Goal: Information Seeking & Learning: Check status

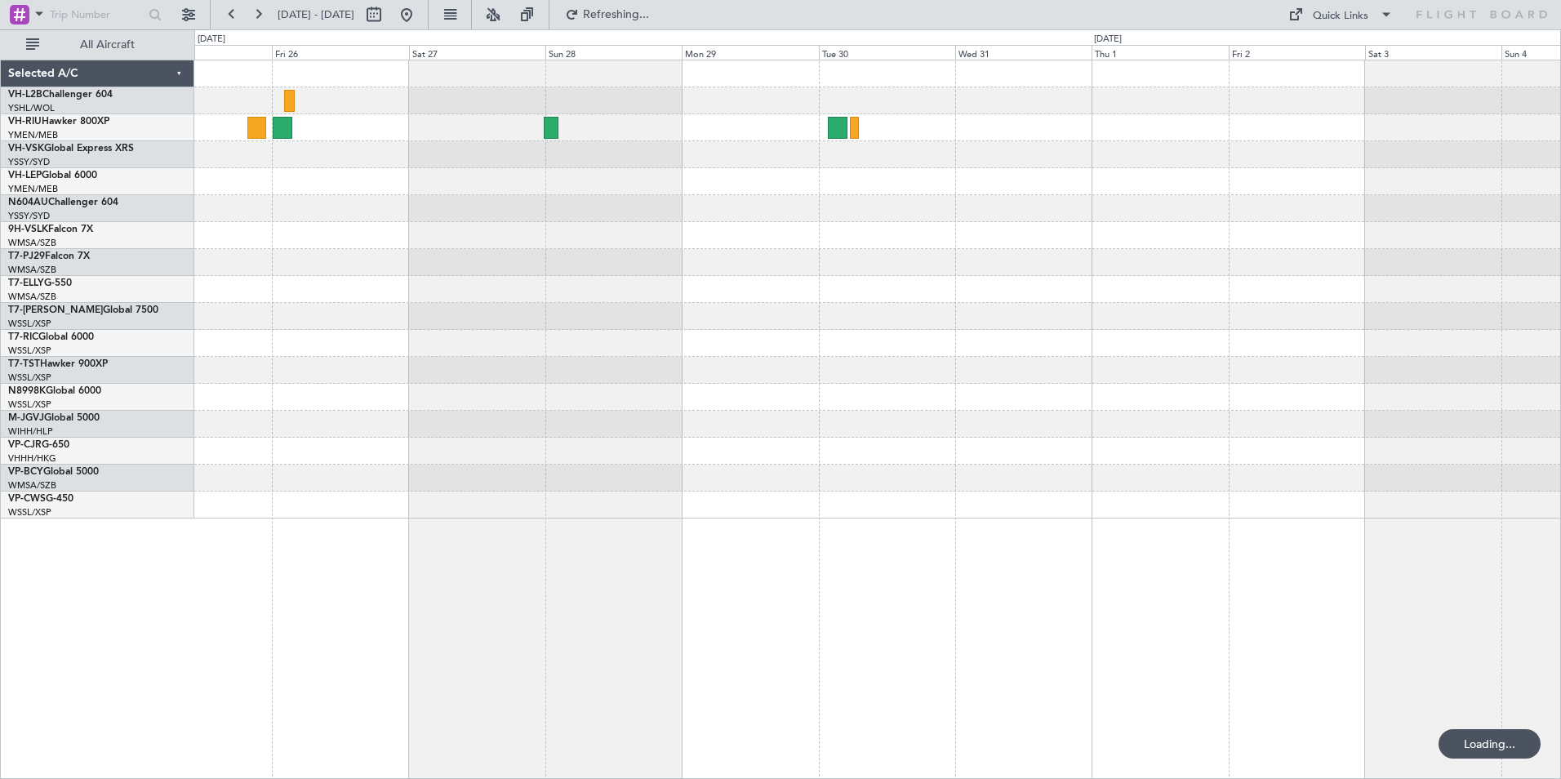
click at [1301, 339] on div at bounding box center [877, 289] width 1366 height 458
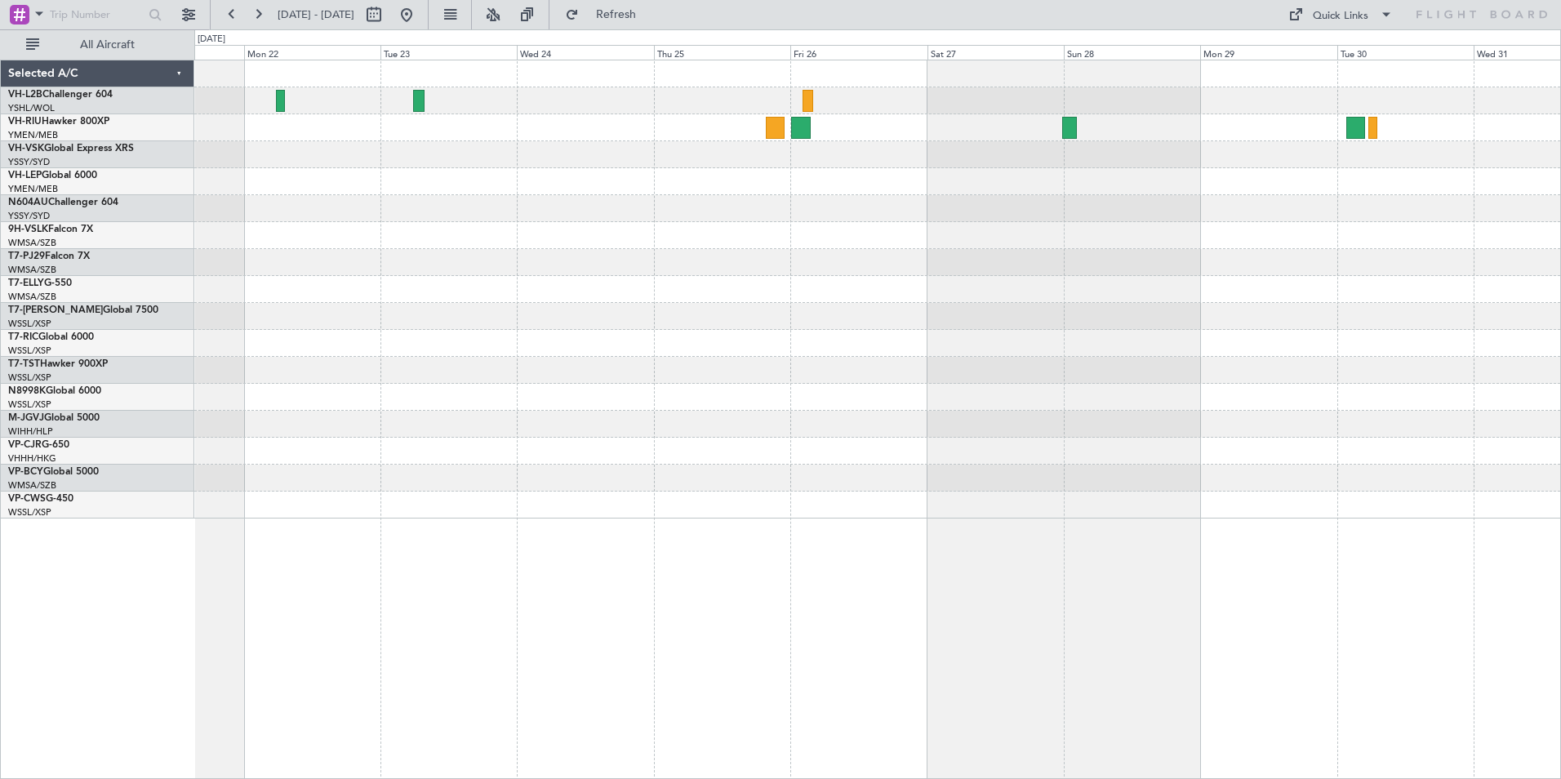
click at [1114, 341] on div at bounding box center [877, 289] width 1366 height 458
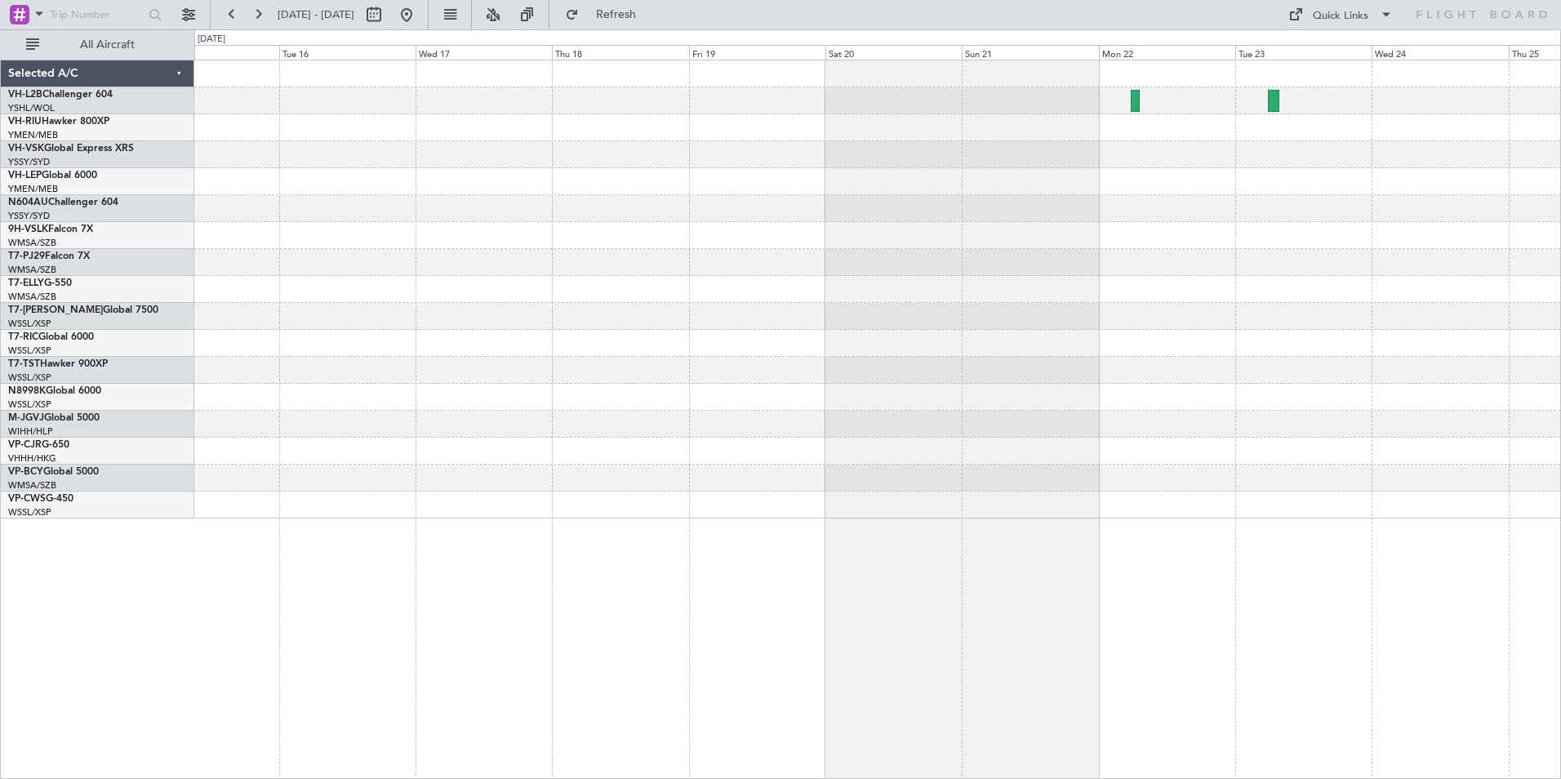
click at [1385, 316] on div at bounding box center [877, 289] width 1366 height 458
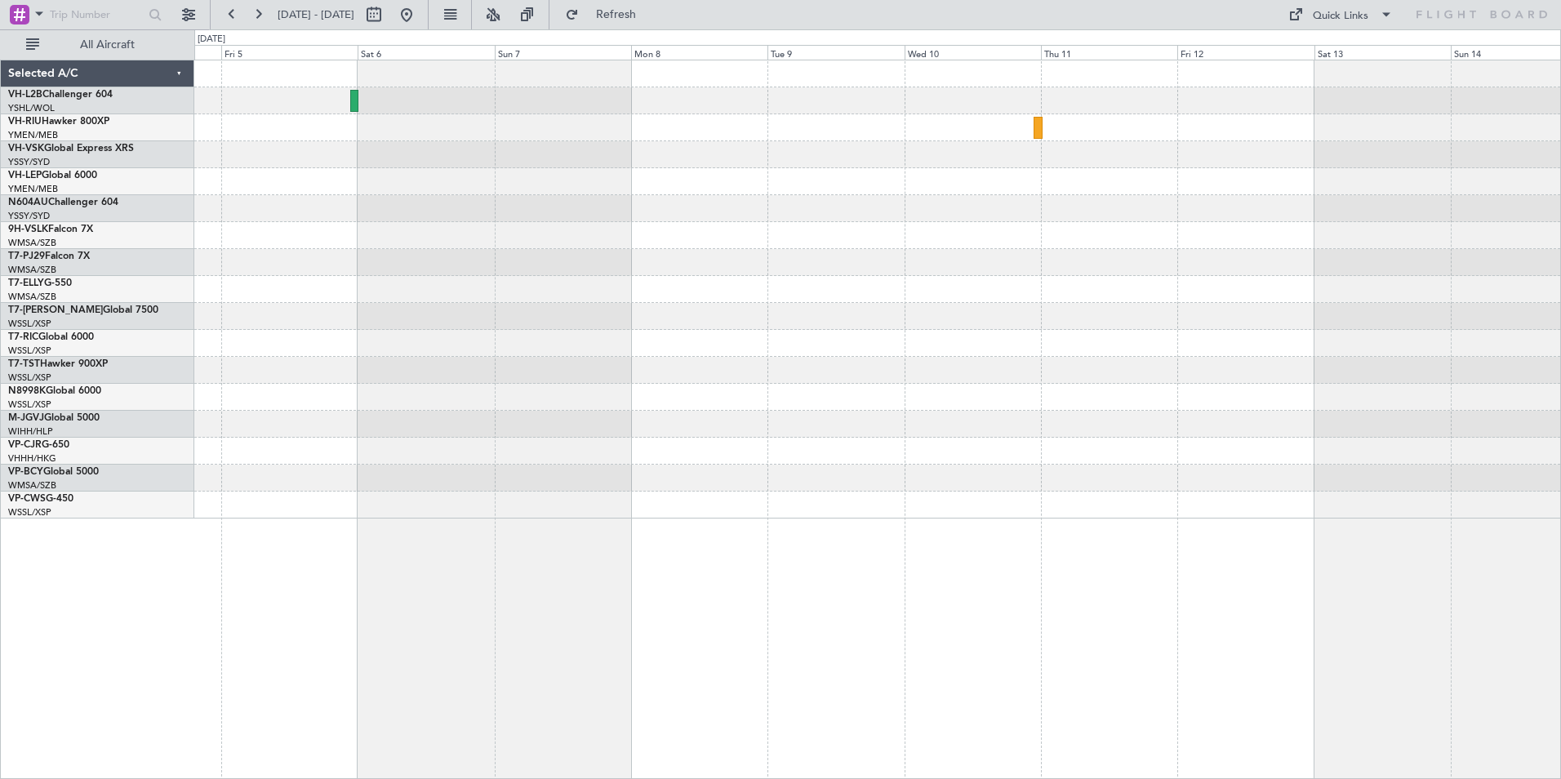
click at [1164, 287] on div at bounding box center [877, 289] width 1366 height 458
click at [1321, 350] on div at bounding box center [877, 289] width 1366 height 458
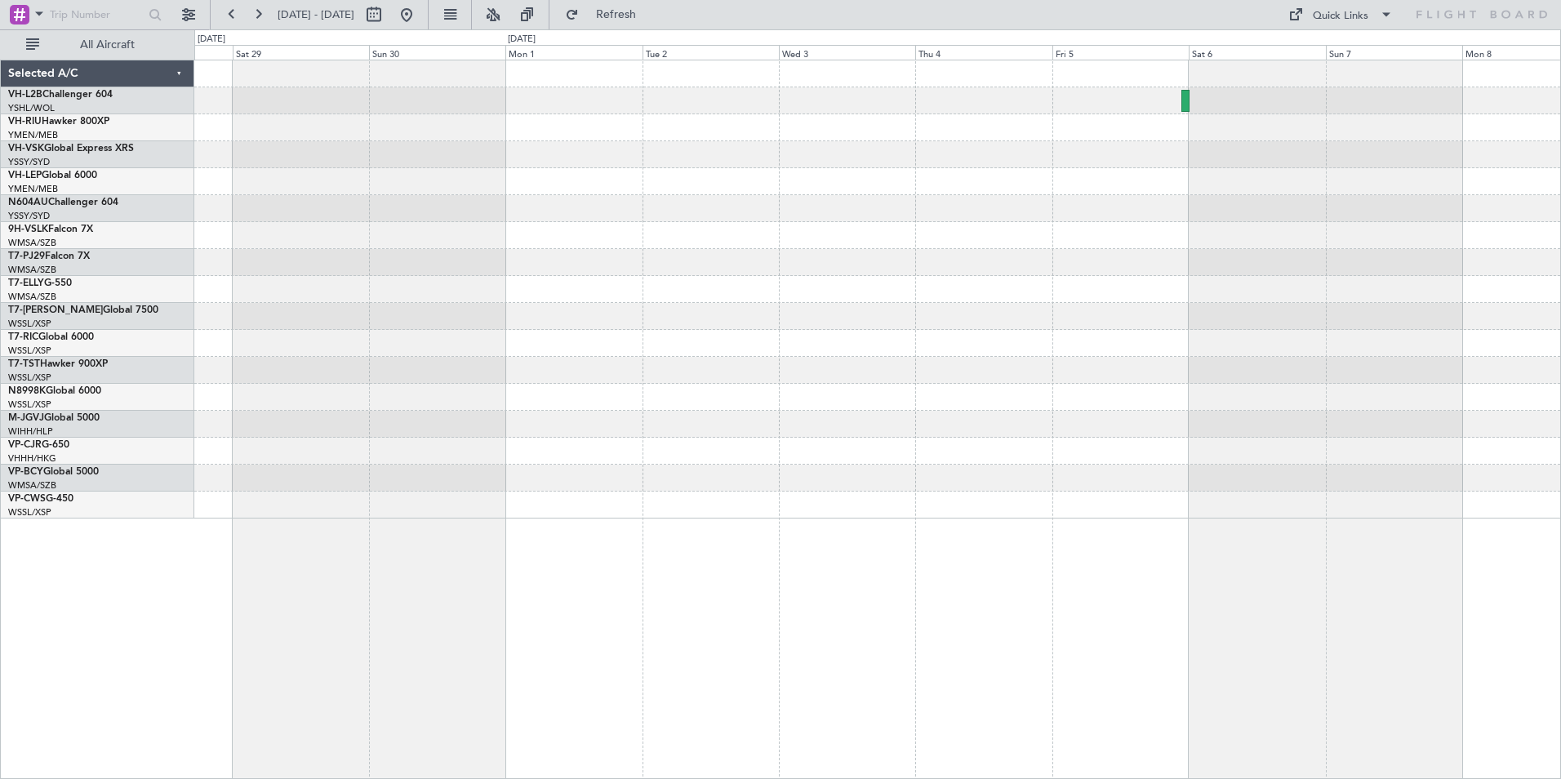
click at [1183, 324] on div at bounding box center [877, 289] width 1366 height 458
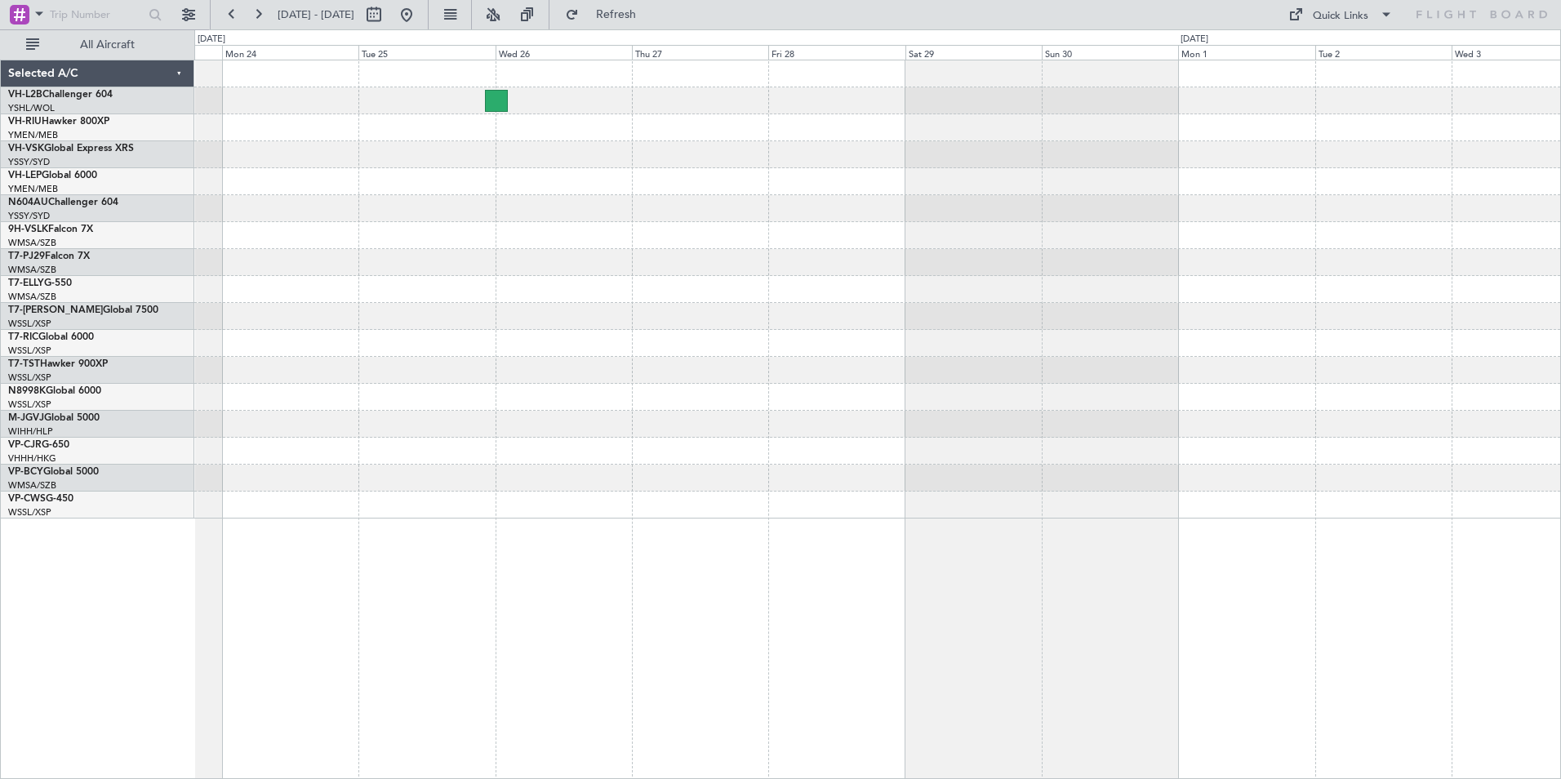
click at [1079, 311] on div at bounding box center [877, 289] width 1366 height 458
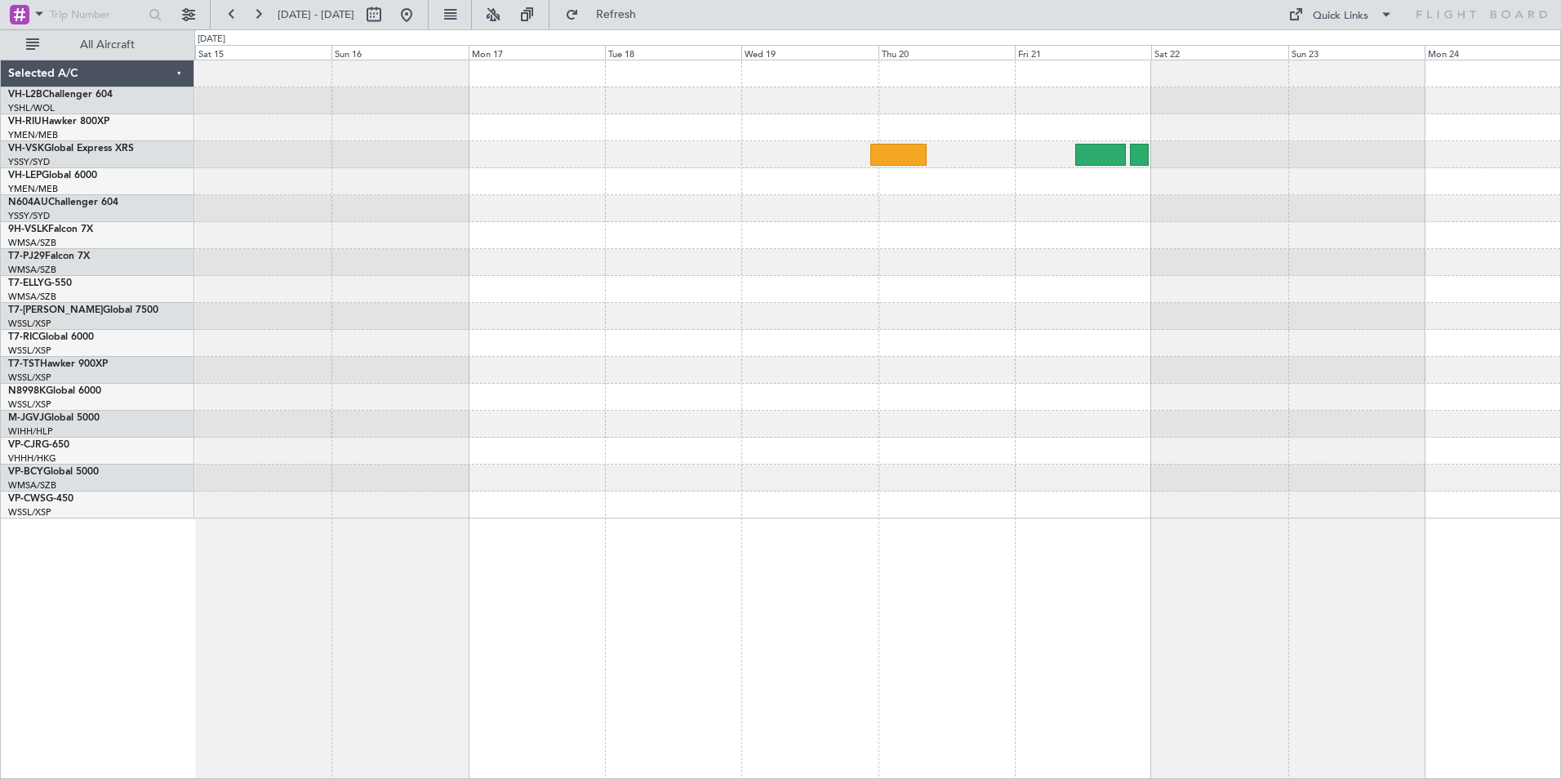
click at [1554, 339] on div "Planned Maint Sydney ([PERSON_NAME] Intl)" at bounding box center [877, 289] width 1366 height 458
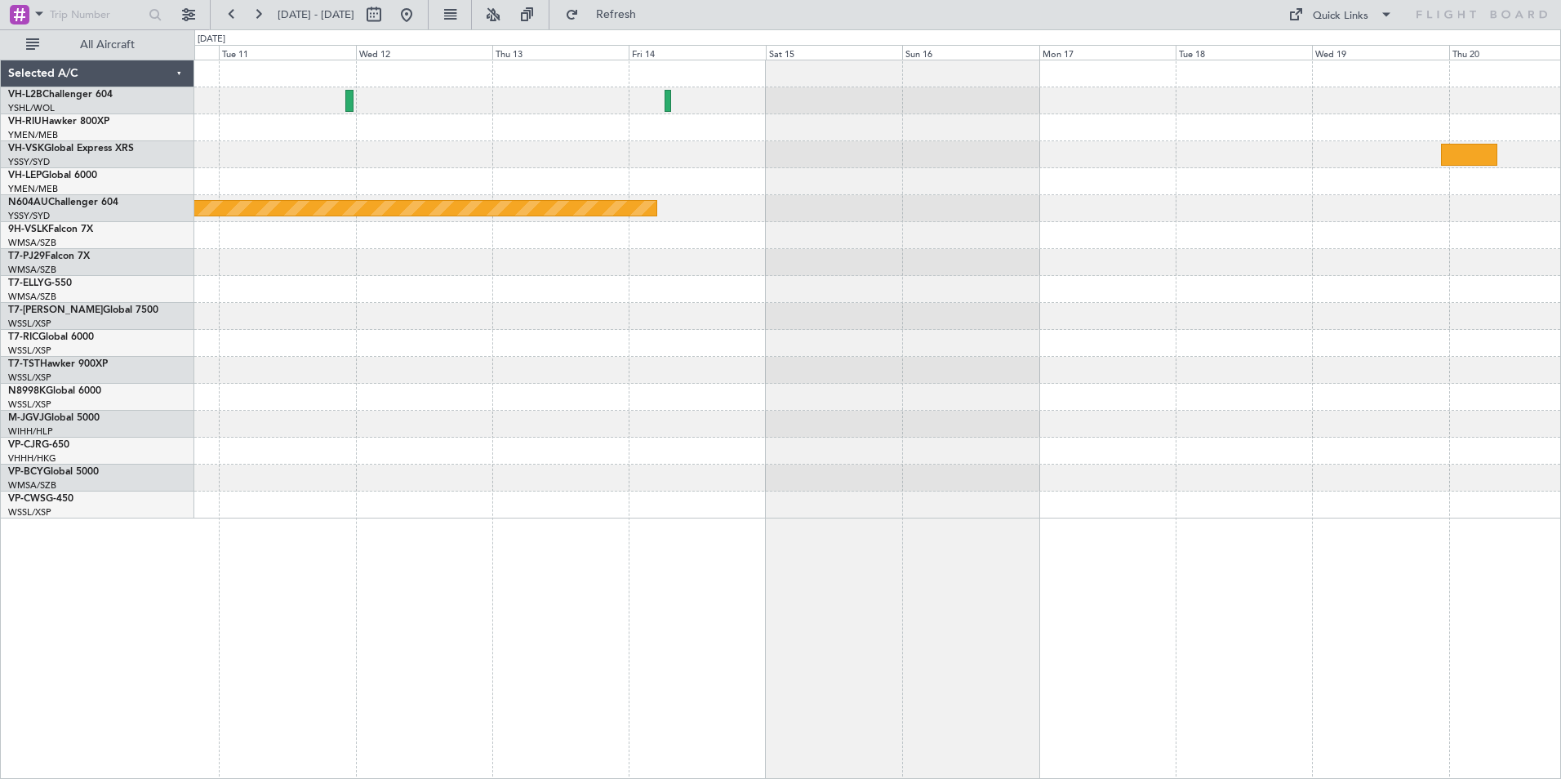
click at [1395, 331] on div "Planned Maint Sydney ([PERSON_NAME] Intl)" at bounding box center [877, 289] width 1366 height 458
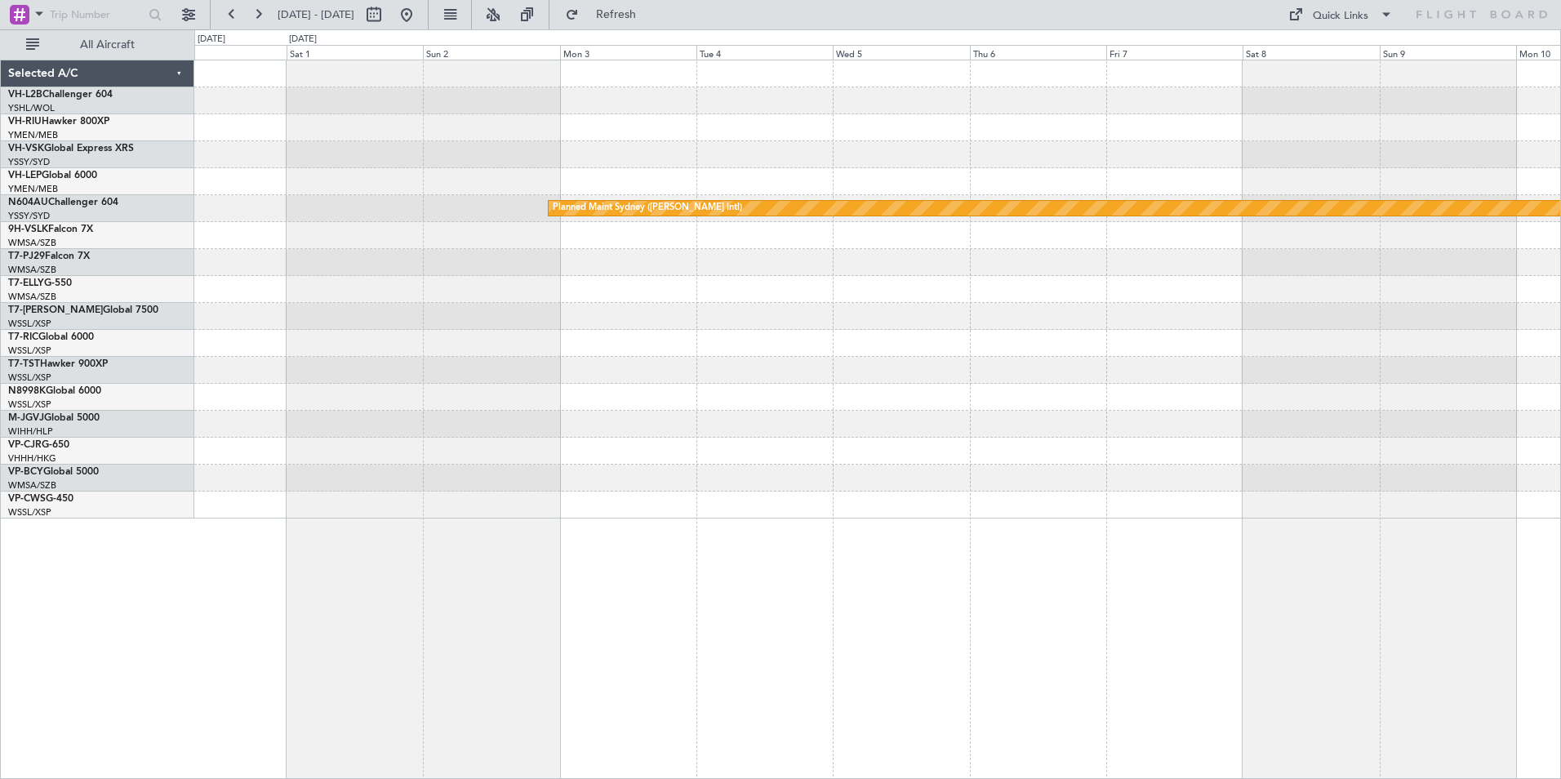
click at [1280, 358] on div "Planned Maint Sydney ([PERSON_NAME] Intl)" at bounding box center [877, 289] width 1366 height 458
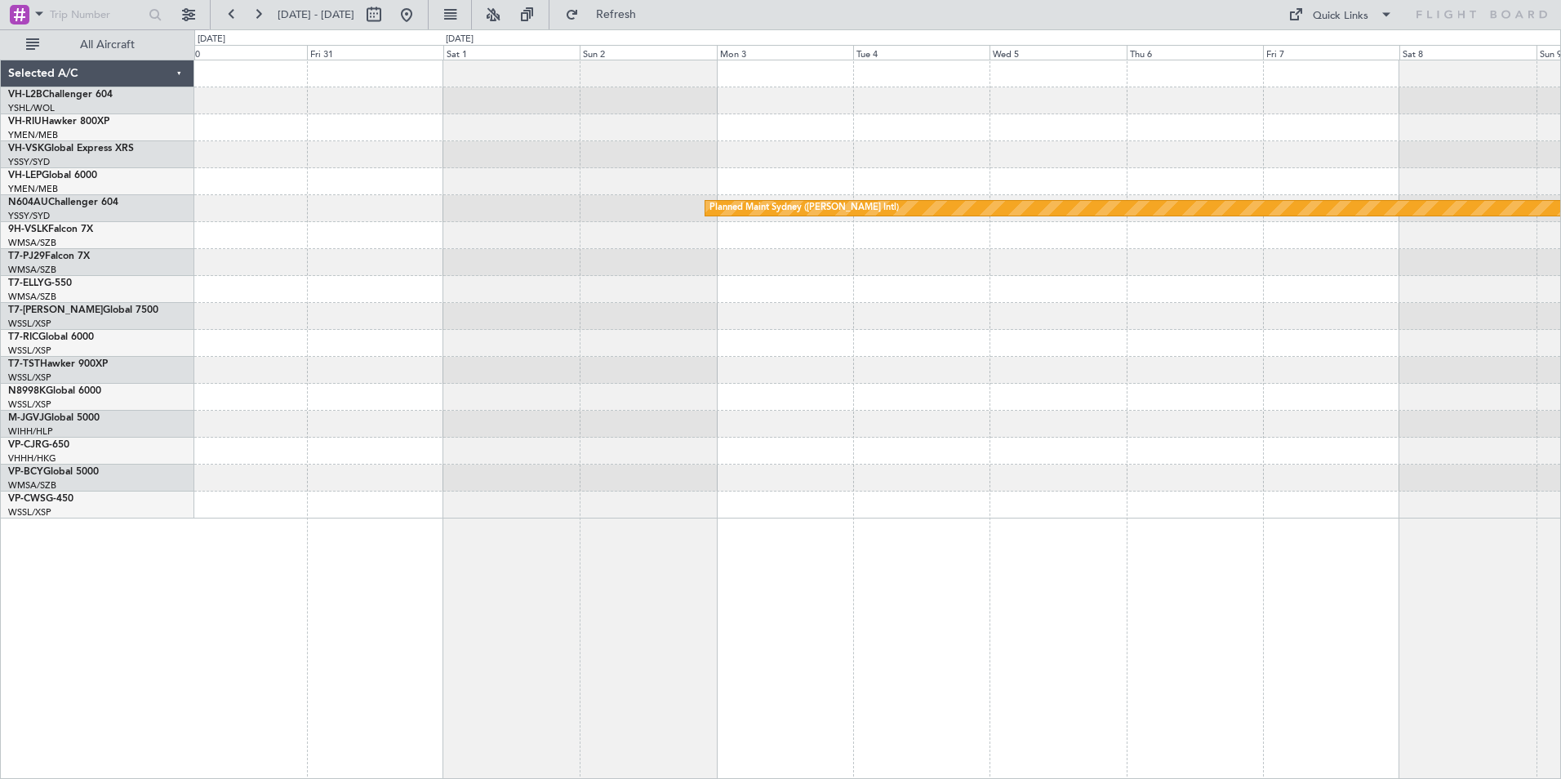
click at [1181, 358] on div "Planned Maint Sydney ([PERSON_NAME] Intl)" at bounding box center [877, 289] width 1366 height 458
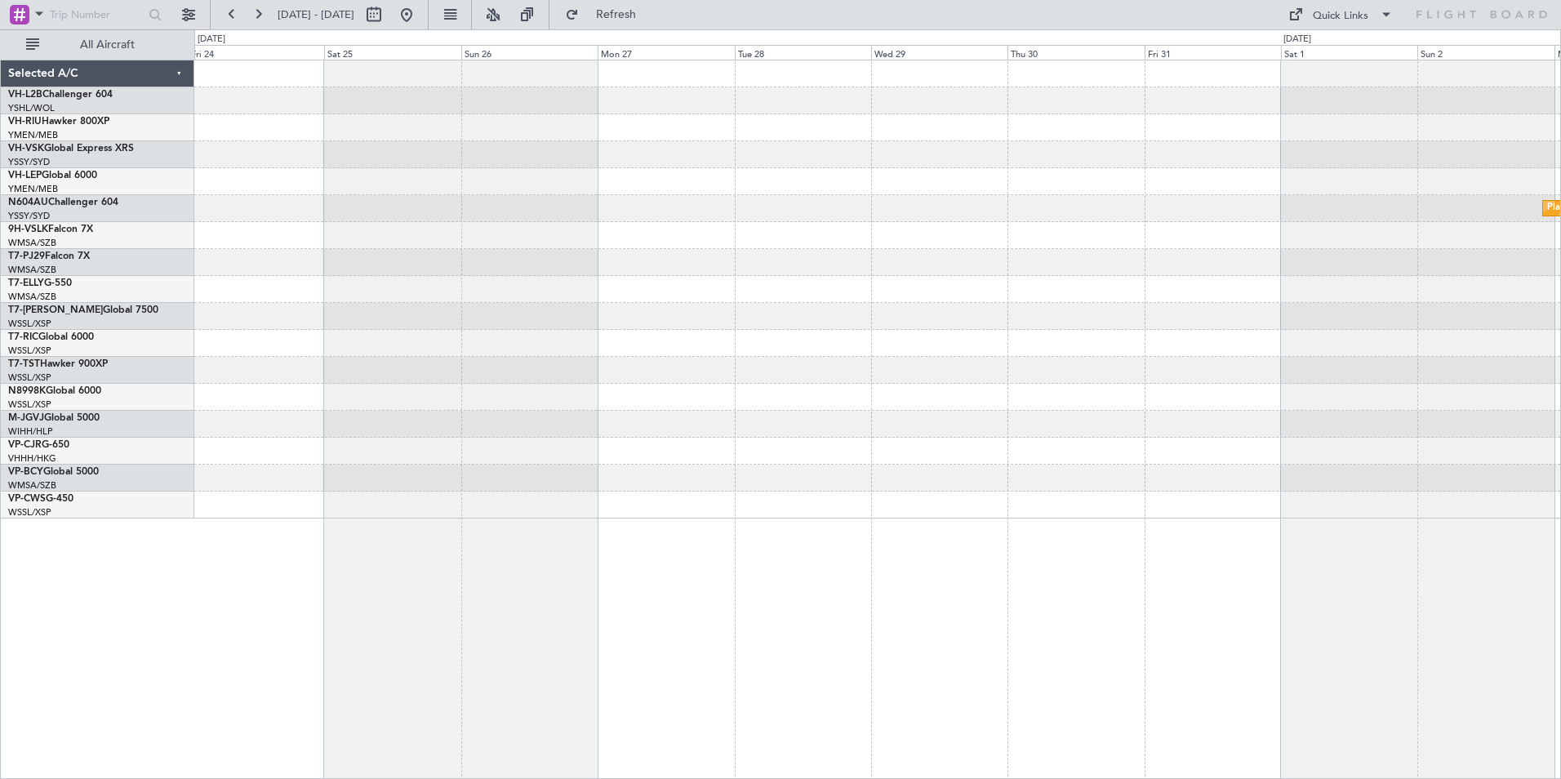
click at [1276, 345] on div "Planned Maint Sydney ([PERSON_NAME] Intl)" at bounding box center [877, 289] width 1366 height 458
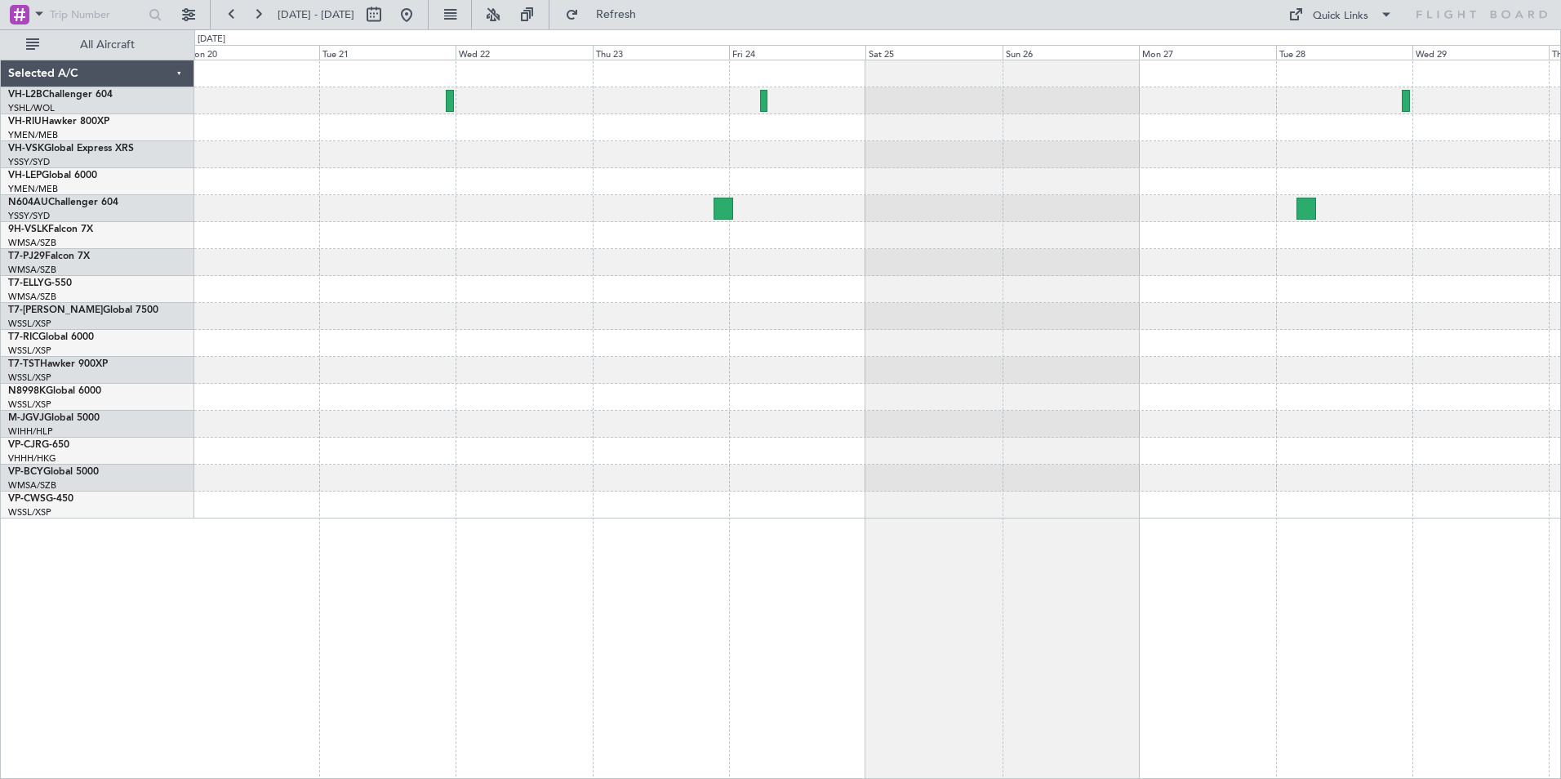
click at [1334, 316] on div at bounding box center [877, 289] width 1366 height 458
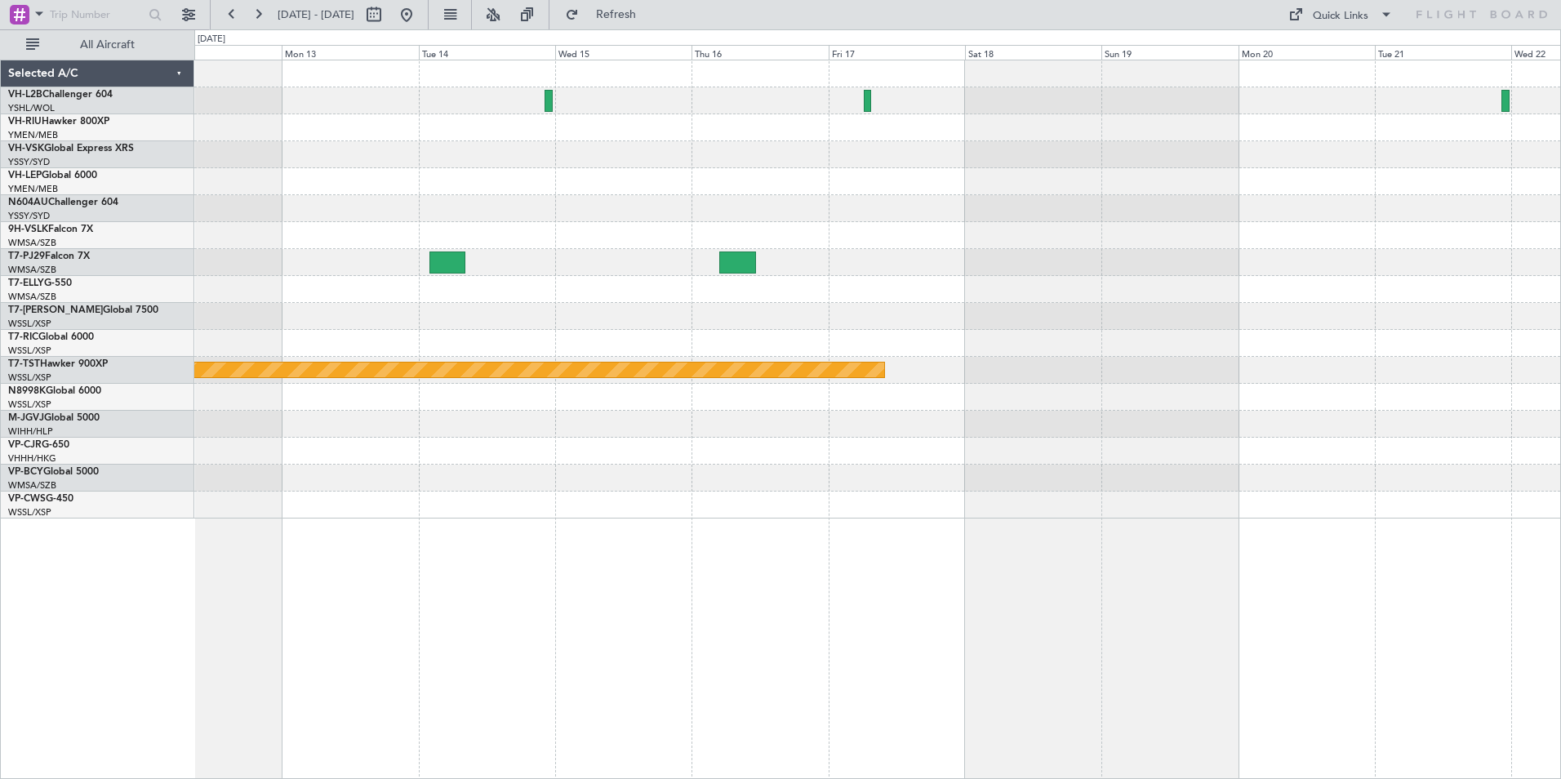
click at [1271, 244] on div at bounding box center [877, 235] width 1366 height 27
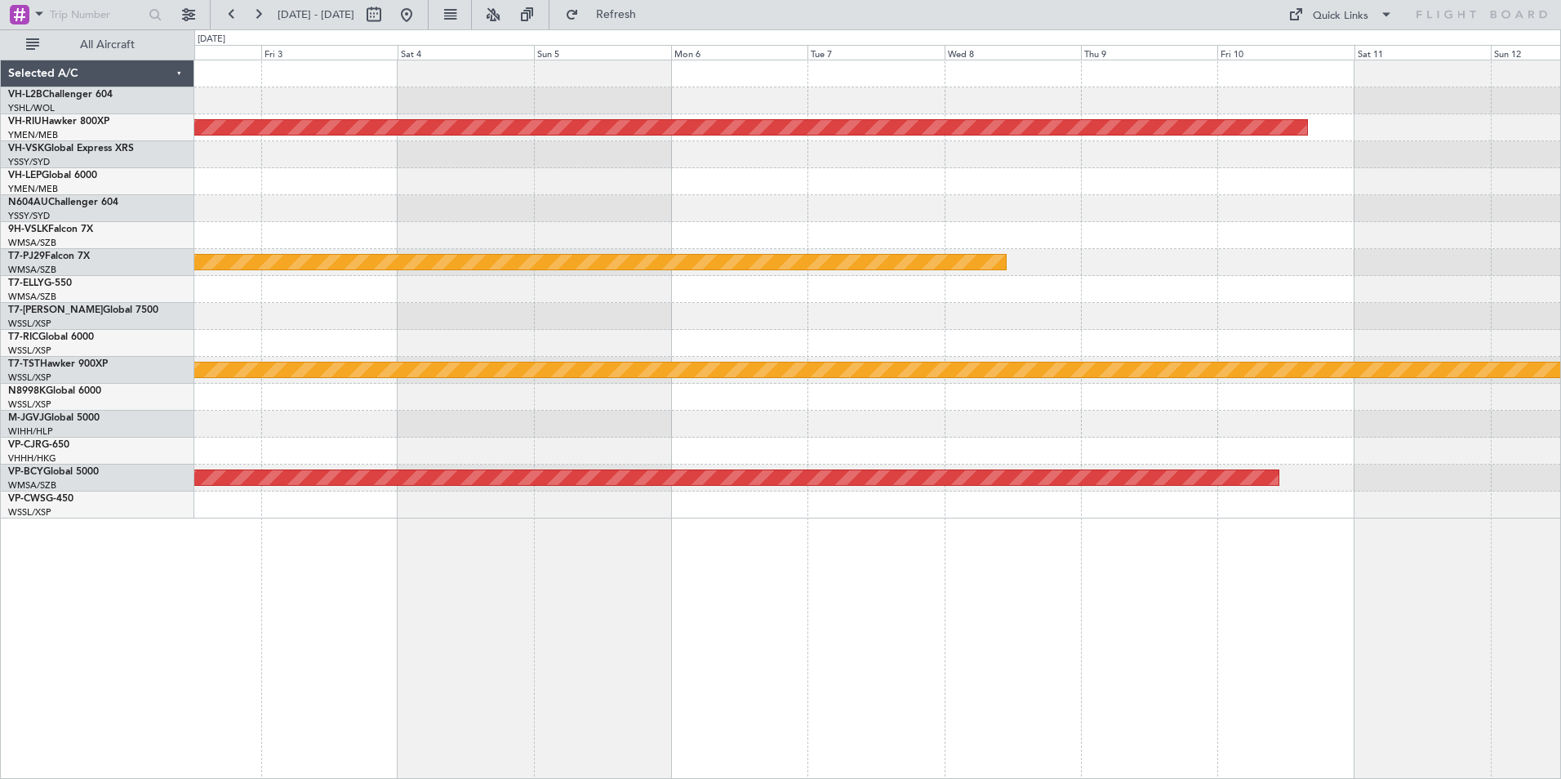
click at [1257, 242] on div at bounding box center [877, 235] width 1366 height 27
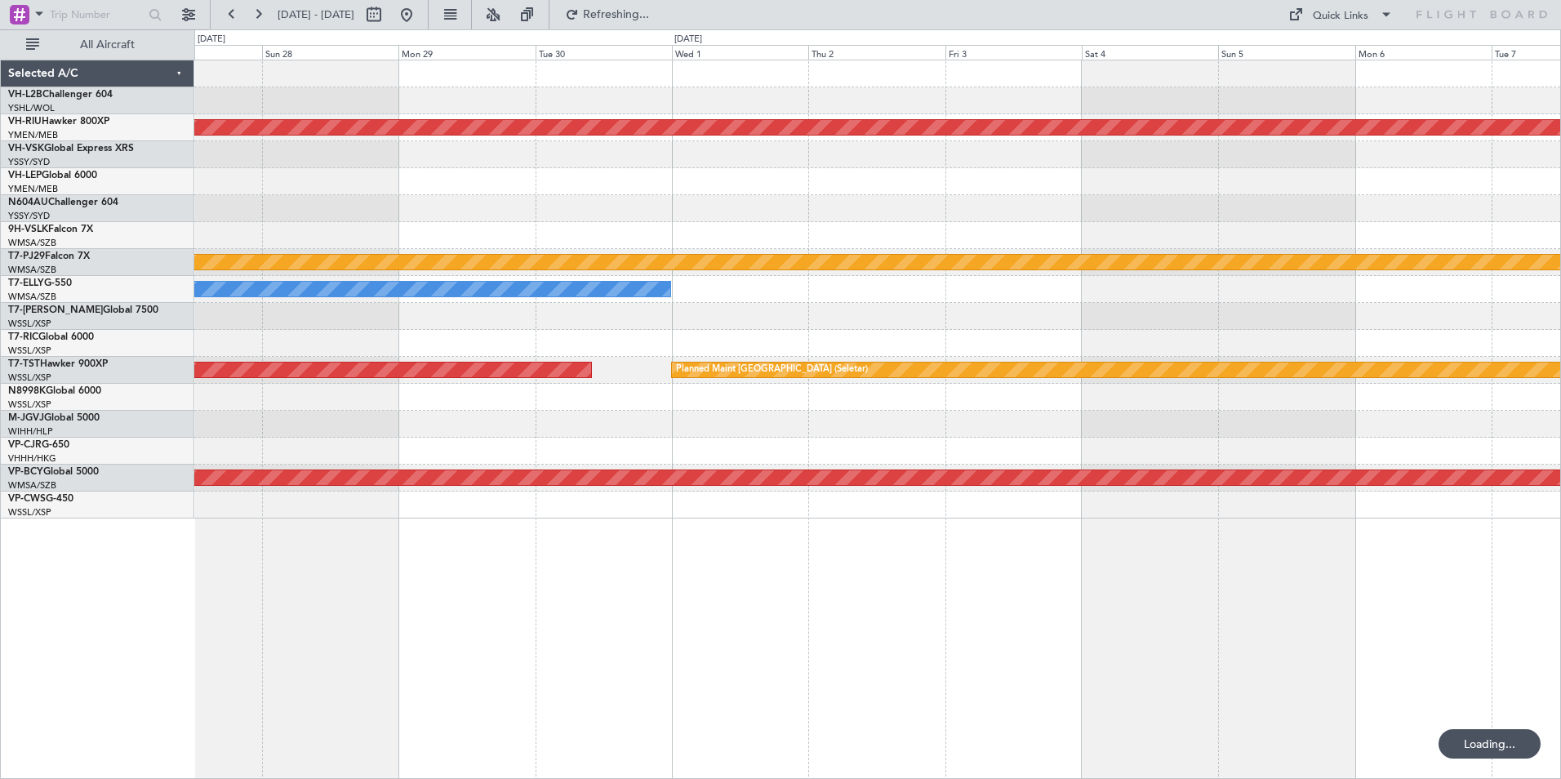
click at [1092, 213] on div "Planned Maint [GEOGRAPHIC_DATA] ([GEOGRAPHIC_DATA]) Planned Maint [GEOGRAPHIC_D…" at bounding box center [877, 289] width 1366 height 458
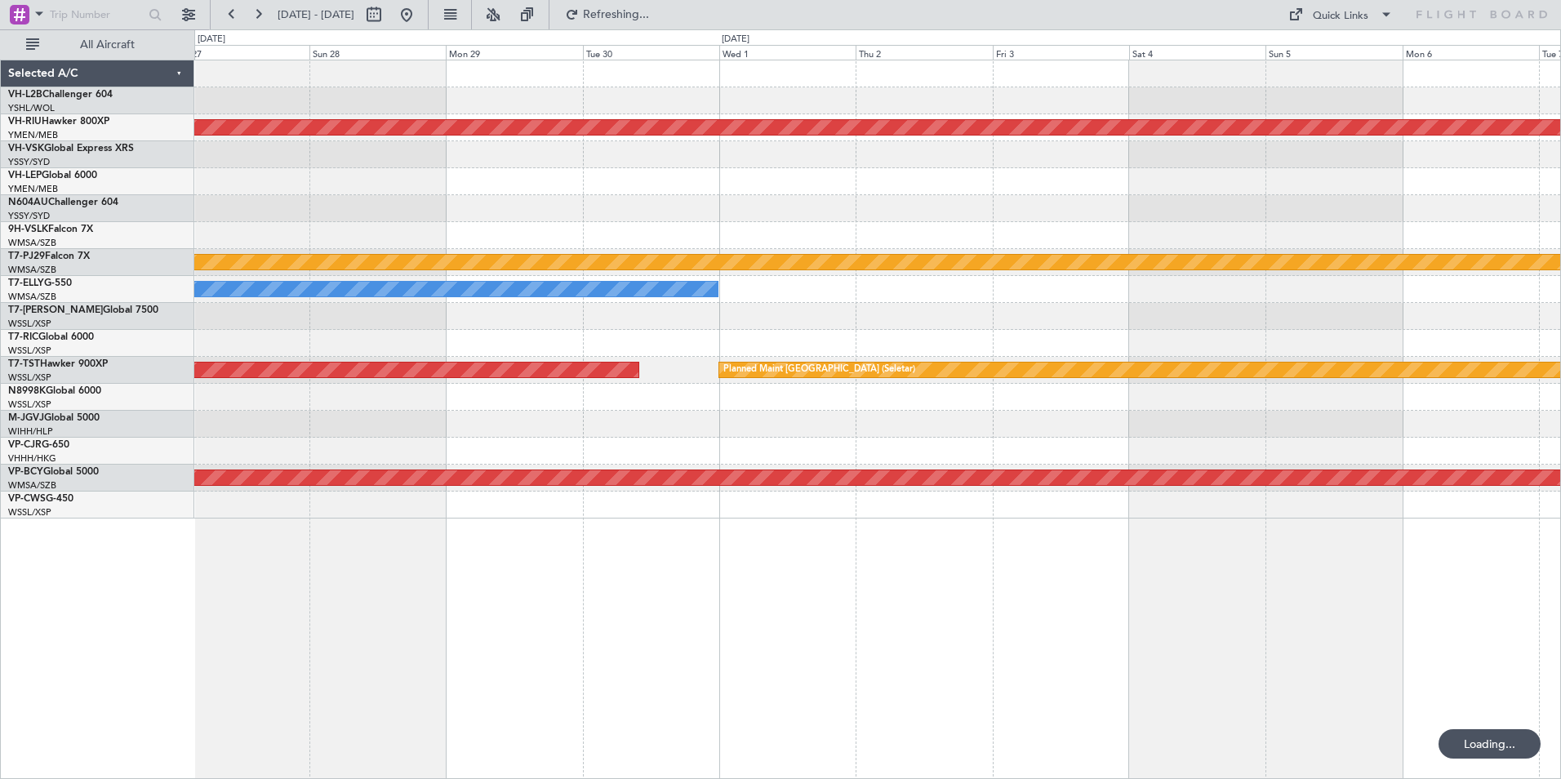
click at [1134, 218] on div at bounding box center [877, 208] width 1366 height 27
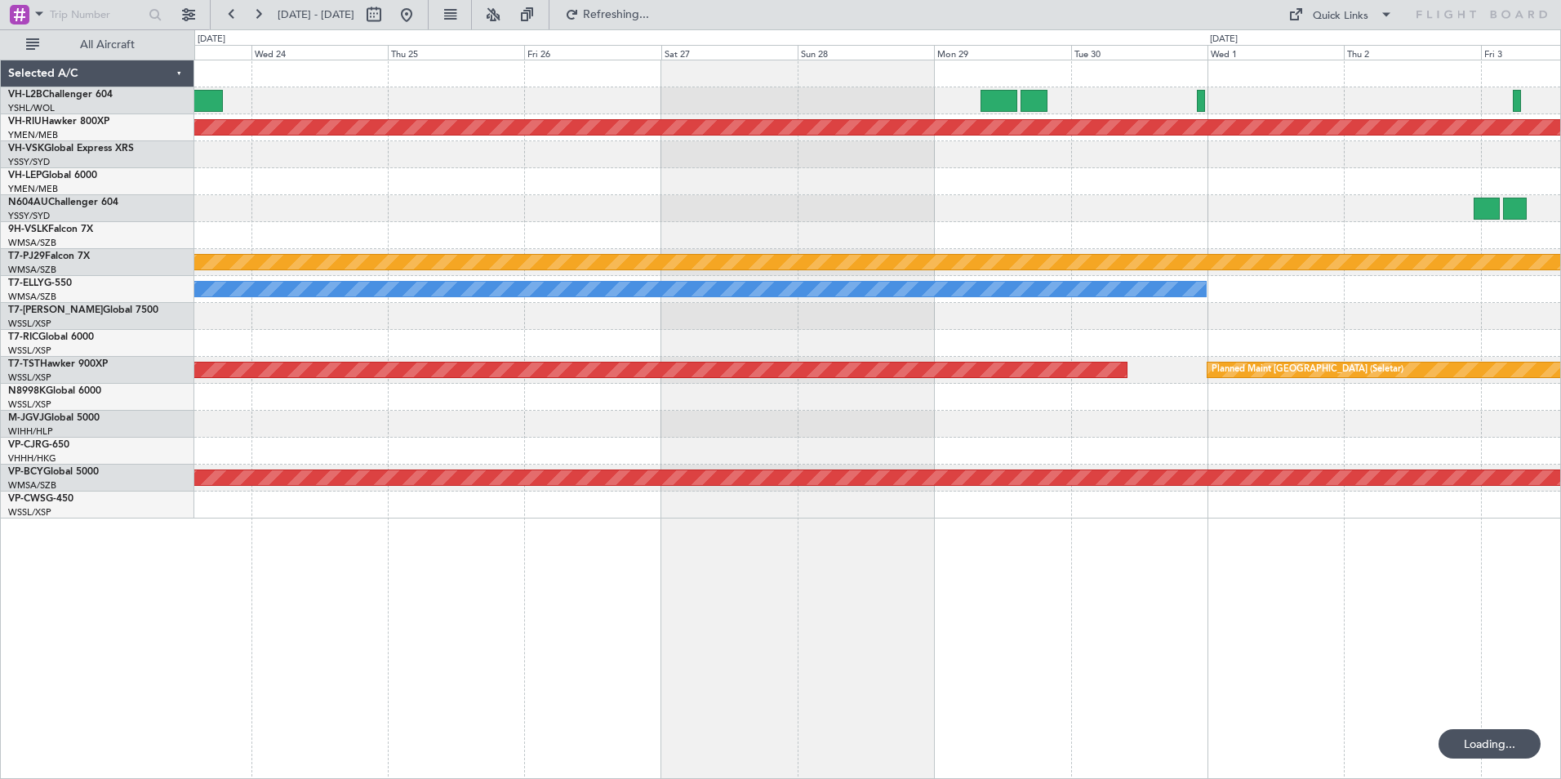
click at [1052, 210] on div "Planned Maint [GEOGRAPHIC_DATA] ([GEOGRAPHIC_DATA]) Planned Maint [GEOGRAPHIC_D…" at bounding box center [877, 289] width 1366 height 458
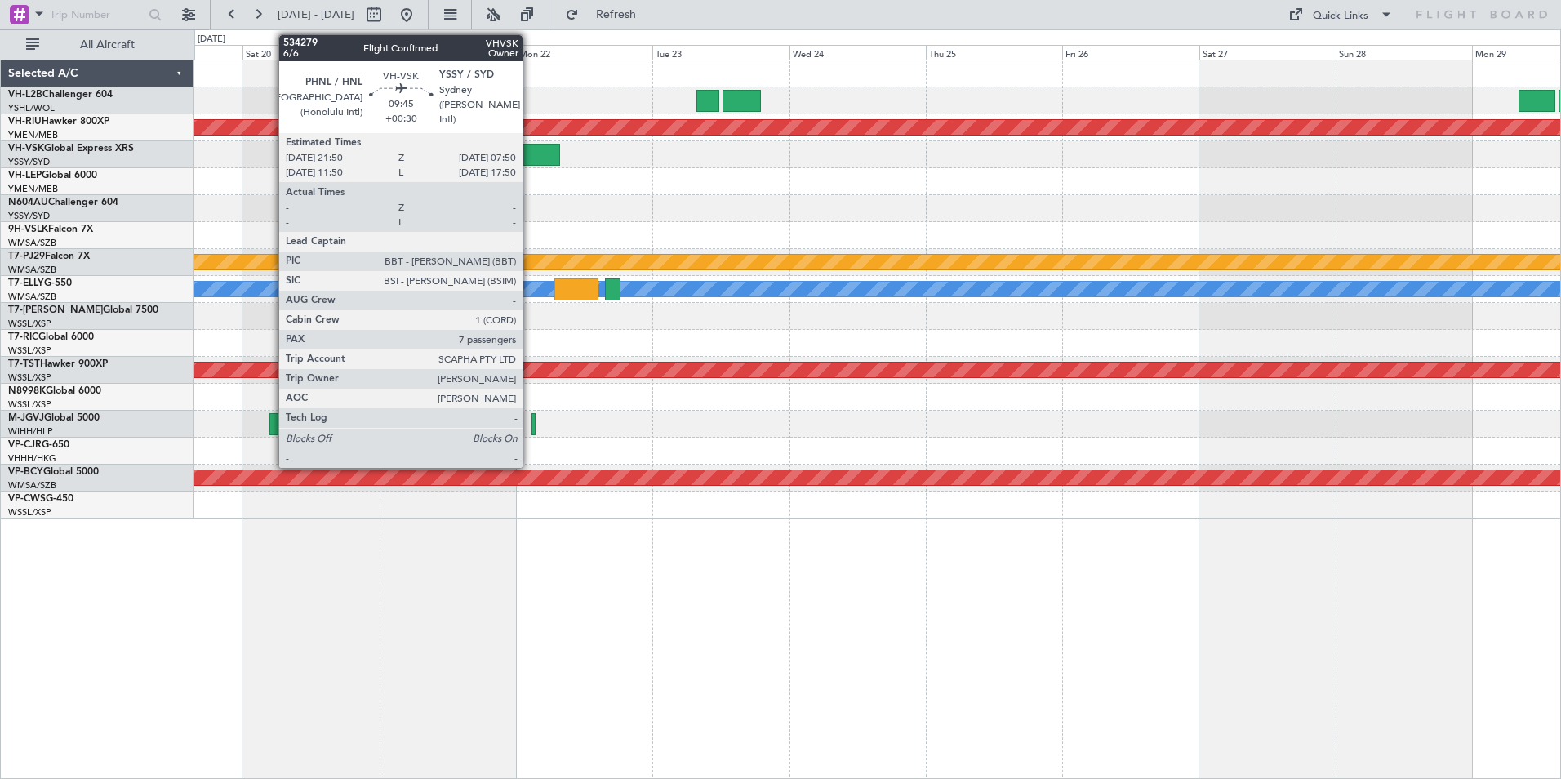
click at [530, 153] on div at bounding box center [531, 155] width 57 height 22
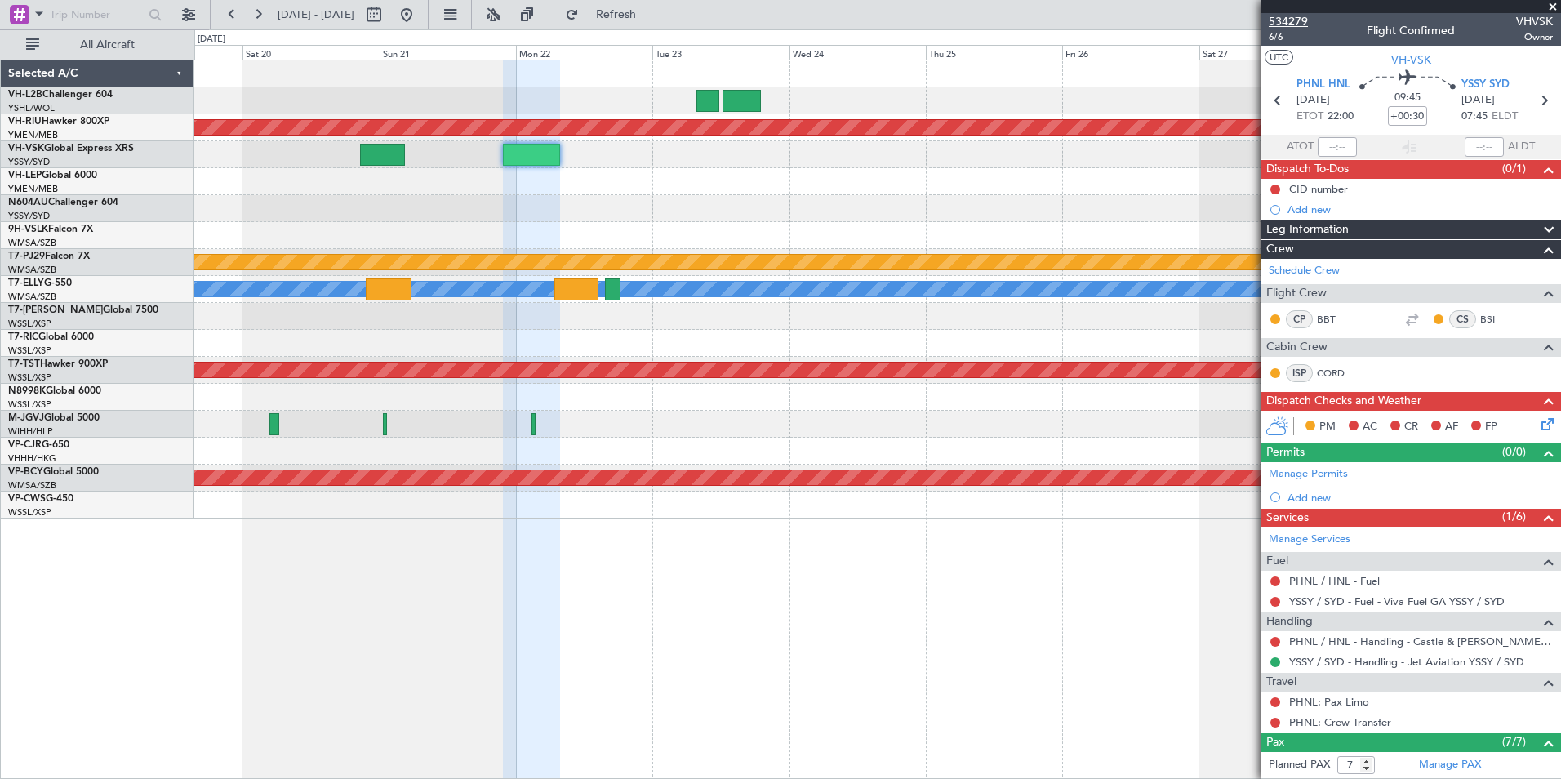
click at [1286, 21] on span "534279" at bounding box center [1288, 21] width 39 height 17
click at [1292, 278] on fb-app "[DATE] - [DATE] Refresh Quick Links All Aircraft Planned Maint [GEOGRAPHIC_DATA…" at bounding box center [780, 395] width 1561 height 767
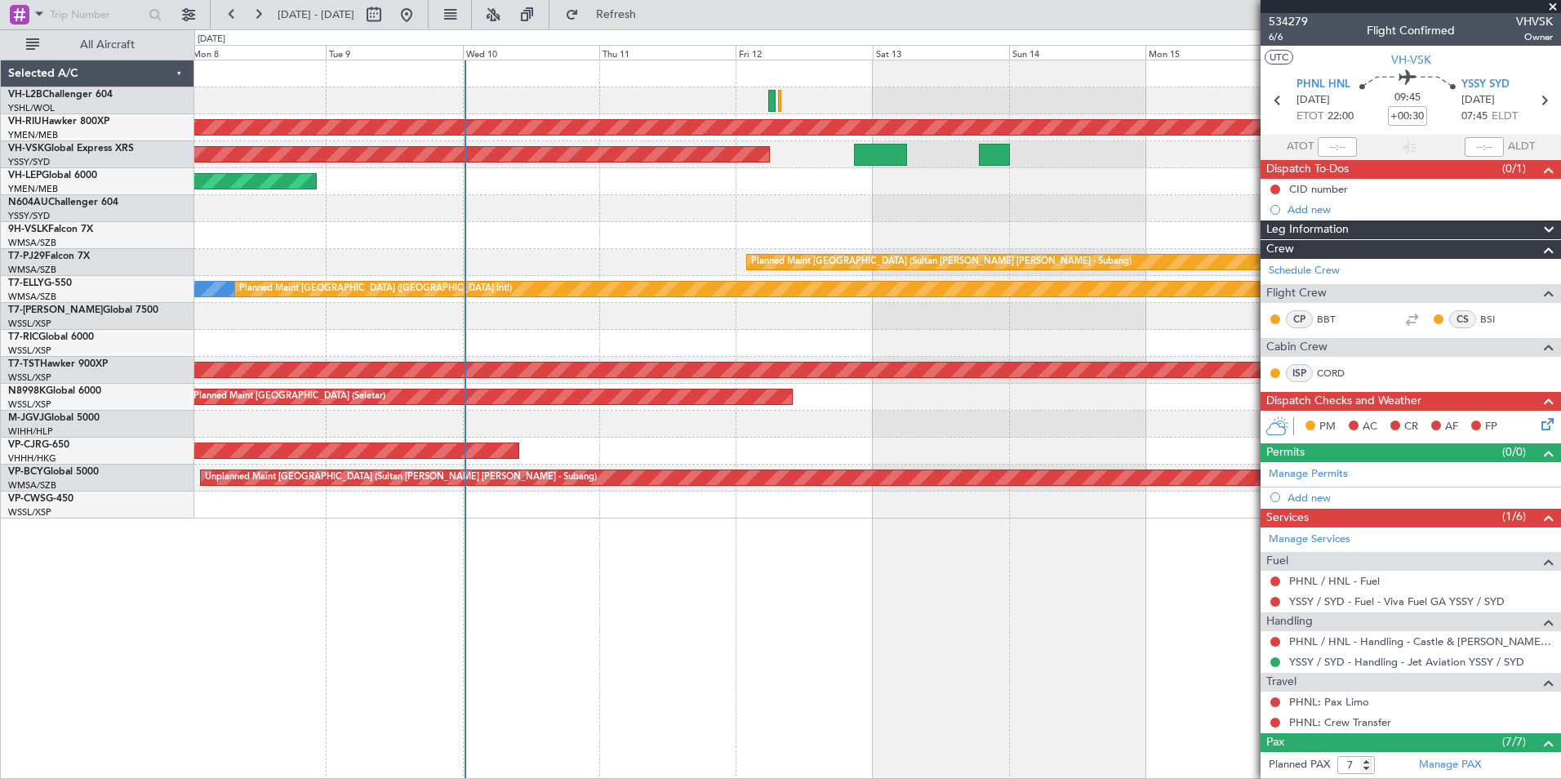
click at [1441, 294] on fb-app "[DATE] - [DATE] Refresh Quick Links All Aircraft Planned Maint [GEOGRAPHIC_DATA…" at bounding box center [780, 395] width 1561 height 767
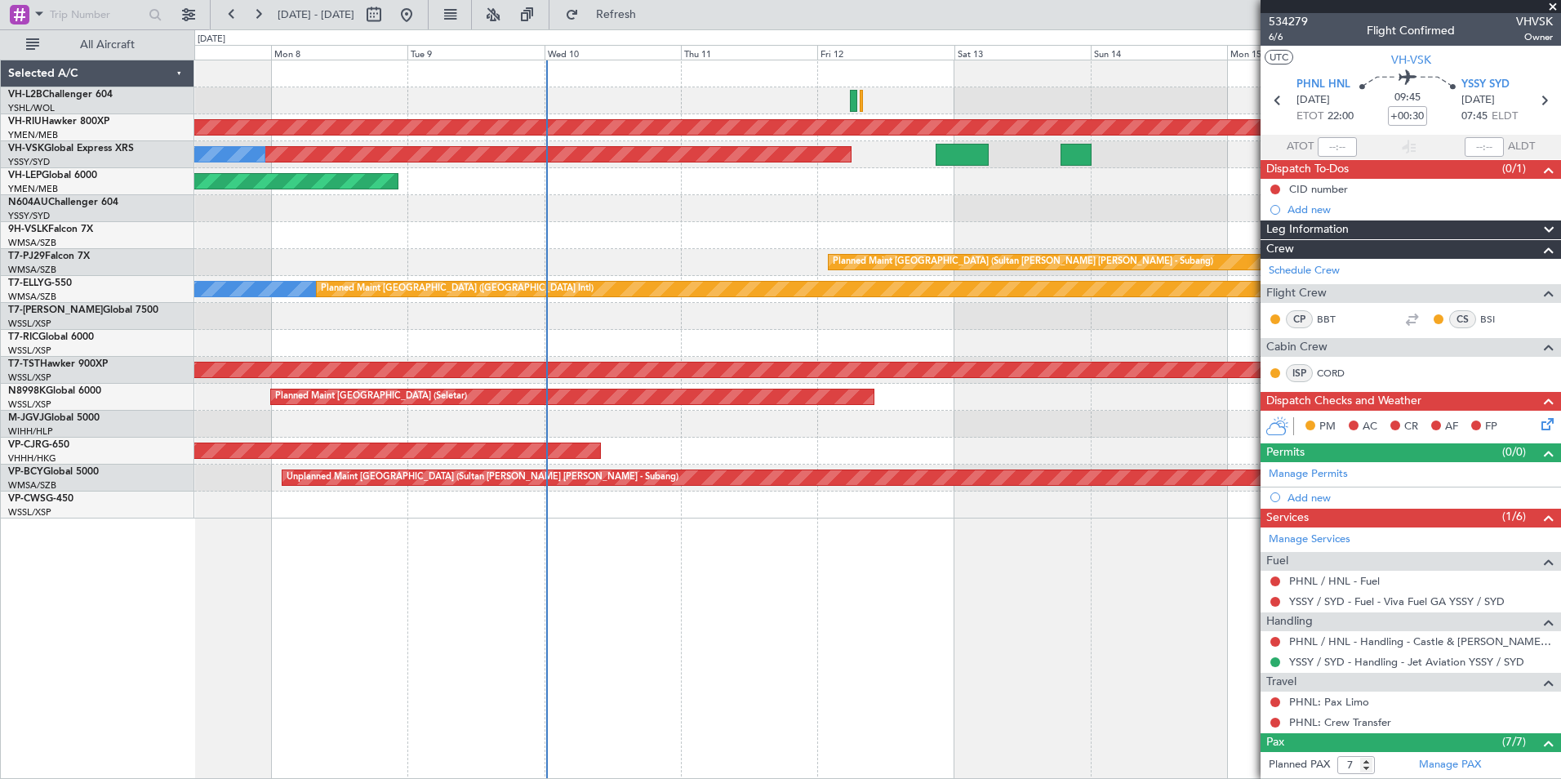
click at [1299, 269] on fb-app "[DATE] - [DATE] Refresh Quick Links All Aircraft Planned Maint [GEOGRAPHIC_DATA…" at bounding box center [780, 395] width 1561 height 767
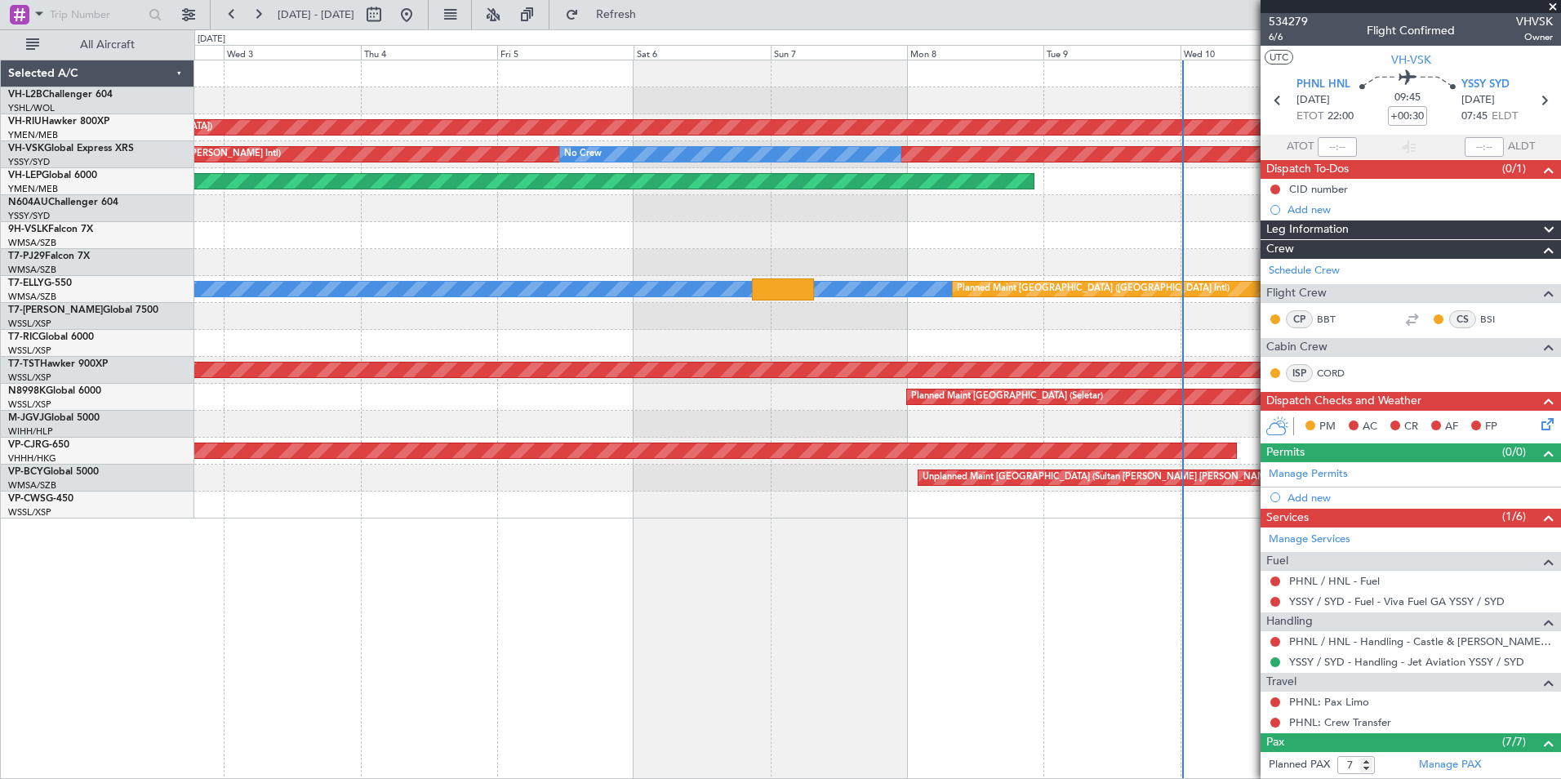
click at [1086, 282] on div "Planned Maint [GEOGRAPHIC_DATA] ([GEOGRAPHIC_DATA]) Planned Maint [GEOGRAPHIC_D…" at bounding box center [877, 289] width 1366 height 458
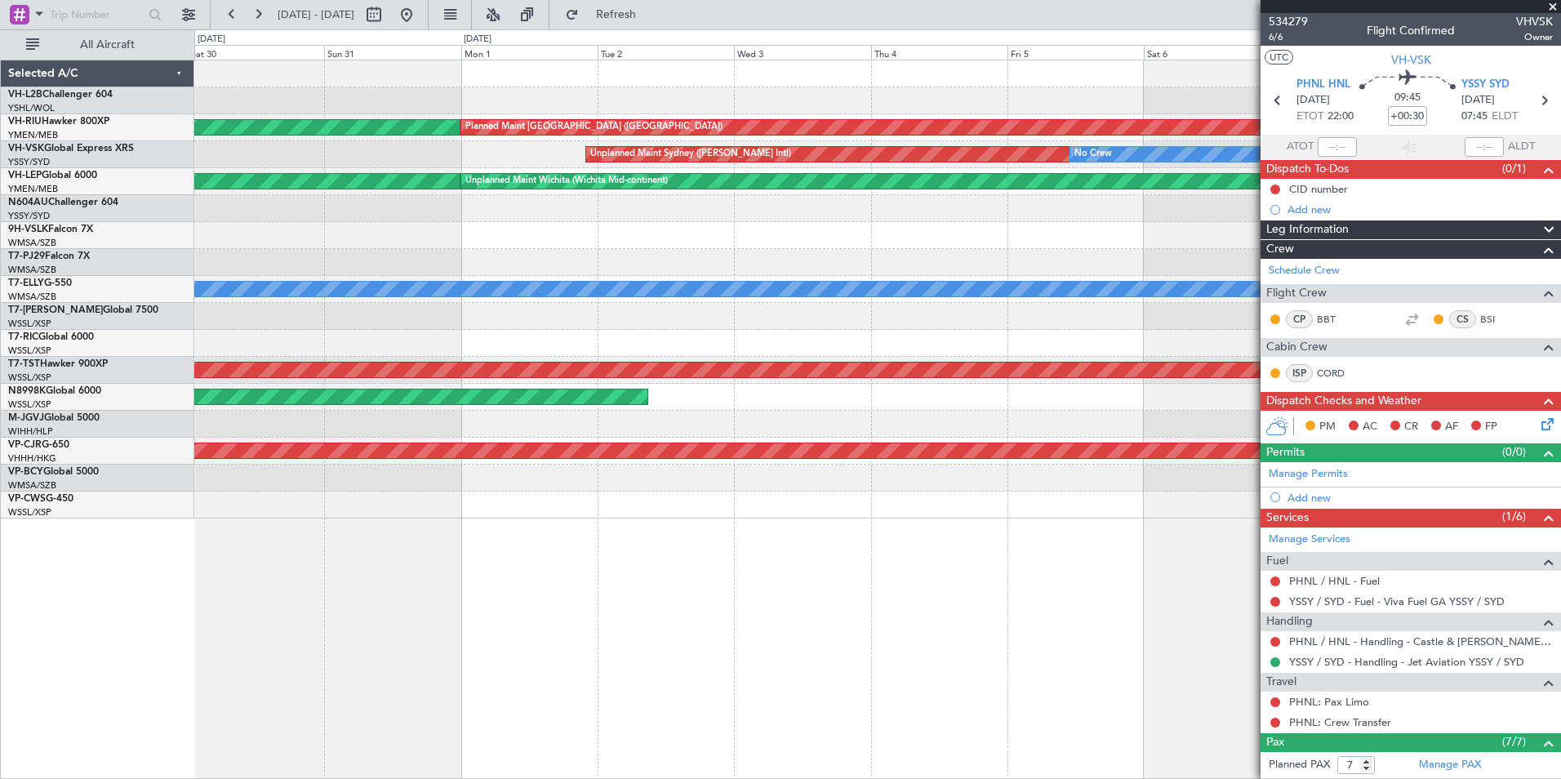
click at [1026, 266] on div "Planned Maint [GEOGRAPHIC_DATA] ([GEOGRAPHIC_DATA]) Planned Maint [GEOGRAPHIC_D…" at bounding box center [877, 289] width 1366 height 458
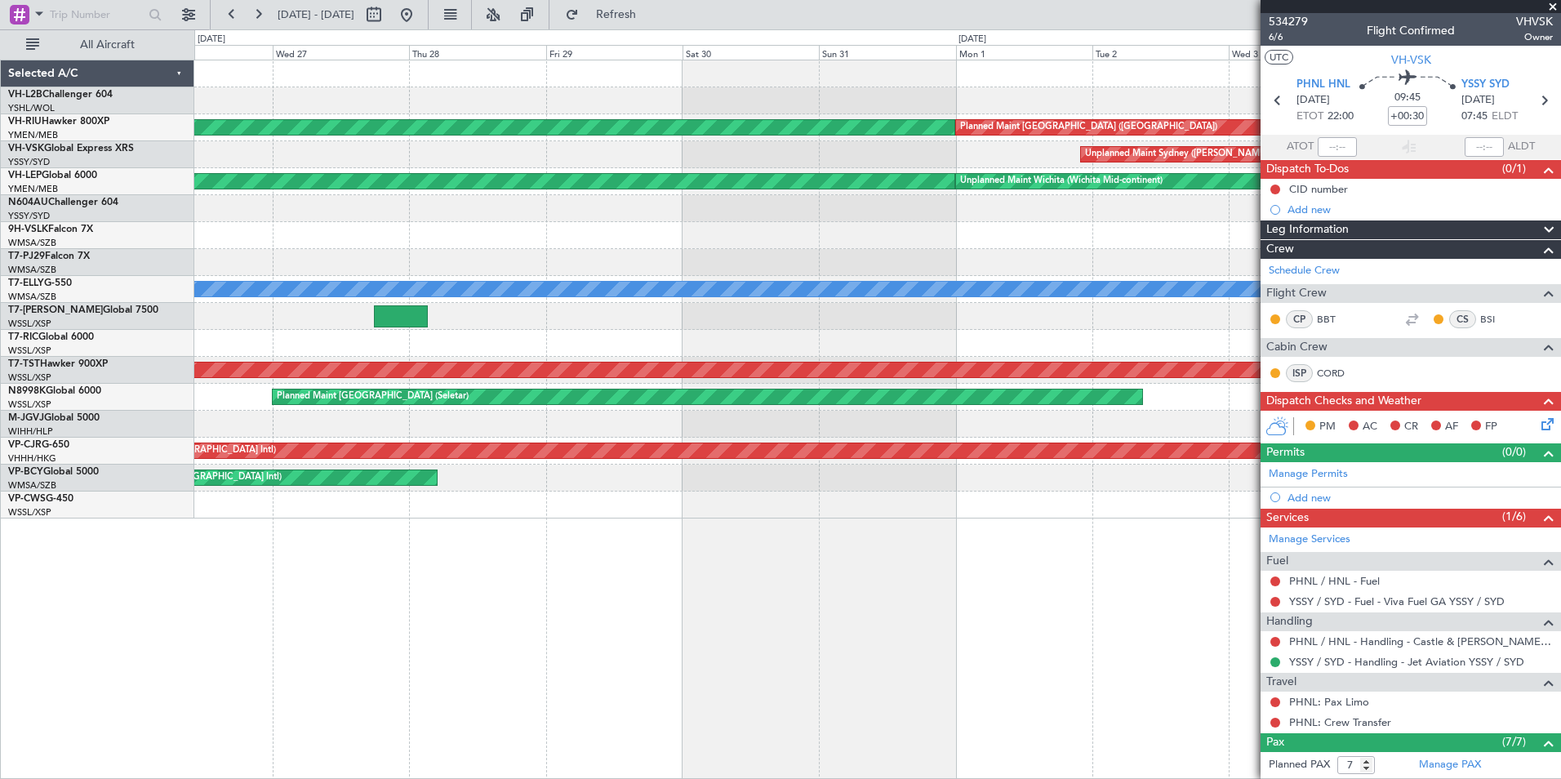
click at [1026, 261] on div "Planned Maint [GEOGRAPHIC_DATA] ([GEOGRAPHIC_DATA]) Planned Maint [GEOGRAPHIC_D…" at bounding box center [877, 289] width 1366 height 458
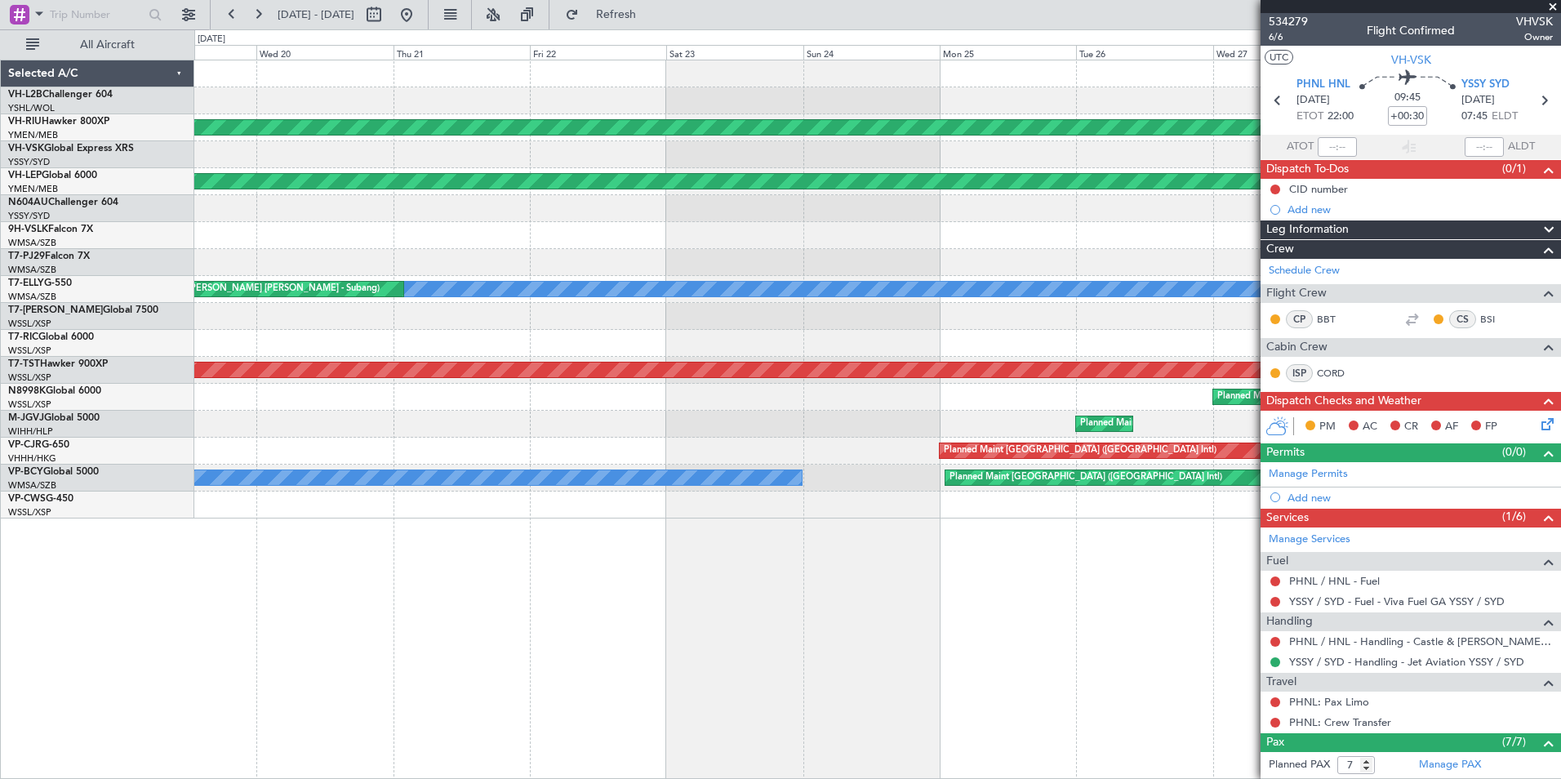
click at [1121, 290] on div "Planned Maint [GEOGRAPHIC_DATA] ([GEOGRAPHIC_DATA]) Planned Maint [GEOGRAPHIC_D…" at bounding box center [877, 289] width 1366 height 458
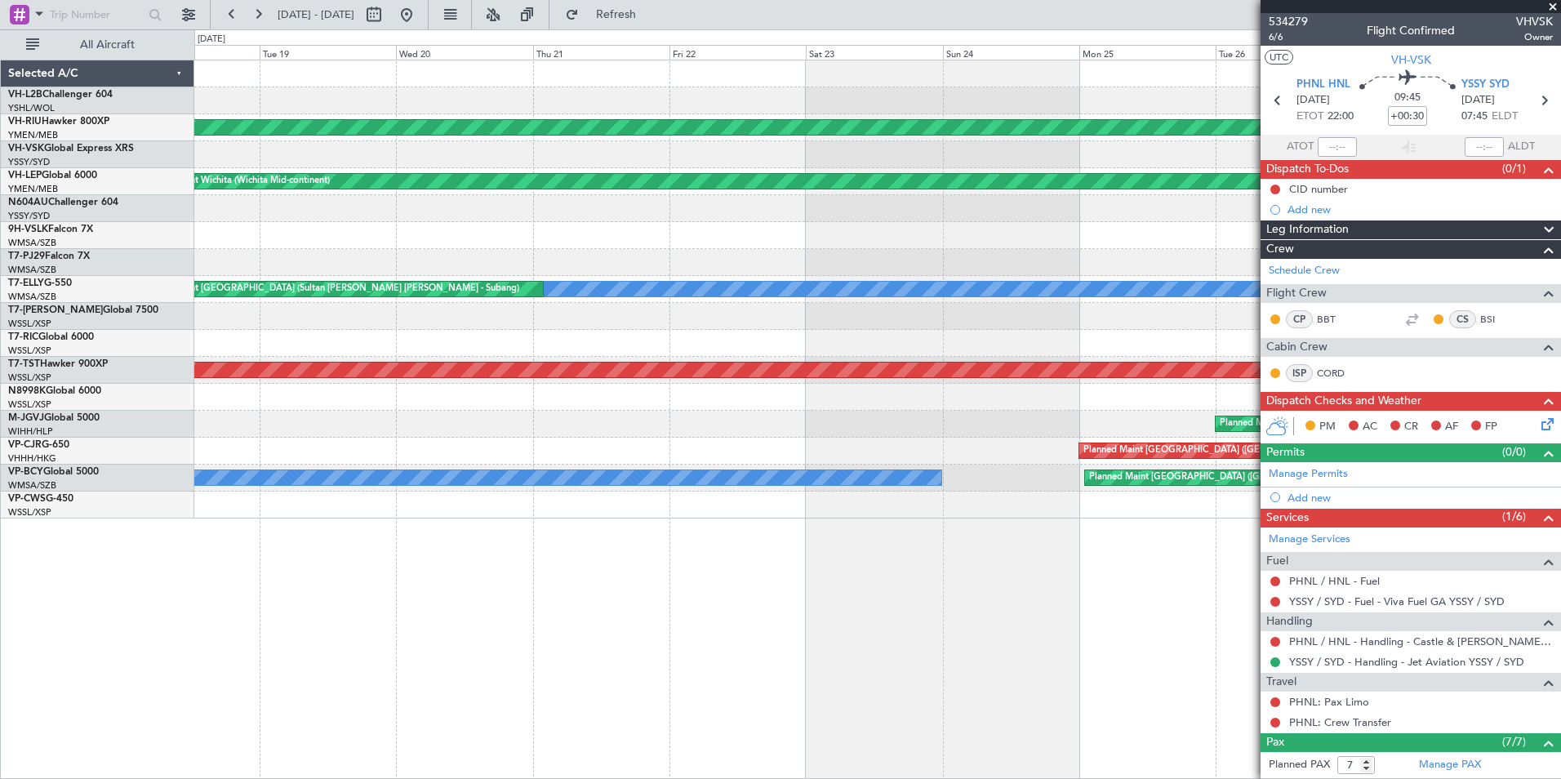
click at [1124, 279] on div "Planned Maint [GEOGRAPHIC_DATA] ([GEOGRAPHIC_DATA]) Unplanned Maint Wichita (Wi…" at bounding box center [877, 289] width 1366 height 458
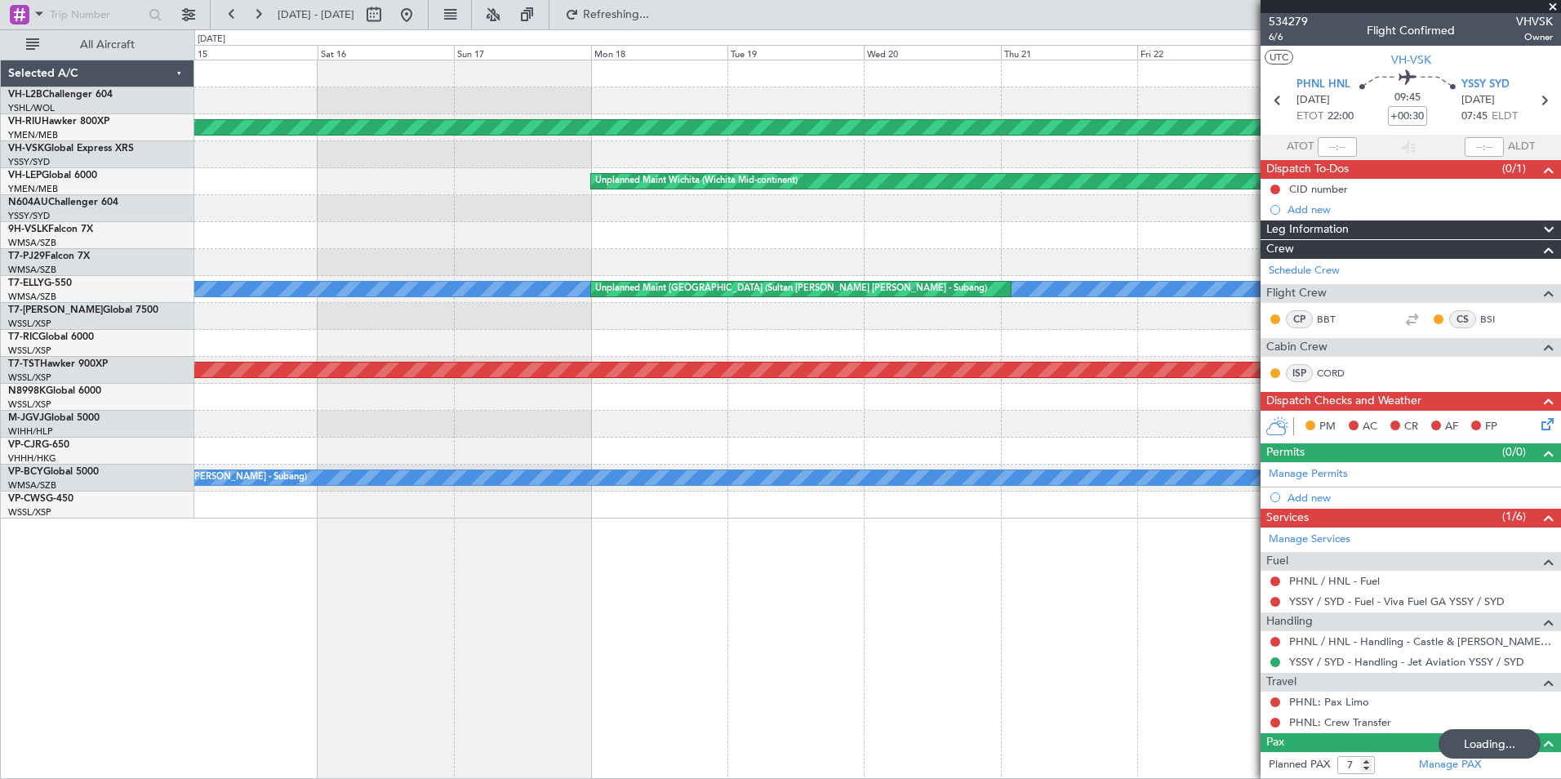
click at [835, 257] on div "Planned Maint [GEOGRAPHIC_DATA] ([GEOGRAPHIC_DATA]) Unplanned Maint Wichita (Wi…" at bounding box center [877, 289] width 1366 height 458
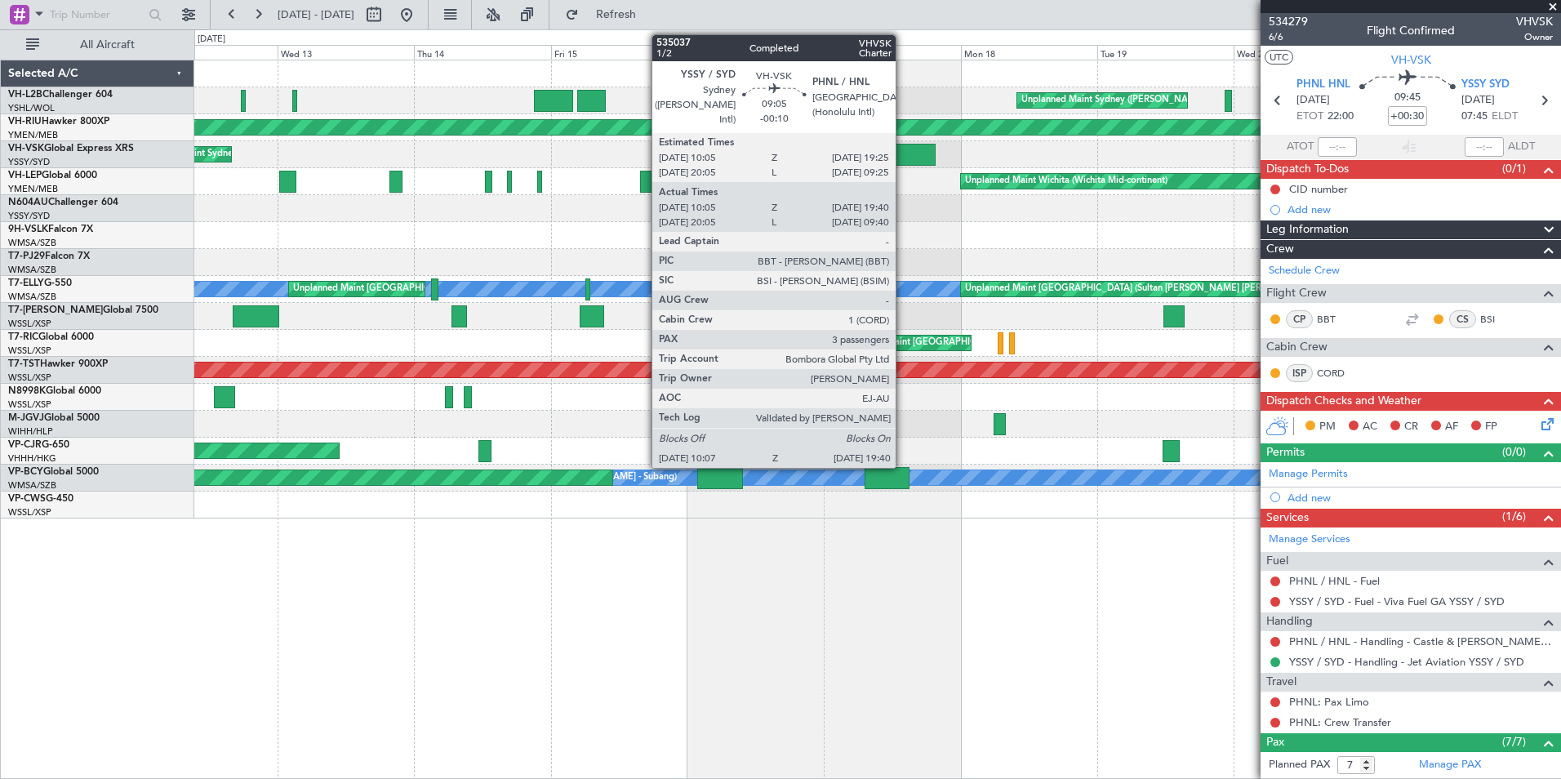
click at [903, 149] on div at bounding box center [908, 155] width 55 height 22
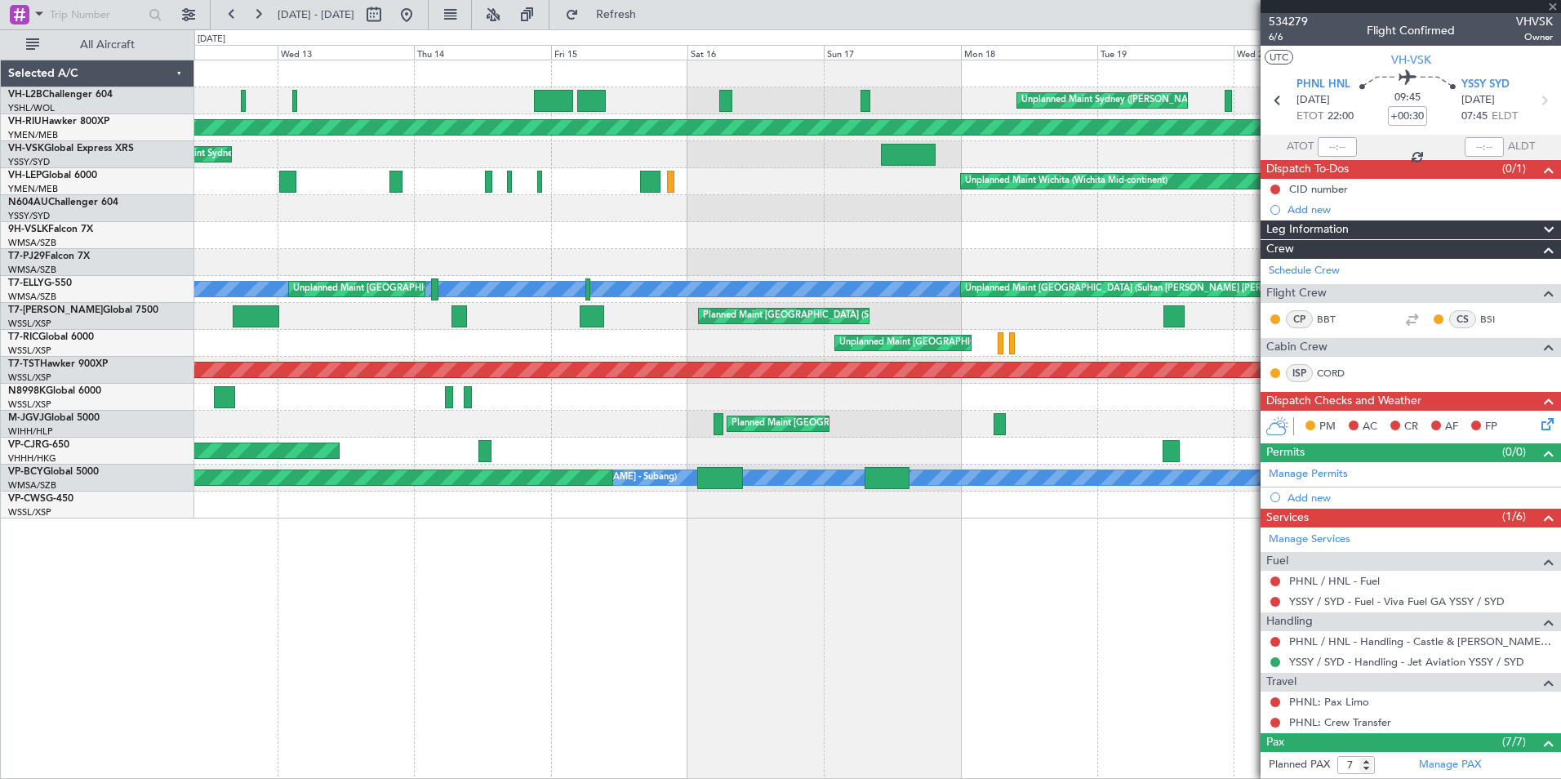
type input "-00:10"
type input "10:15"
type input "19:35"
type input "3"
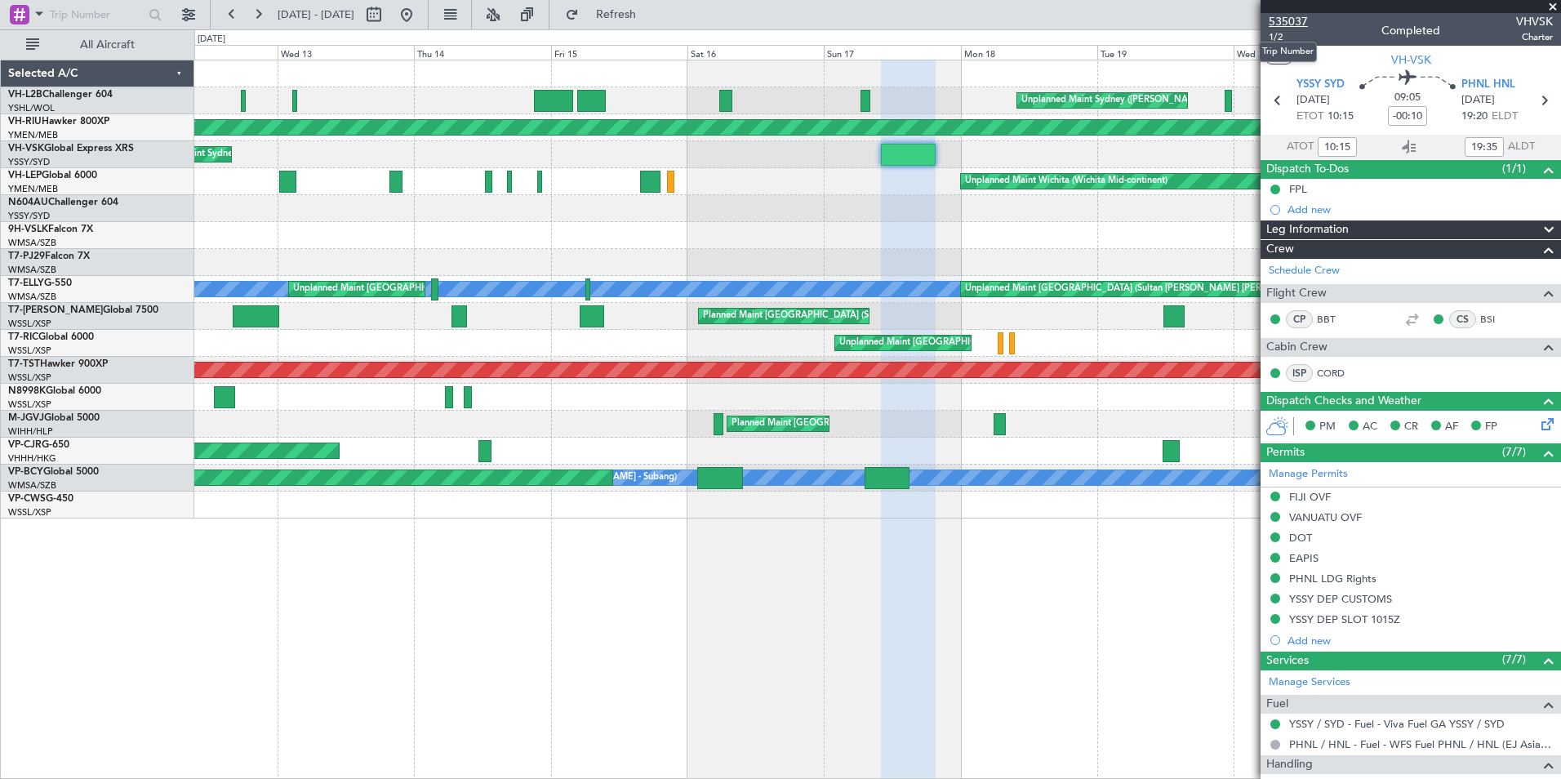
click at [1285, 18] on span "535037" at bounding box center [1288, 21] width 39 height 17
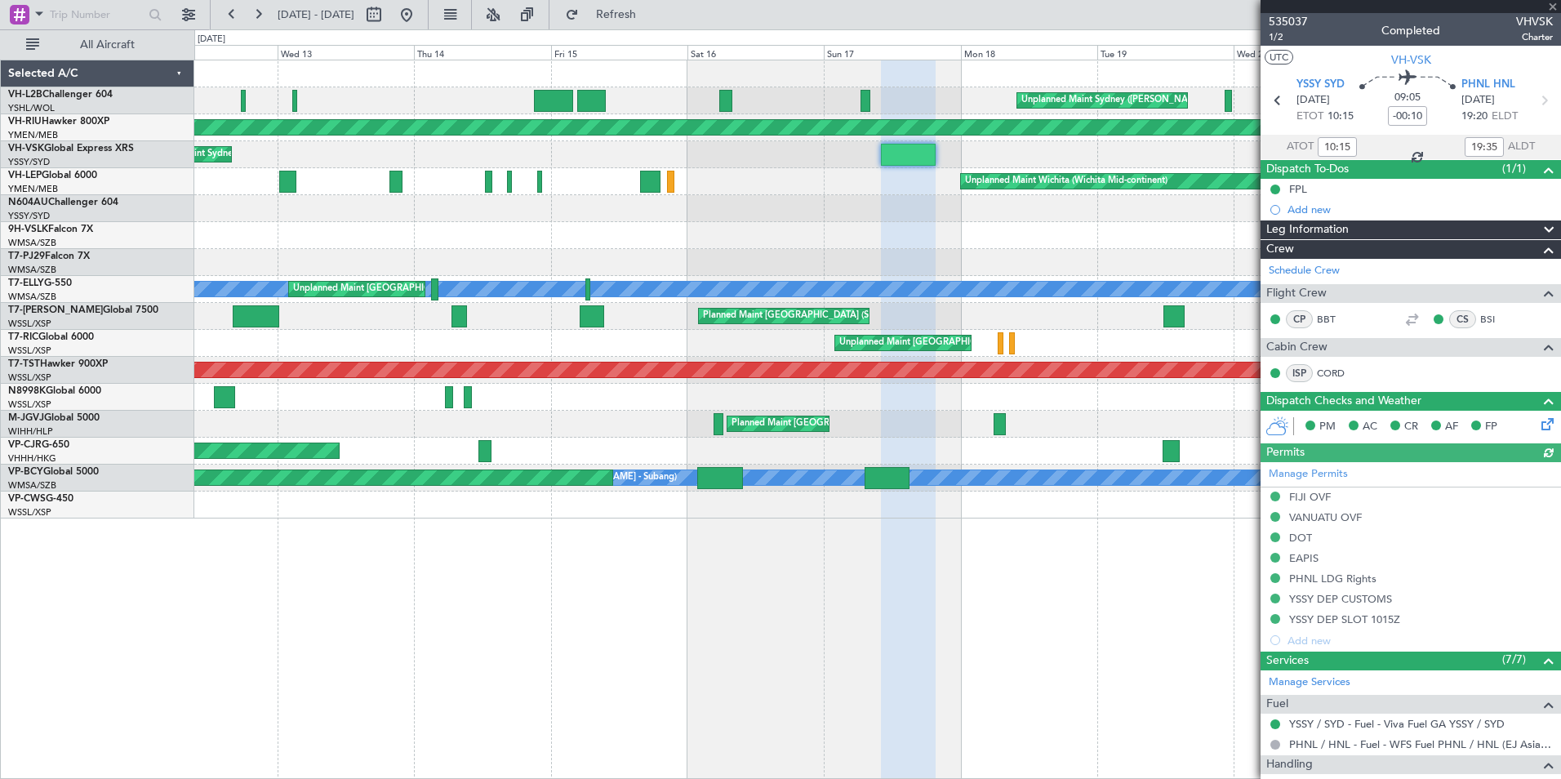
type input "20:15"
type input "09:35"
type input "10:15"
type input "19:35"
click at [1553, 7] on div at bounding box center [1411, 6] width 301 height 13
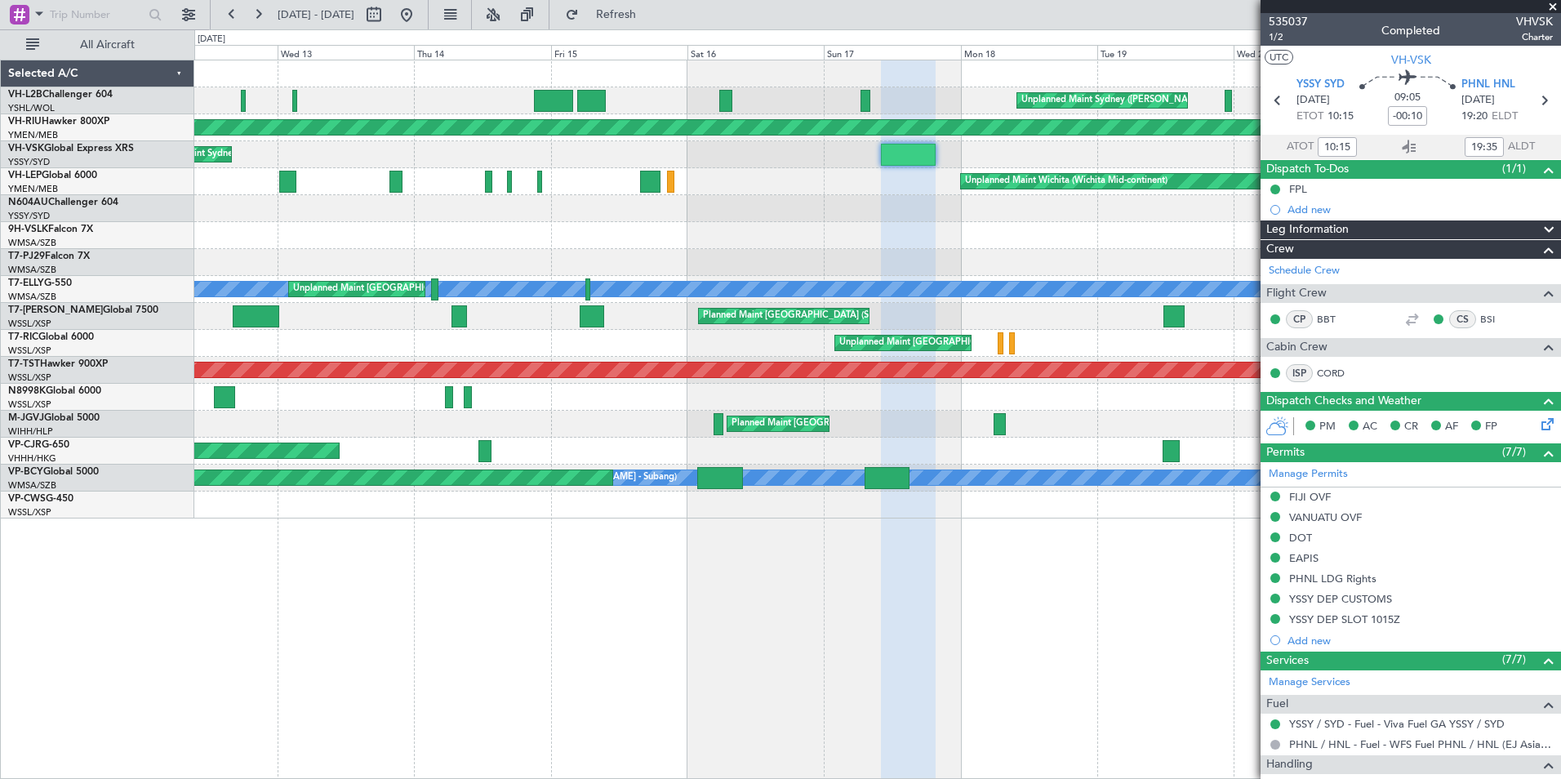
click at [1159, 225] on div at bounding box center [877, 235] width 1366 height 27
click at [1557, 7] on span at bounding box center [1553, 7] width 16 height 15
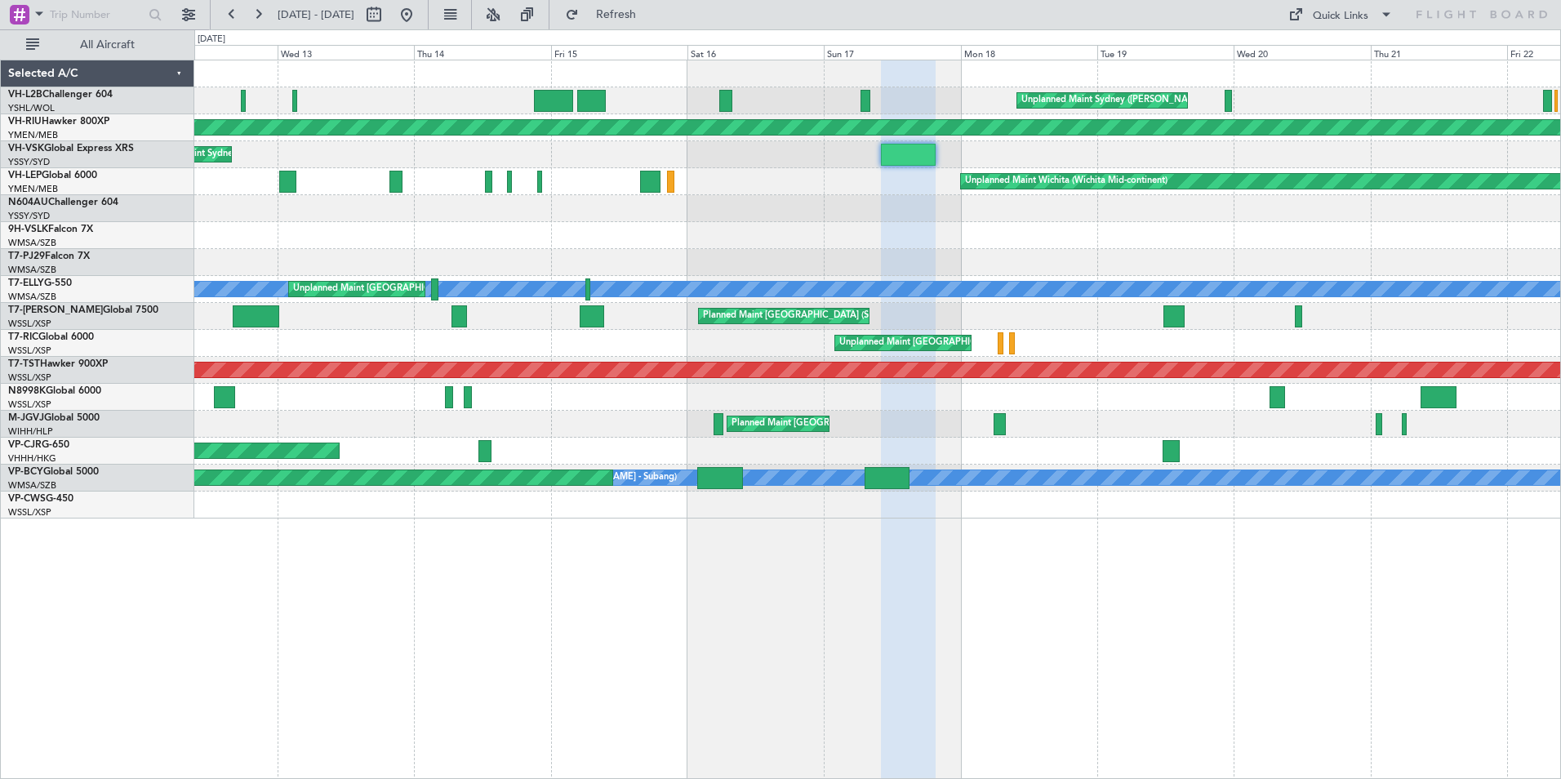
type input "0"
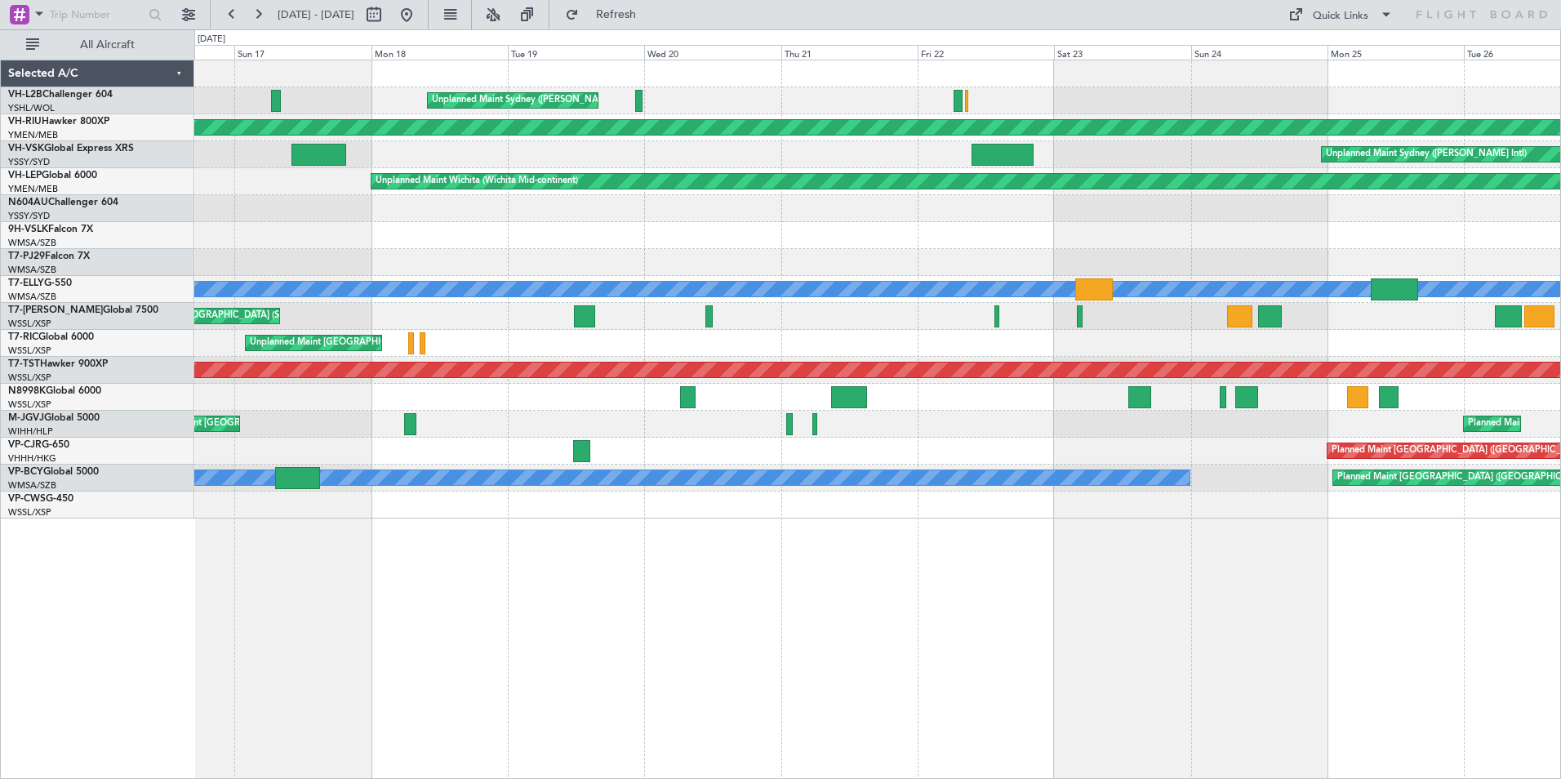
click at [417, 231] on div "Unplanned Maint Sydney ([PERSON_NAME] Intl) Planned Maint Sydney ([PERSON_NAME]…" at bounding box center [877, 289] width 1366 height 458
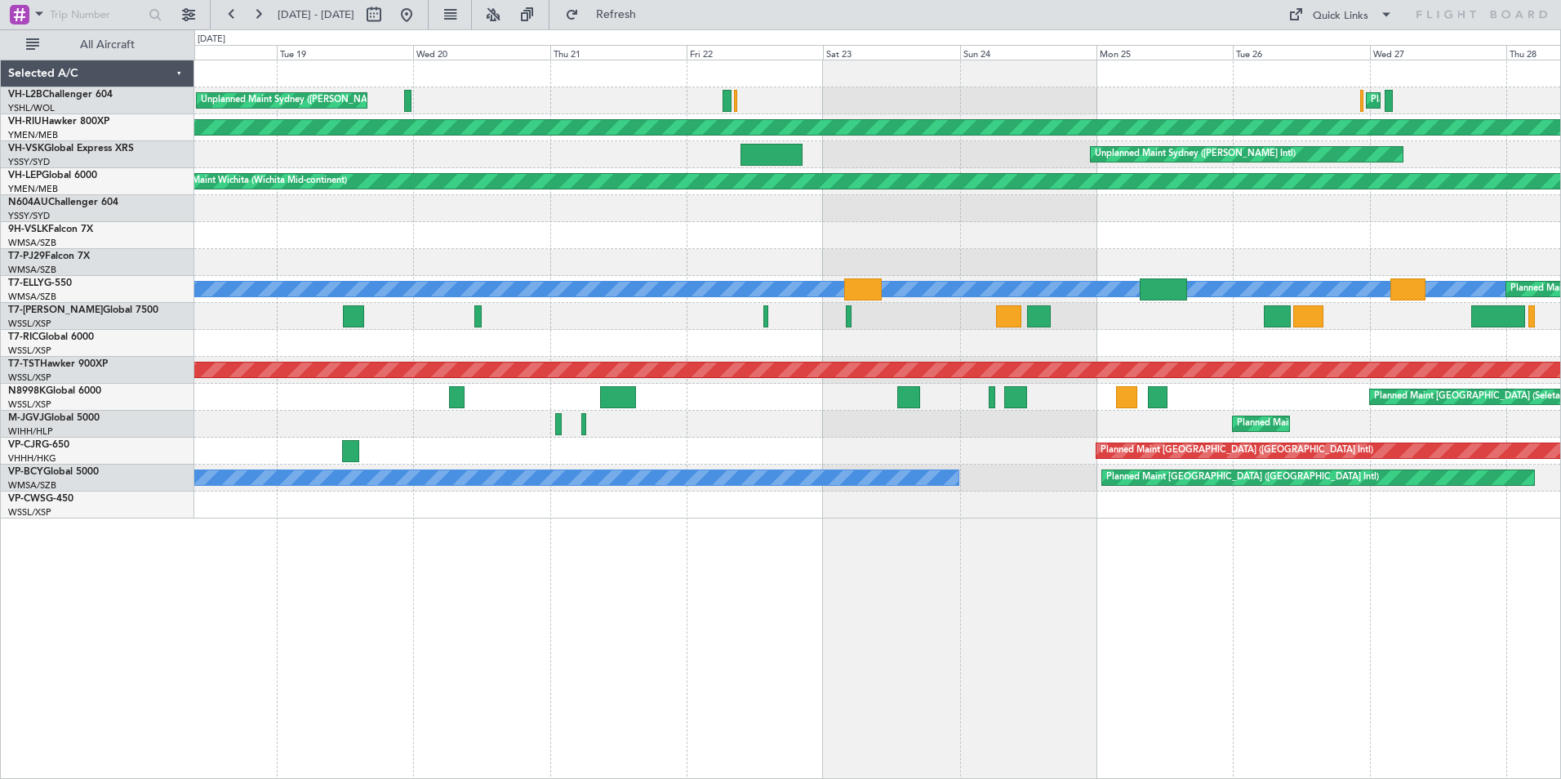
click at [221, 247] on div at bounding box center [877, 235] width 1366 height 27
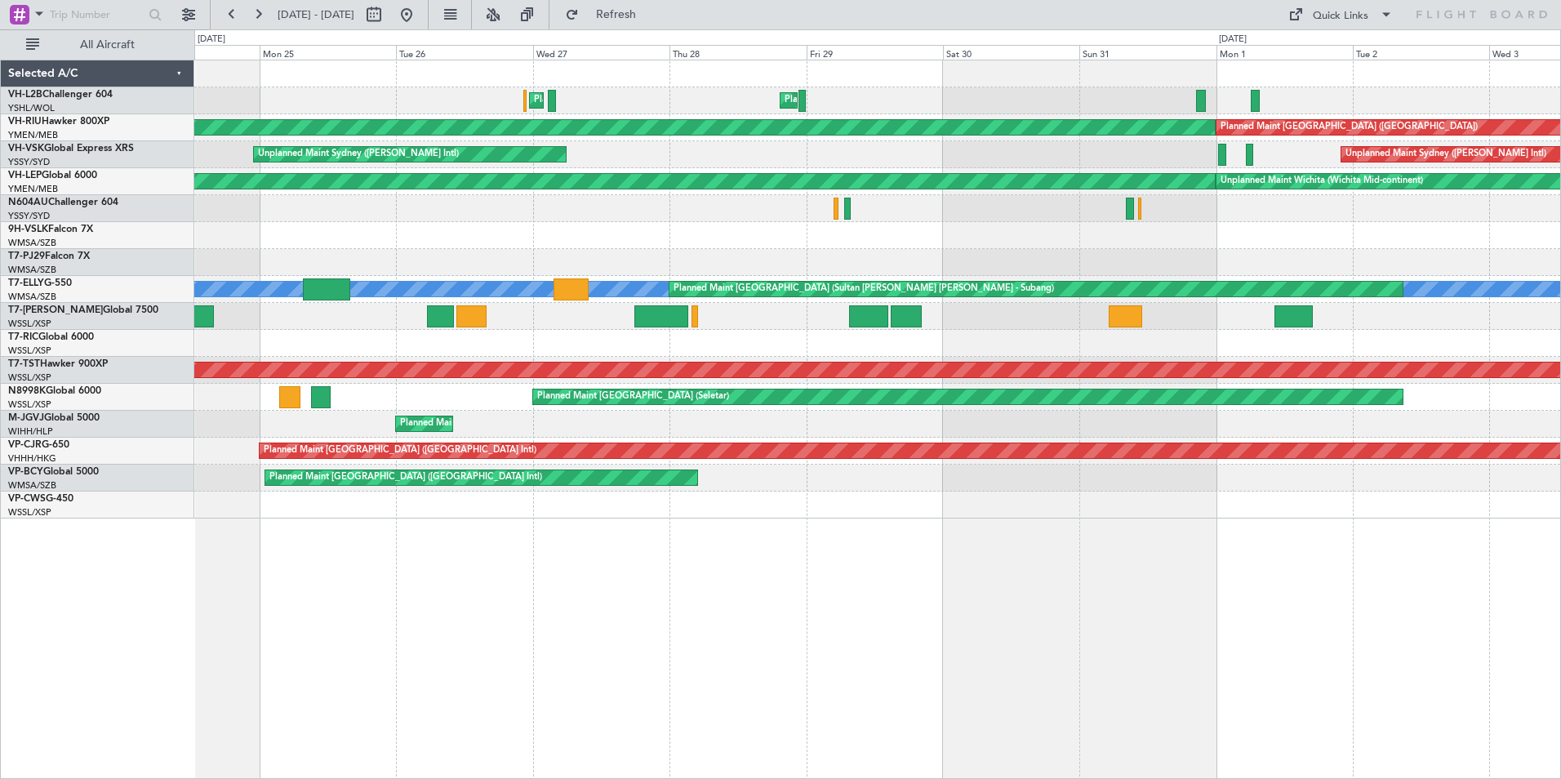
click at [349, 264] on div at bounding box center [877, 262] width 1366 height 27
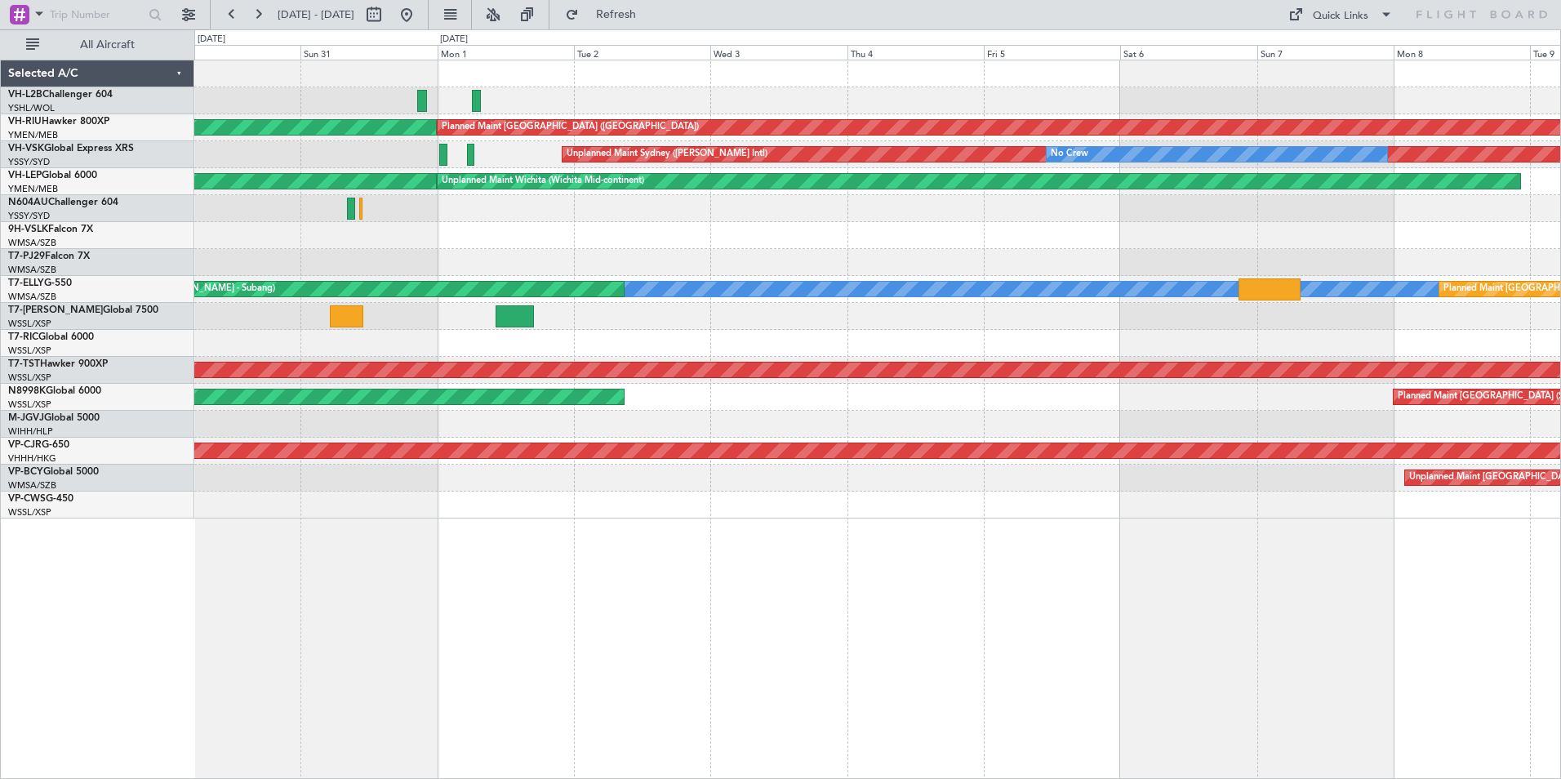
click at [252, 272] on div at bounding box center [877, 262] width 1366 height 27
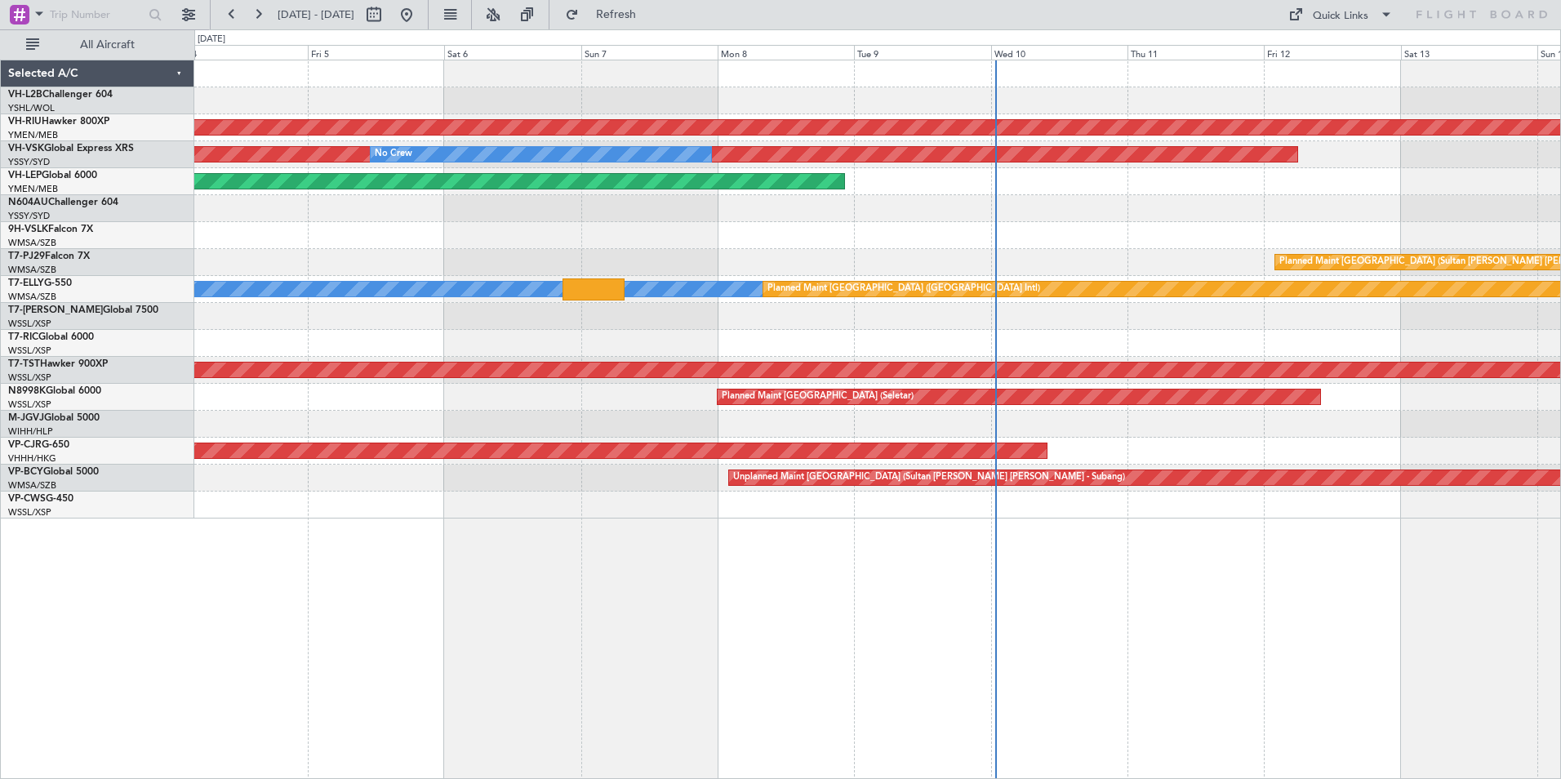
click at [915, 265] on div "Planned Maint [GEOGRAPHIC_DATA] (Sultan [PERSON_NAME] [PERSON_NAME] - Subang)" at bounding box center [877, 262] width 1366 height 27
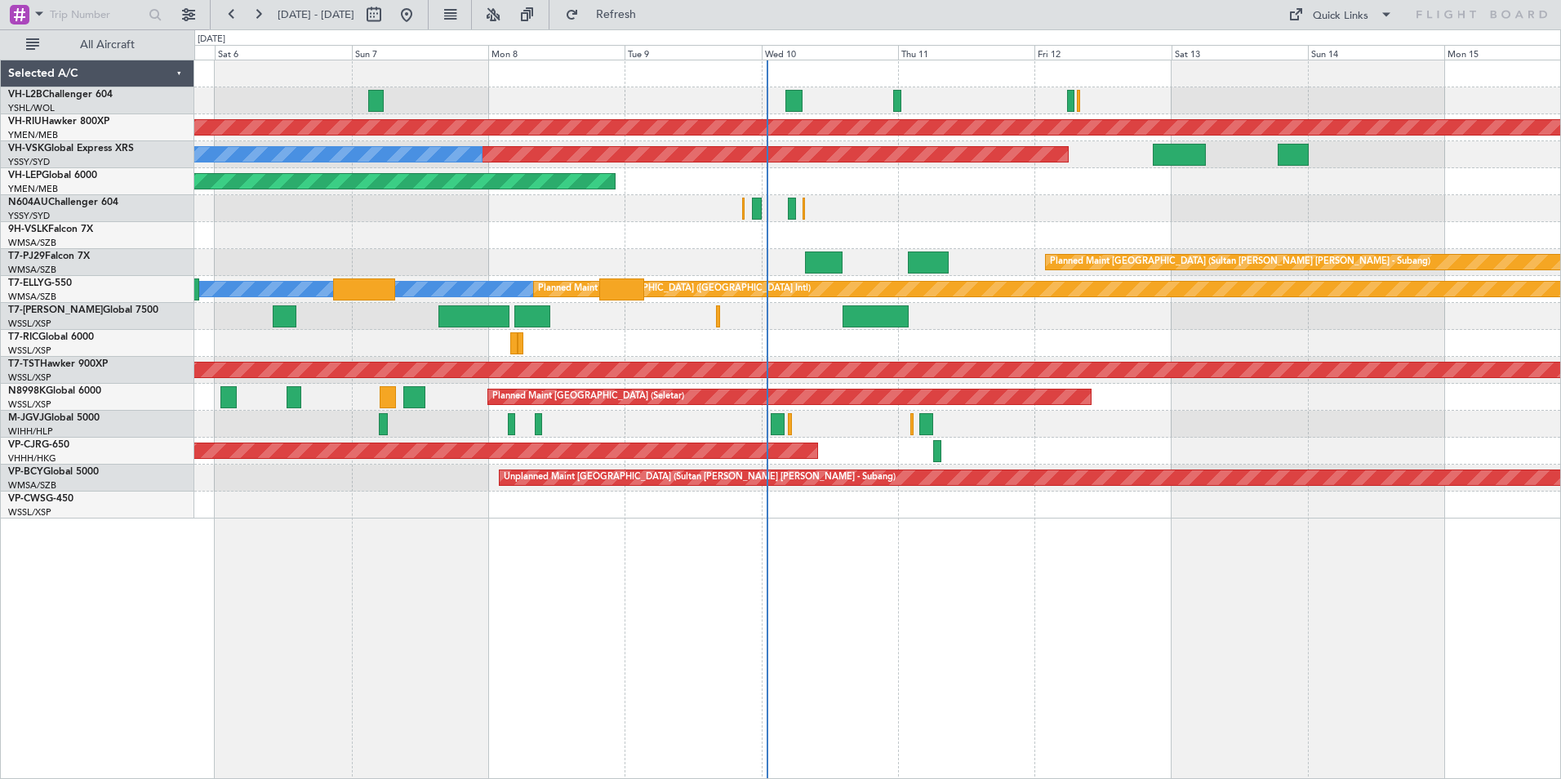
click at [721, 239] on div "Unplanned Maint [GEOGRAPHIC_DATA] ([GEOGRAPHIC_DATA]) Planned Maint [GEOGRAPHIC…" at bounding box center [877, 289] width 1366 height 458
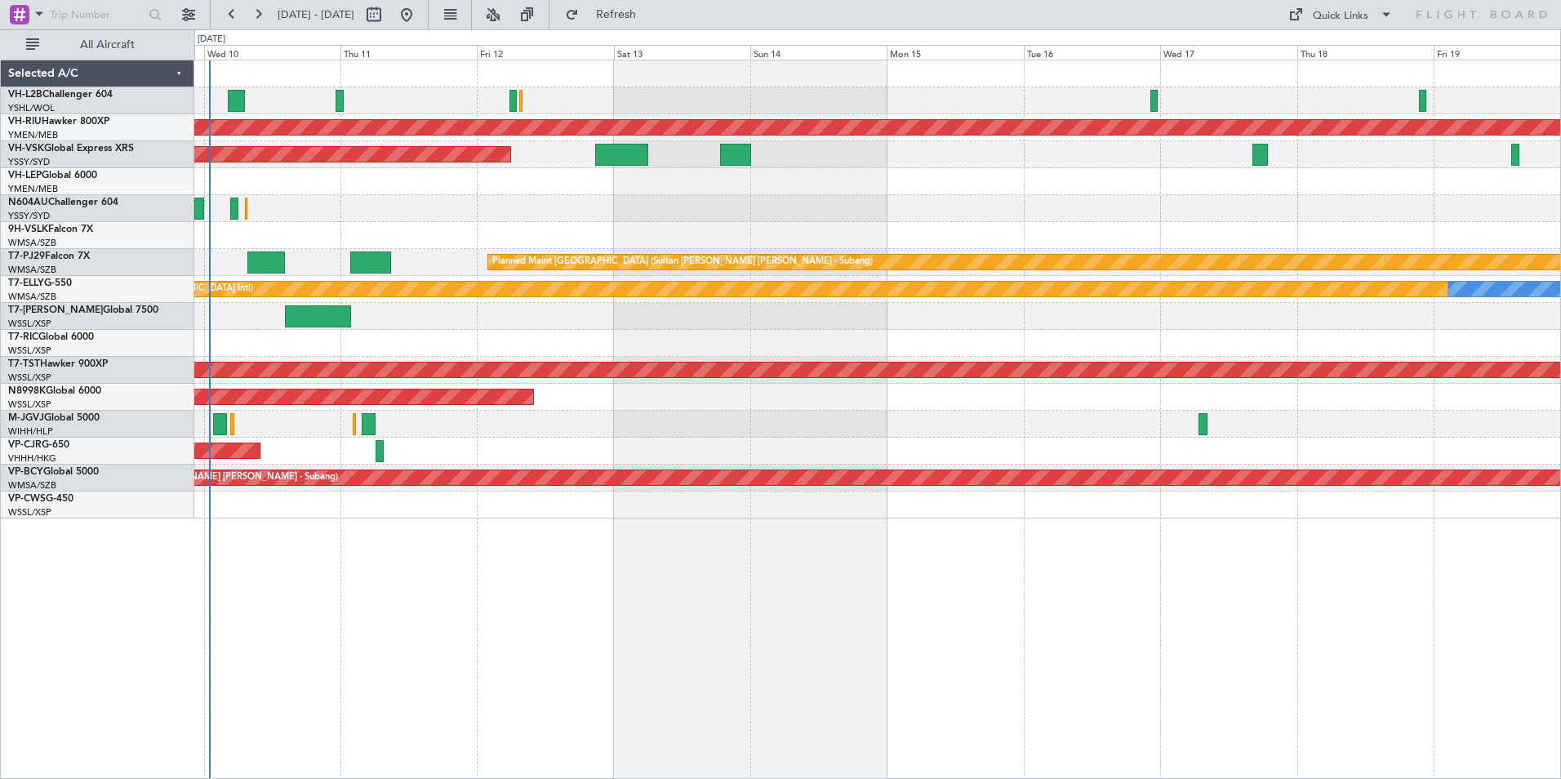
click at [1000, 236] on div "Planned Maint [GEOGRAPHIC_DATA] ([GEOGRAPHIC_DATA]) Unplanned Maint Sydney ([PE…" at bounding box center [877, 289] width 1366 height 458
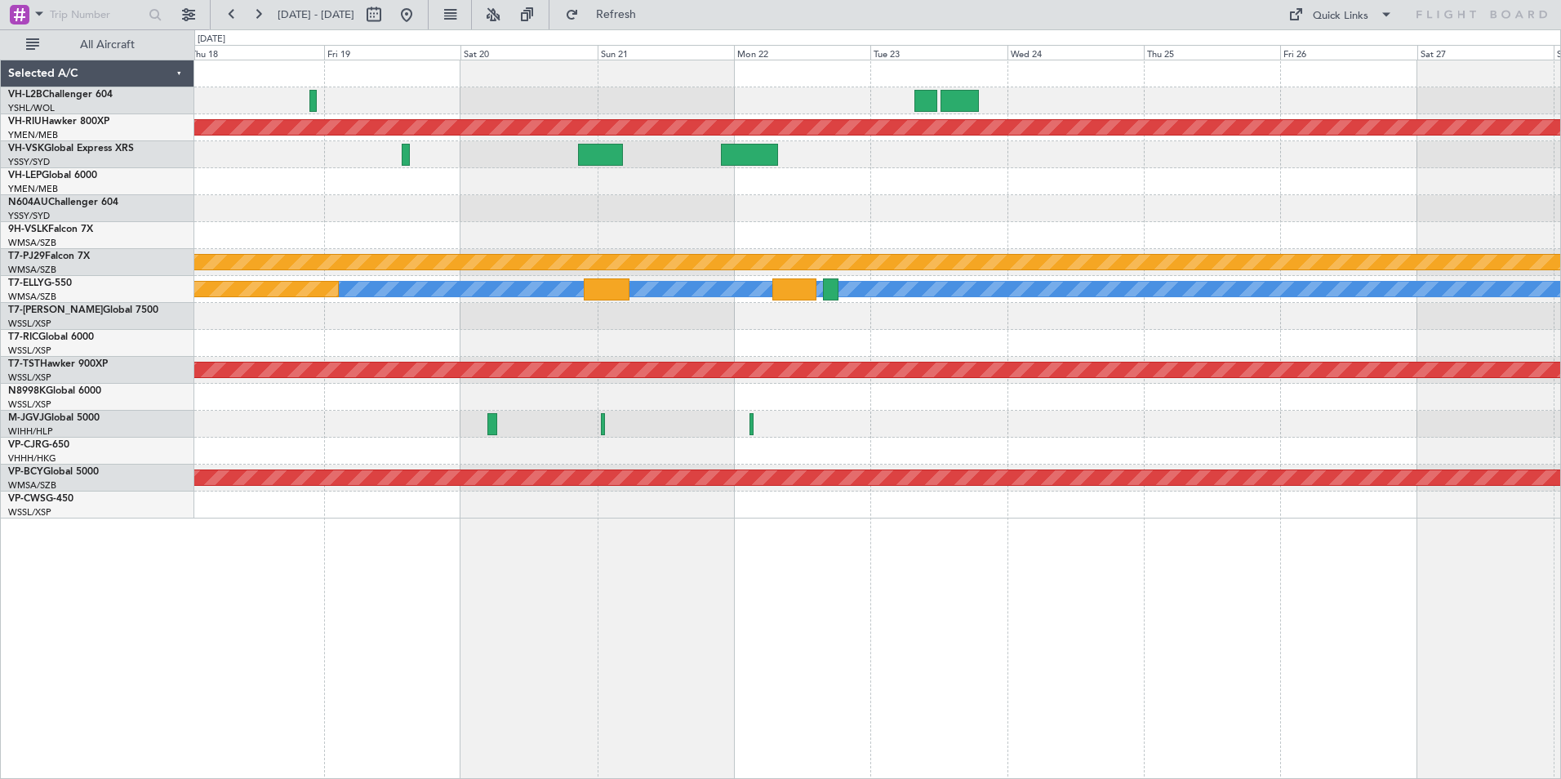
click at [522, 189] on div at bounding box center [877, 181] width 1366 height 27
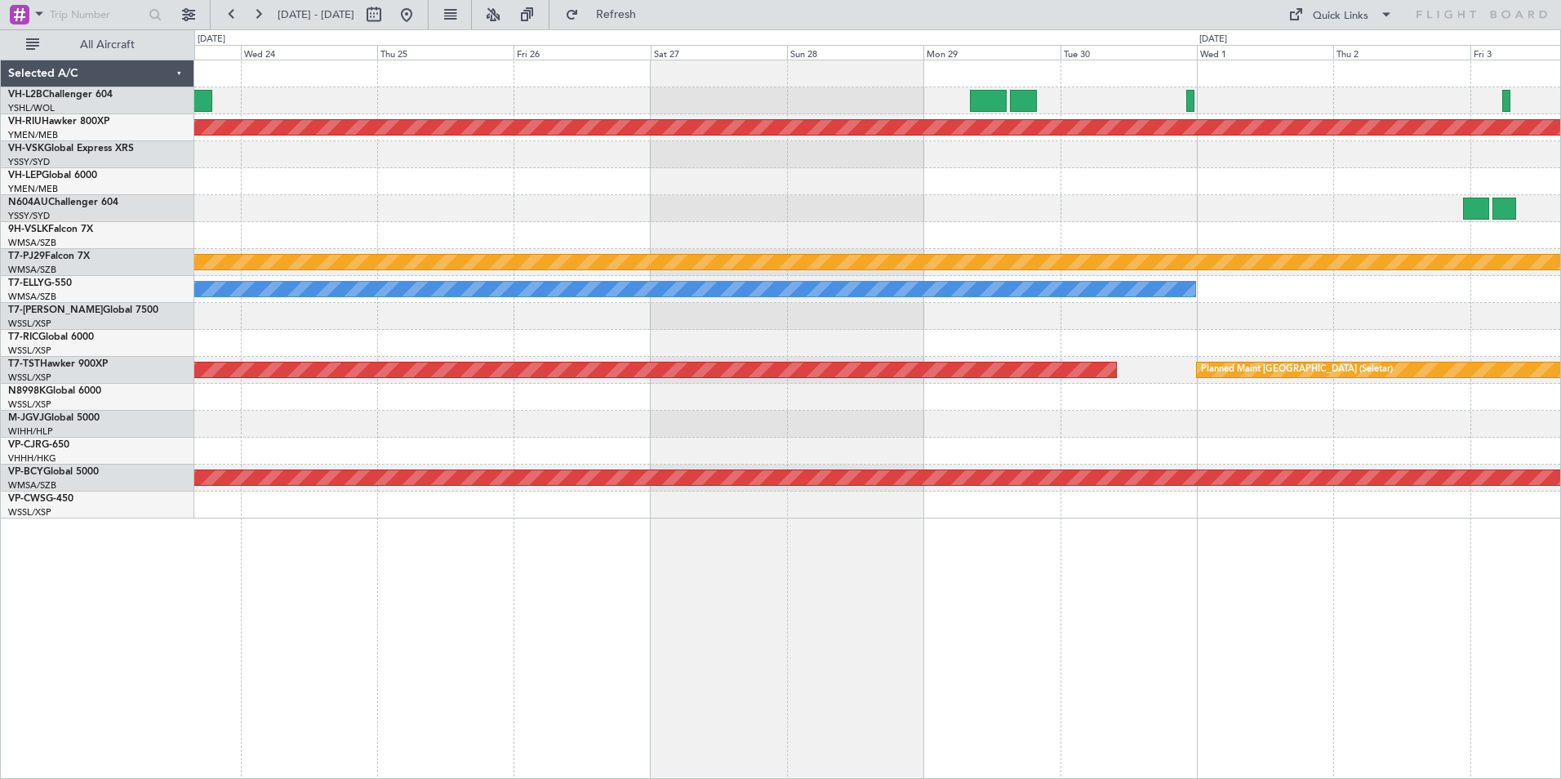
click at [540, 207] on div "Planned Maint [GEOGRAPHIC_DATA] ([GEOGRAPHIC_DATA]) Planned Maint [GEOGRAPHIC_D…" at bounding box center [877, 289] width 1366 height 458
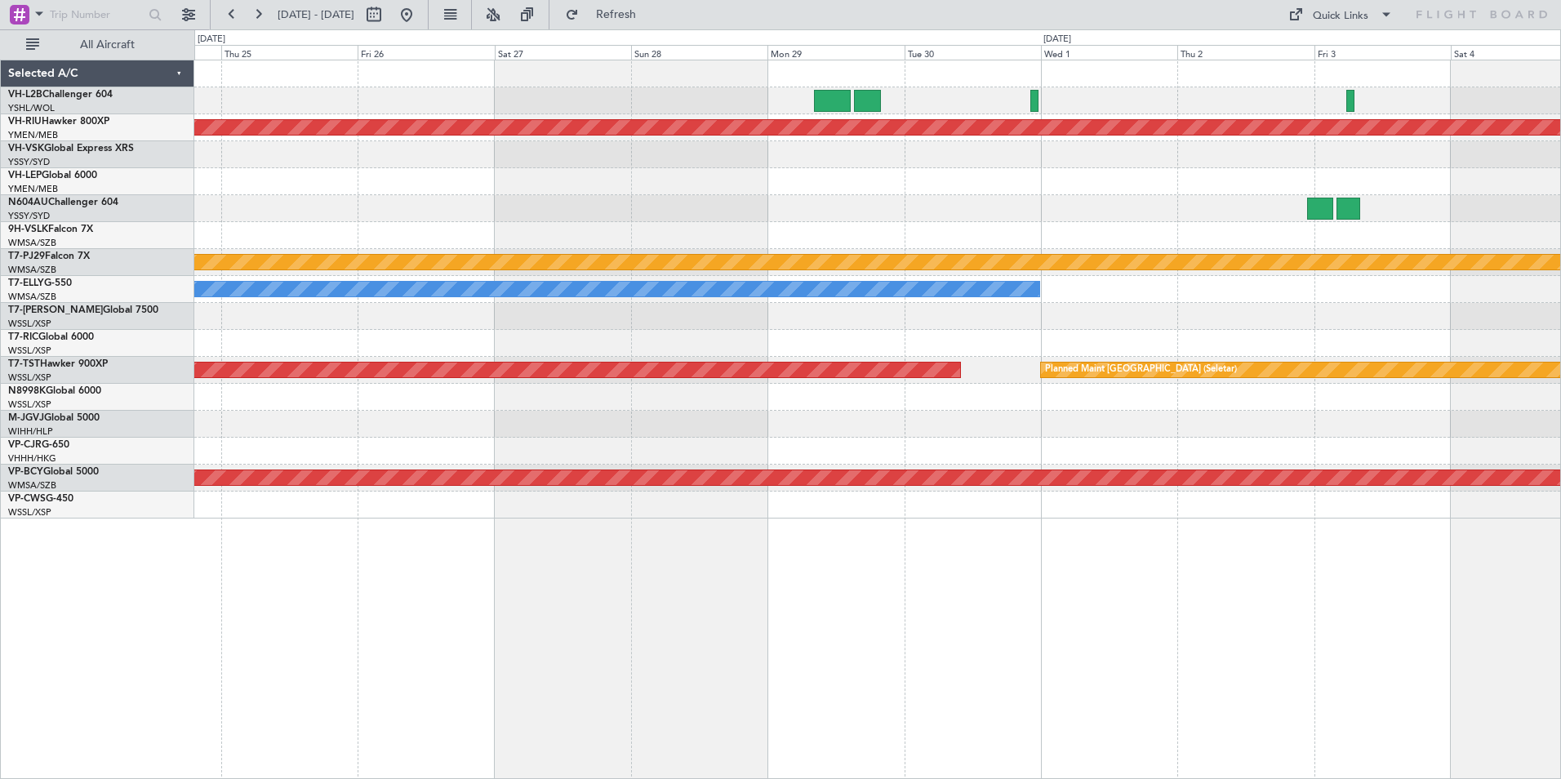
click at [1091, 281] on div "Planned Maint [GEOGRAPHIC_DATA] ([GEOGRAPHIC_DATA]) Planned Maint [GEOGRAPHIC_D…" at bounding box center [877, 289] width 1366 height 458
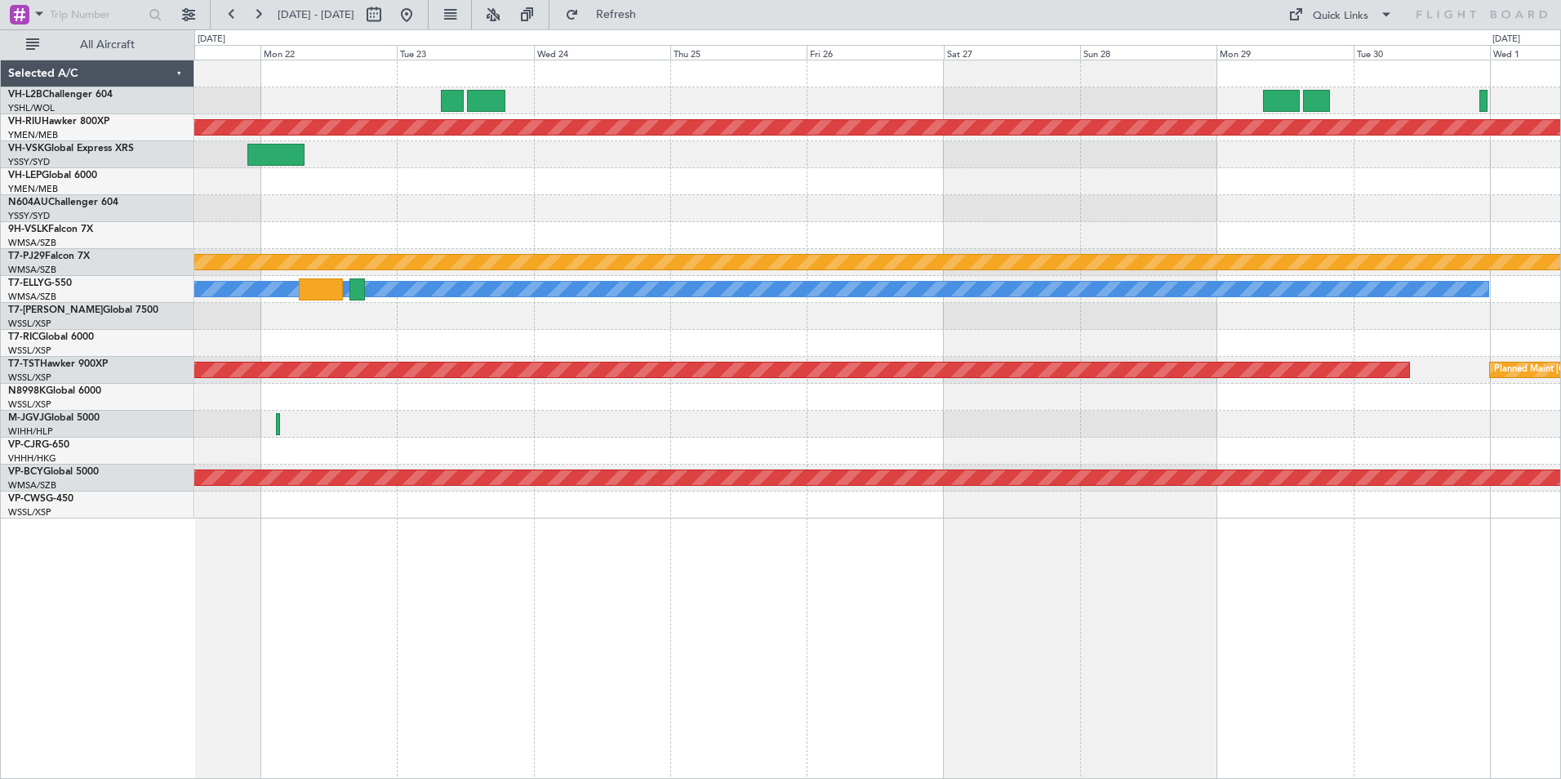
click at [971, 189] on div at bounding box center [877, 181] width 1366 height 27
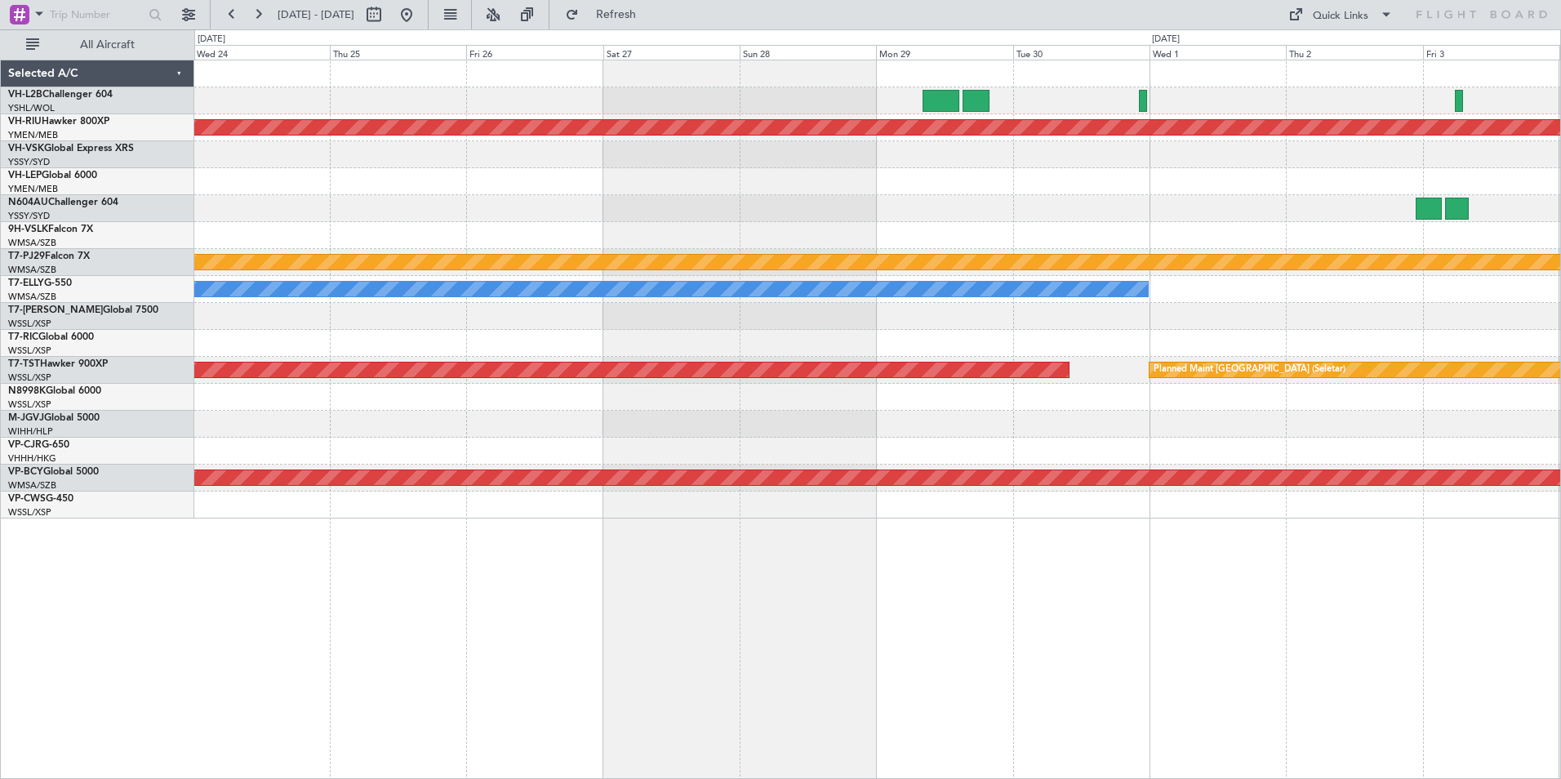
click at [817, 205] on div "Planned Maint [GEOGRAPHIC_DATA] ([GEOGRAPHIC_DATA]) Planned Maint [GEOGRAPHIC_D…" at bounding box center [877, 289] width 1366 height 458
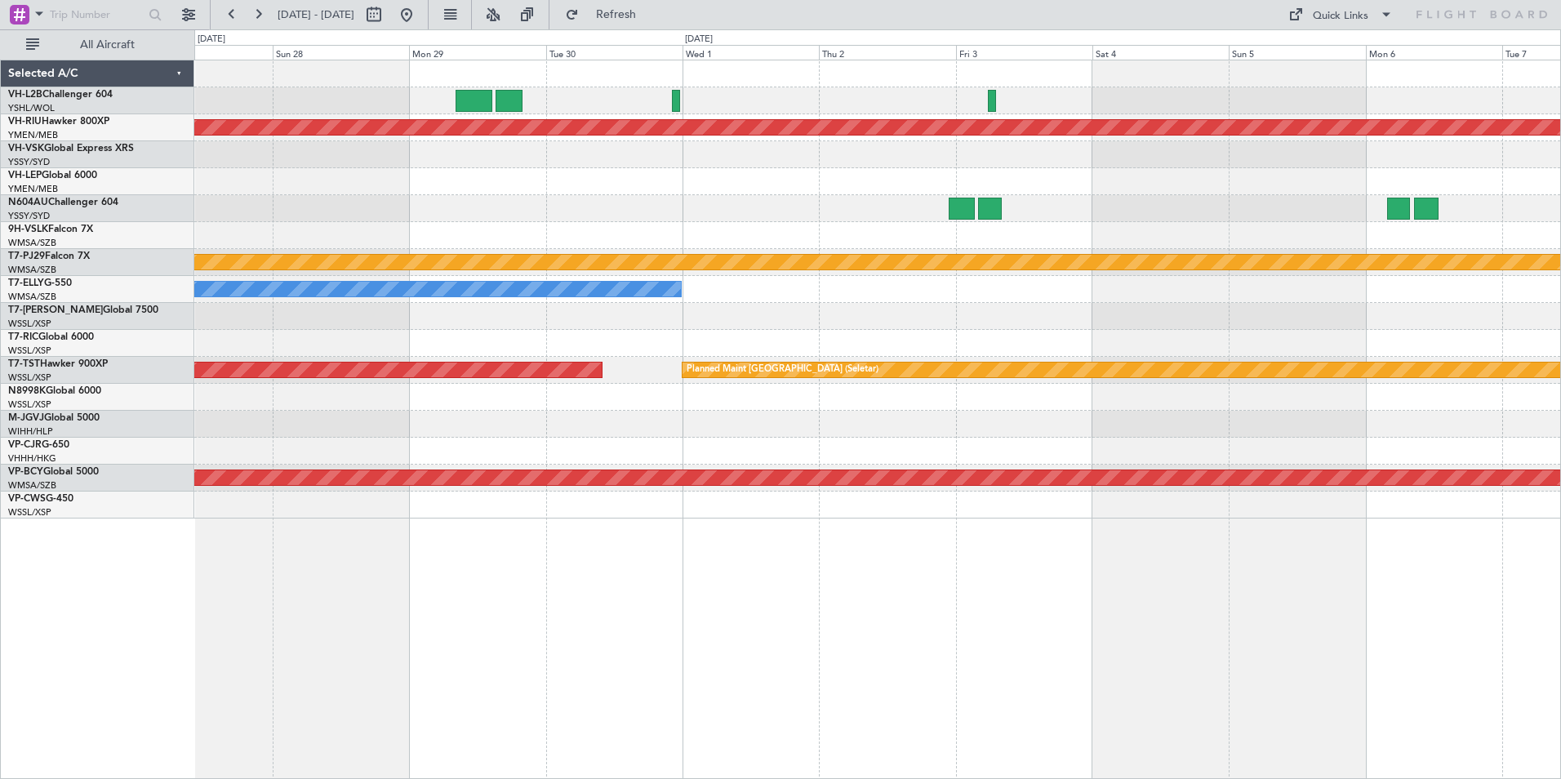
click at [594, 156] on div "Planned Maint [GEOGRAPHIC_DATA] ([GEOGRAPHIC_DATA]) Planned Maint [GEOGRAPHIC_D…" at bounding box center [877, 289] width 1366 height 458
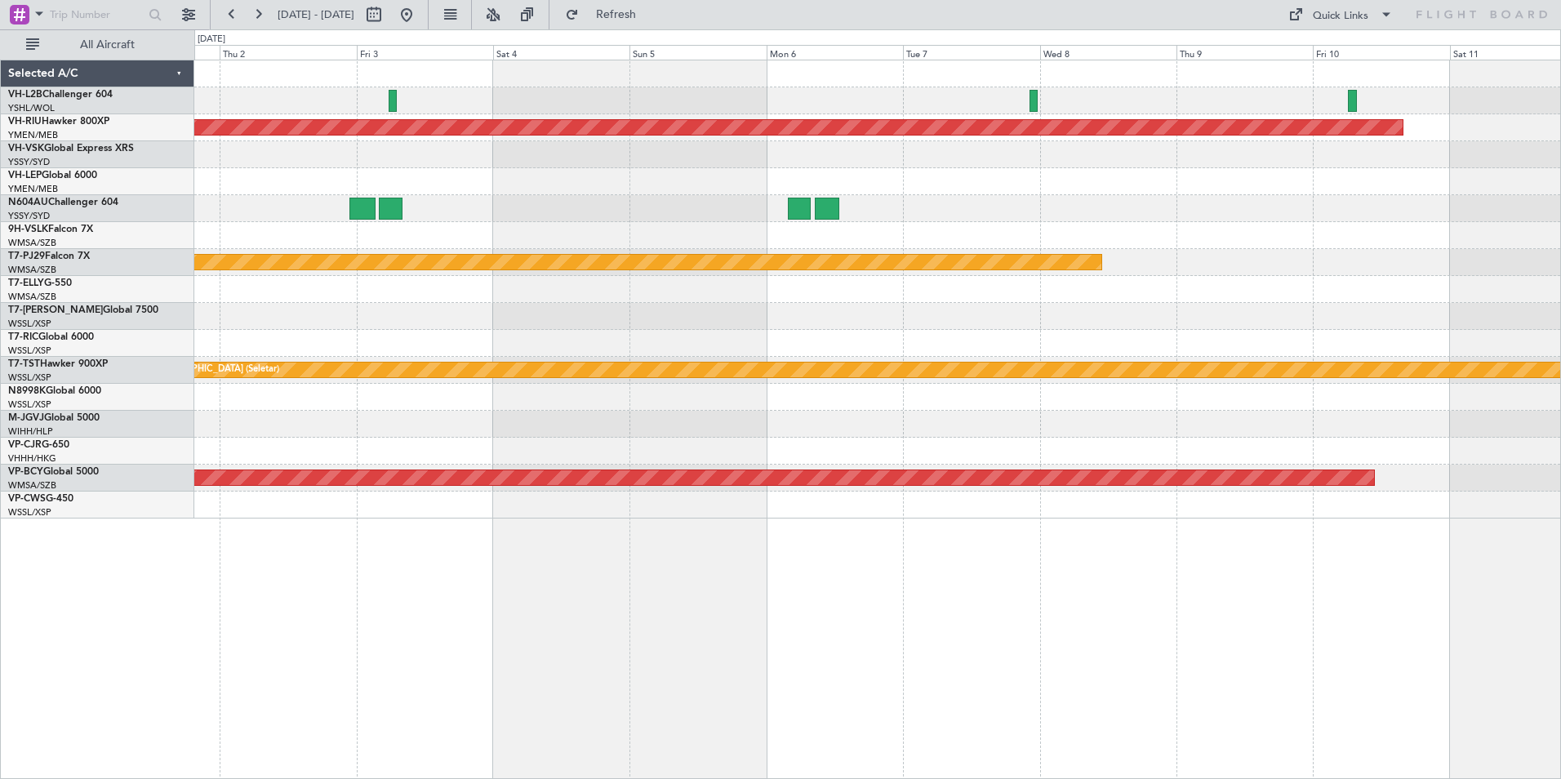
click at [1181, 198] on div at bounding box center [877, 208] width 1366 height 27
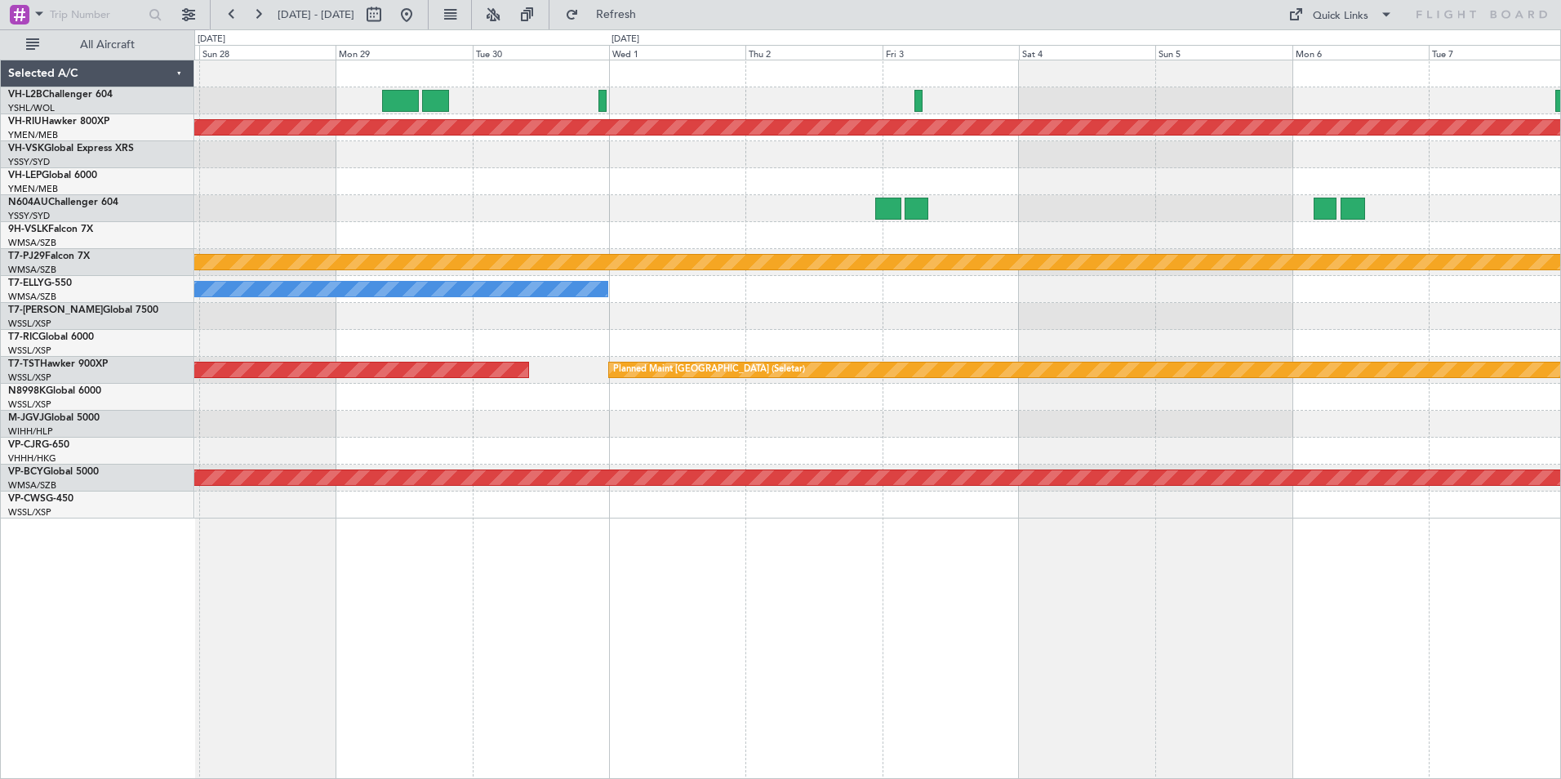
click at [1027, 336] on div "Planned Maint [GEOGRAPHIC_DATA] ([GEOGRAPHIC_DATA]) Planned Maint [GEOGRAPHIC_D…" at bounding box center [877, 289] width 1366 height 458
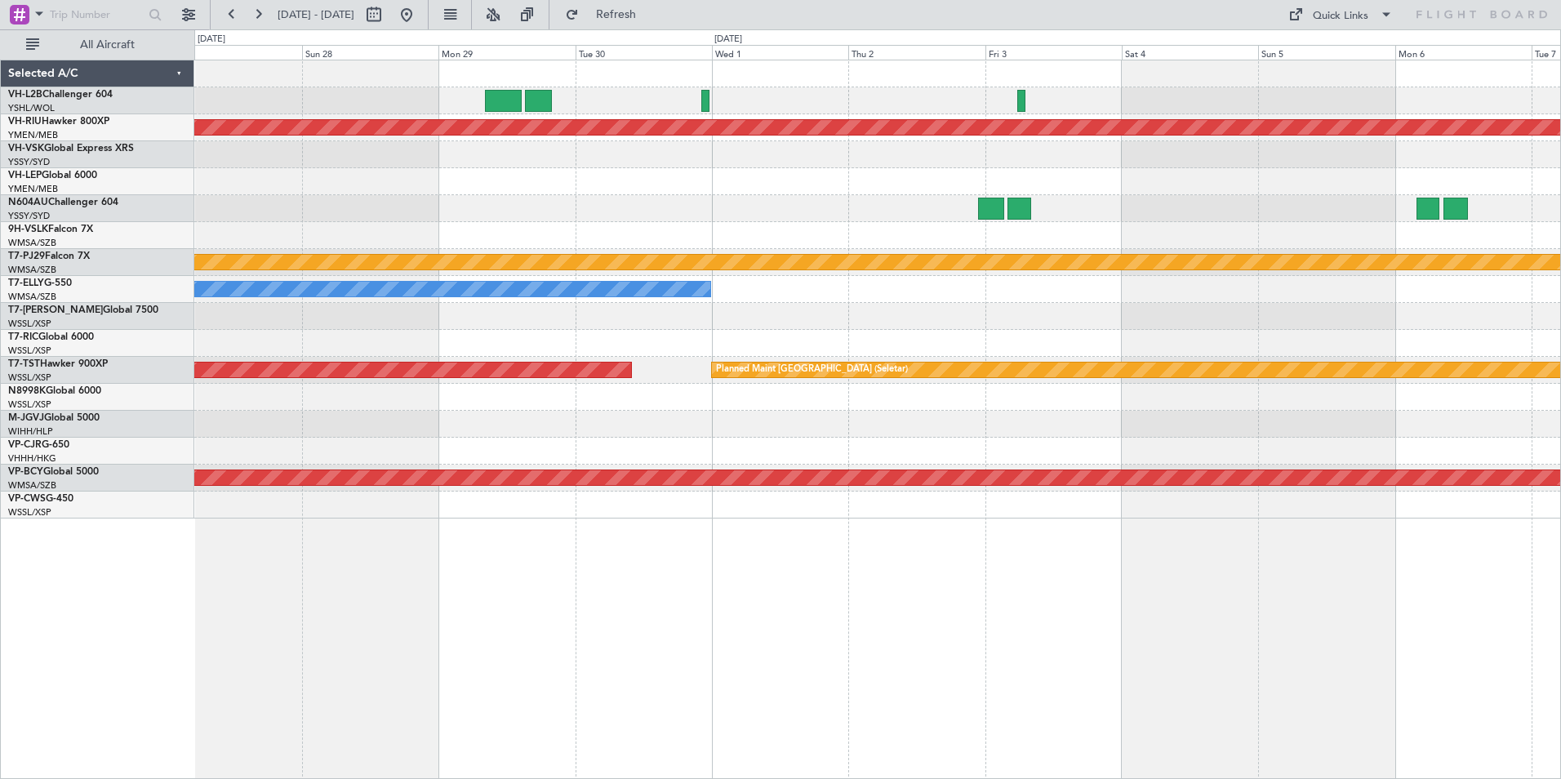
click at [1016, 213] on div "Planned Maint [GEOGRAPHIC_DATA] ([GEOGRAPHIC_DATA]) Planned Maint [GEOGRAPHIC_D…" at bounding box center [877, 289] width 1366 height 458
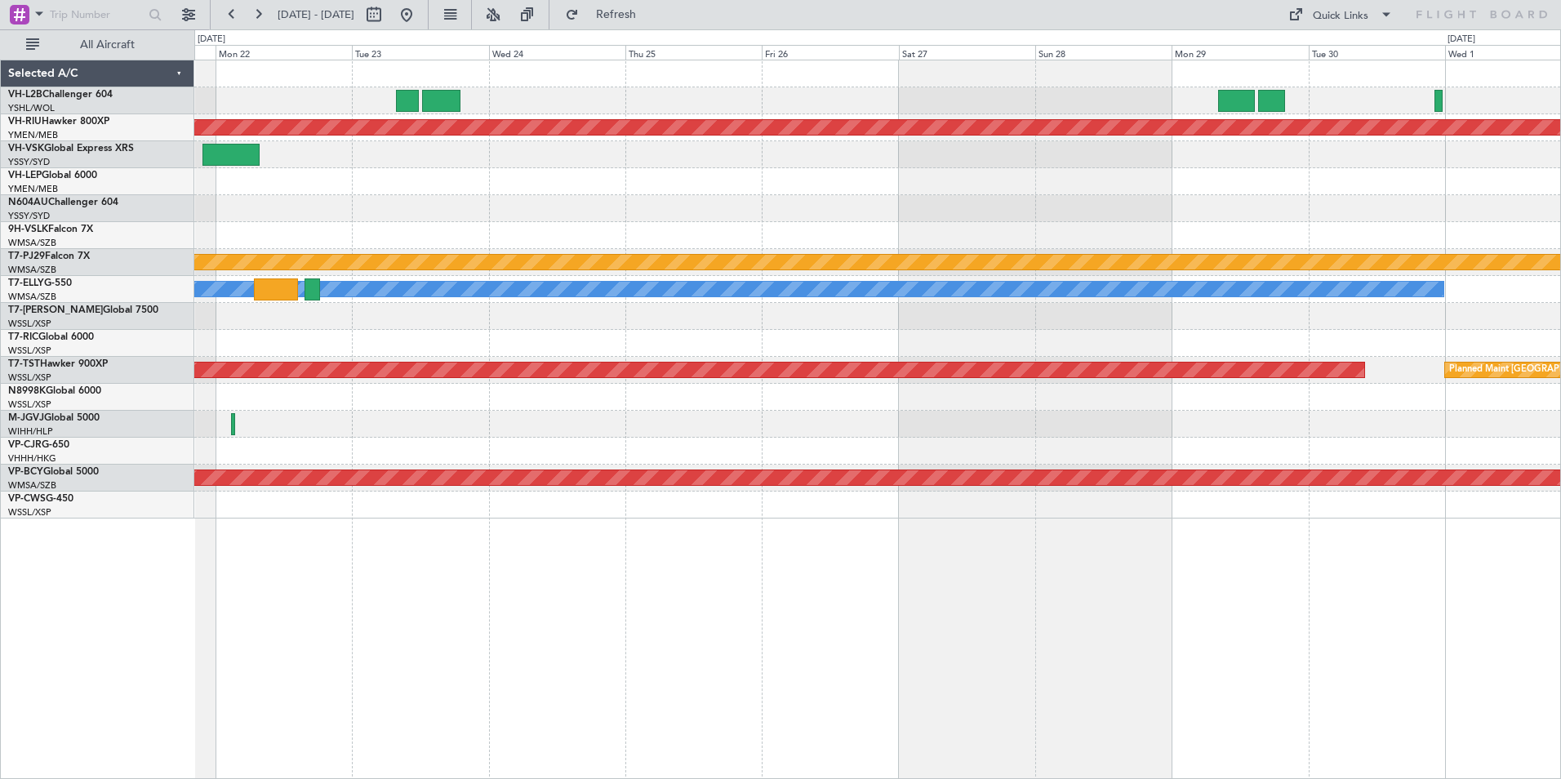
click at [835, 234] on div at bounding box center [877, 235] width 1366 height 27
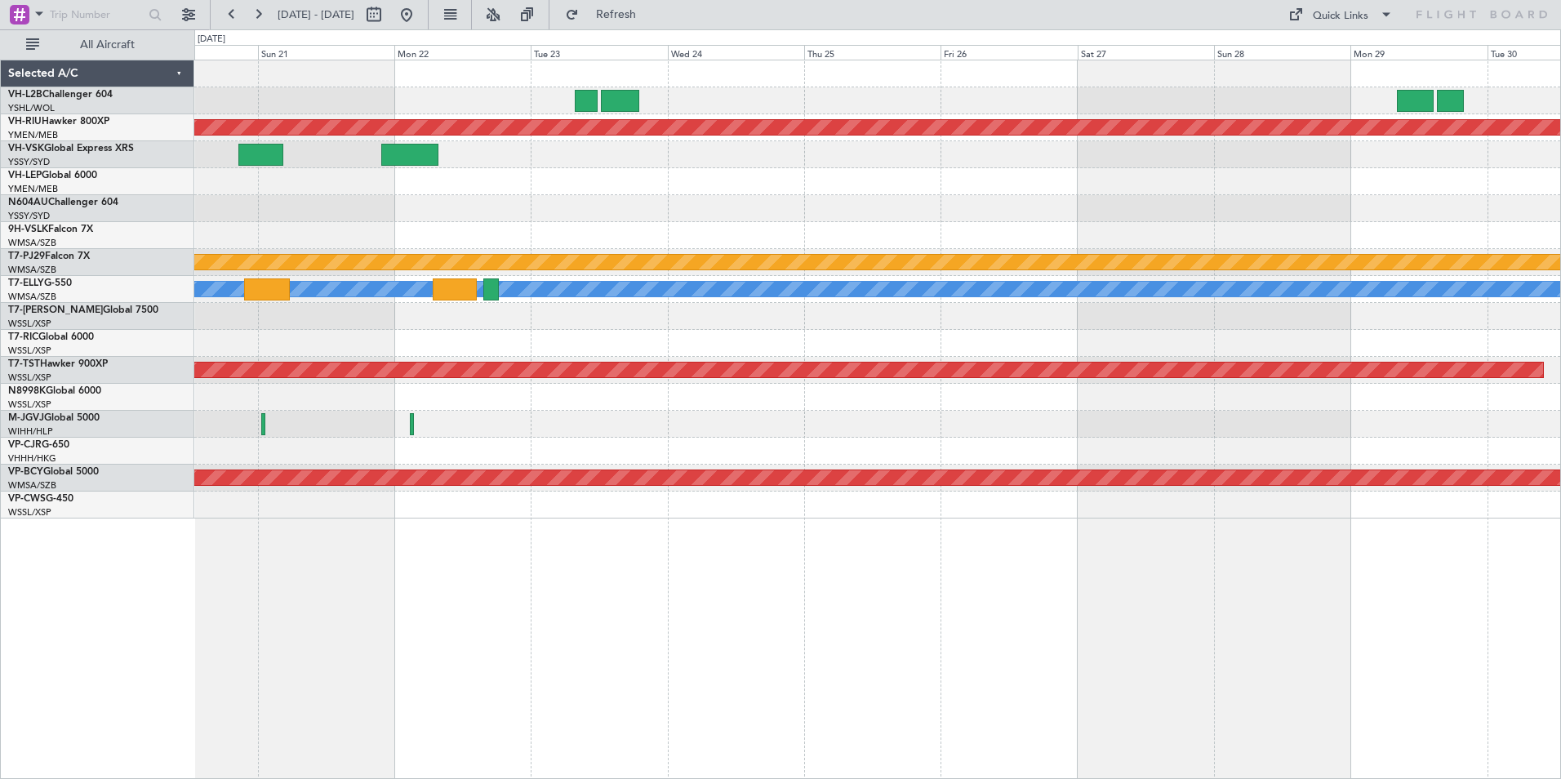
click at [1319, 240] on div at bounding box center [877, 235] width 1366 height 27
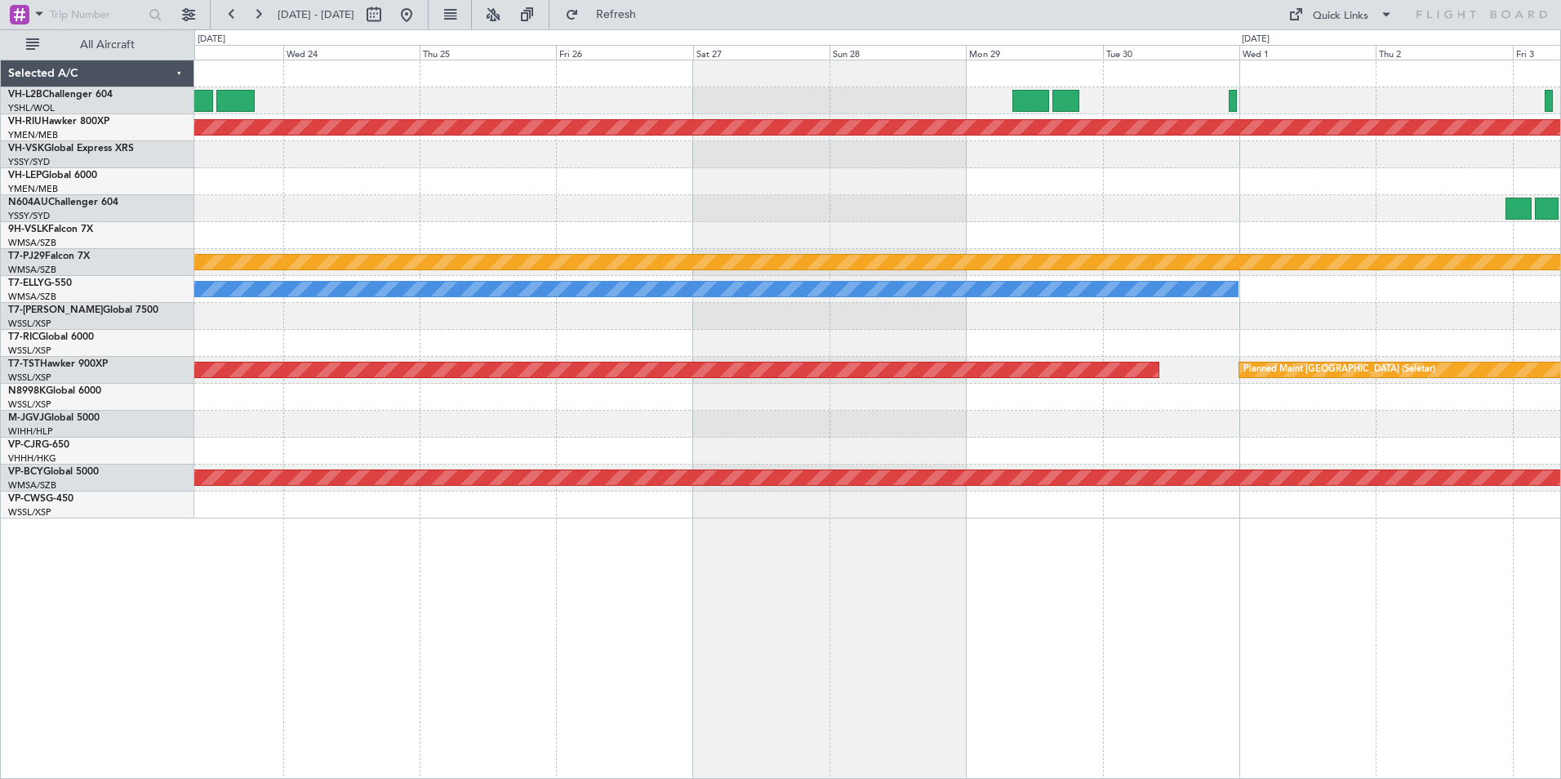
click at [140, 186] on div "Planned Maint [GEOGRAPHIC_DATA] ([GEOGRAPHIC_DATA]) Planned Maint [GEOGRAPHIC_D…" at bounding box center [780, 404] width 1561 height 750
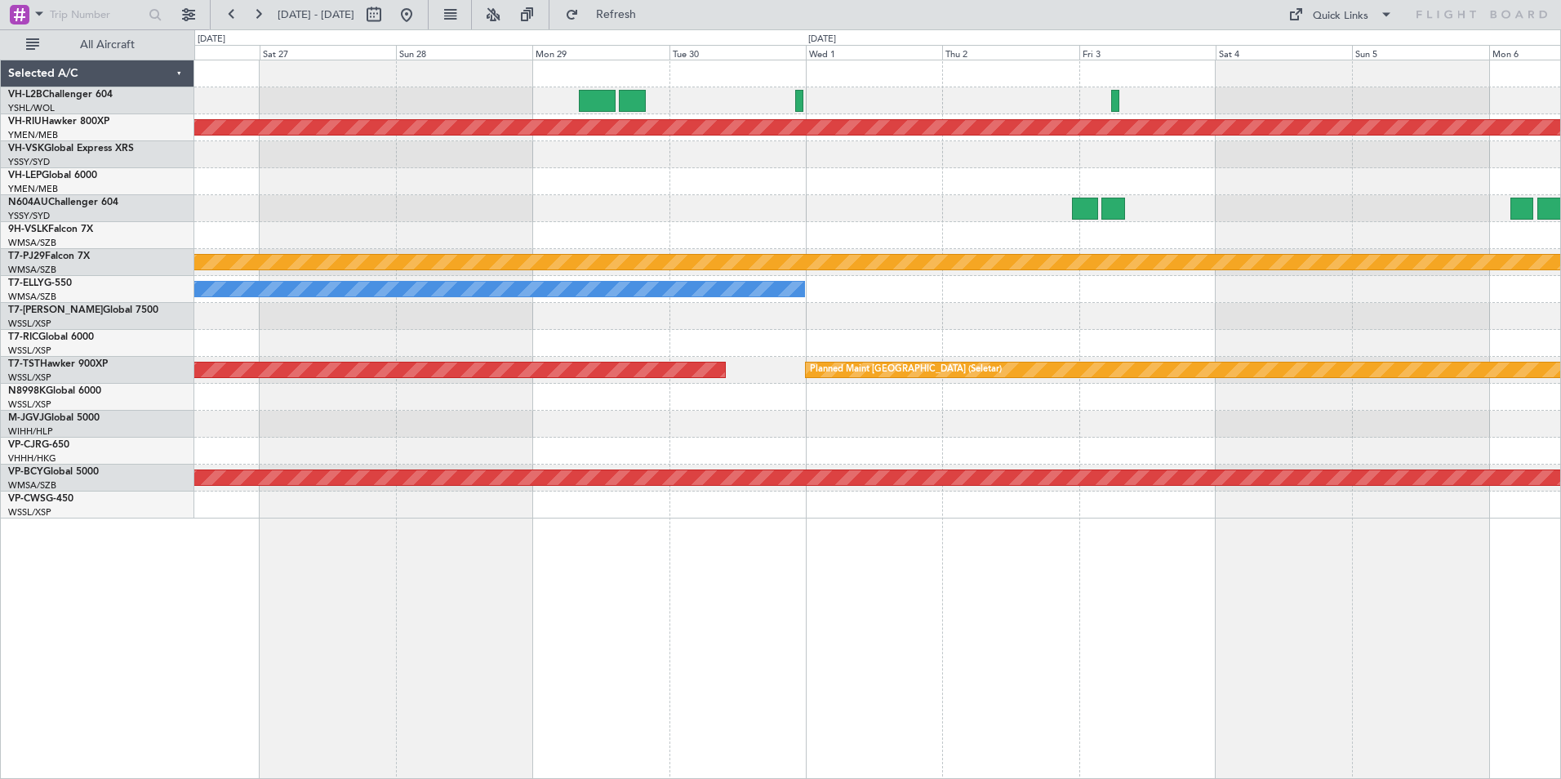
click at [183, 192] on div "Planned Maint [GEOGRAPHIC_DATA] ([GEOGRAPHIC_DATA]) Planned Maint [GEOGRAPHIC_D…" at bounding box center [780, 404] width 1561 height 750
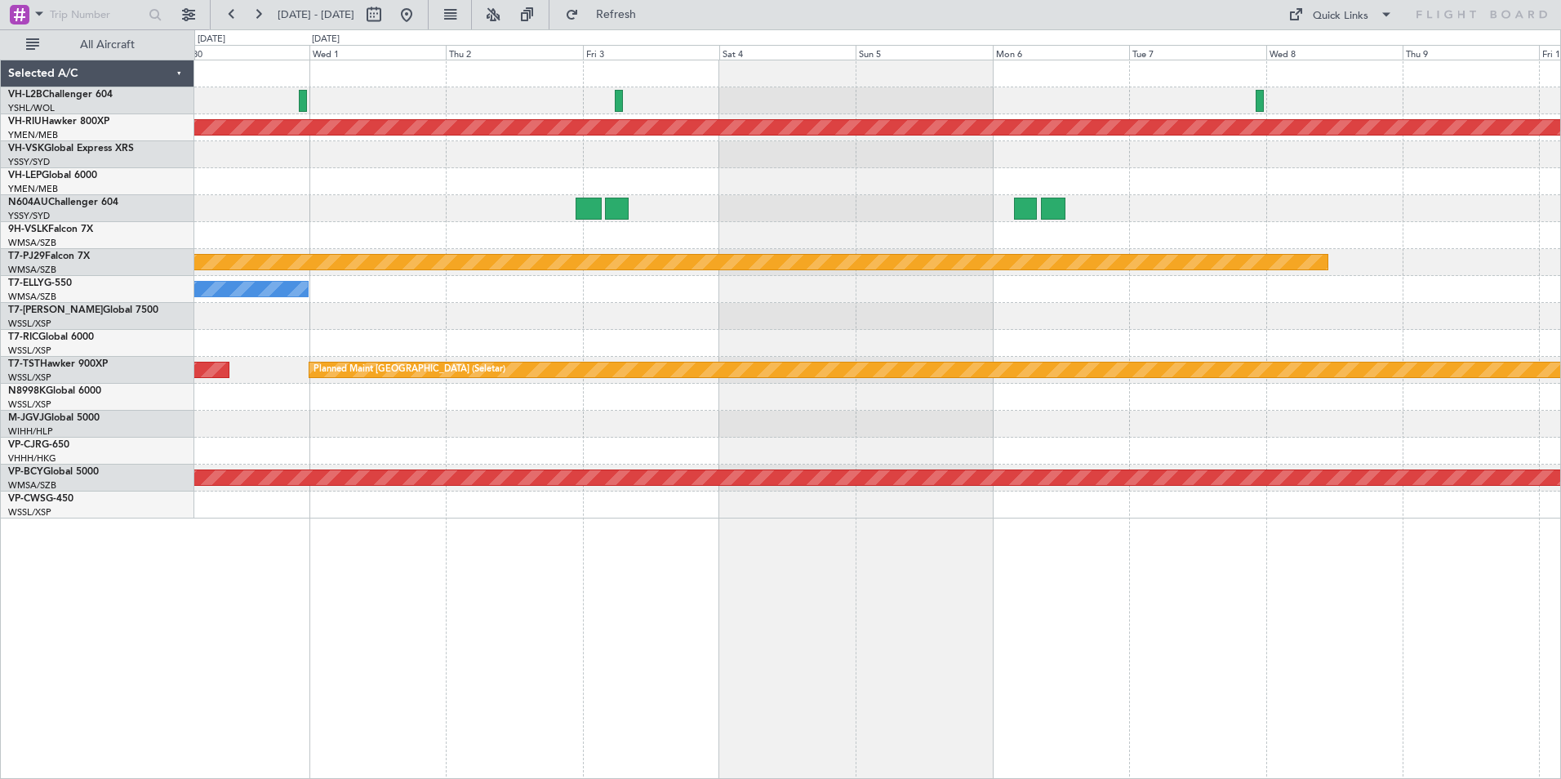
click at [192, 175] on div "Planned Maint [GEOGRAPHIC_DATA] ([GEOGRAPHIC_DATA]) Planned Maint [GEOGRAPHIC_D…" at bounding box center [780, 404] width 1561 height 750
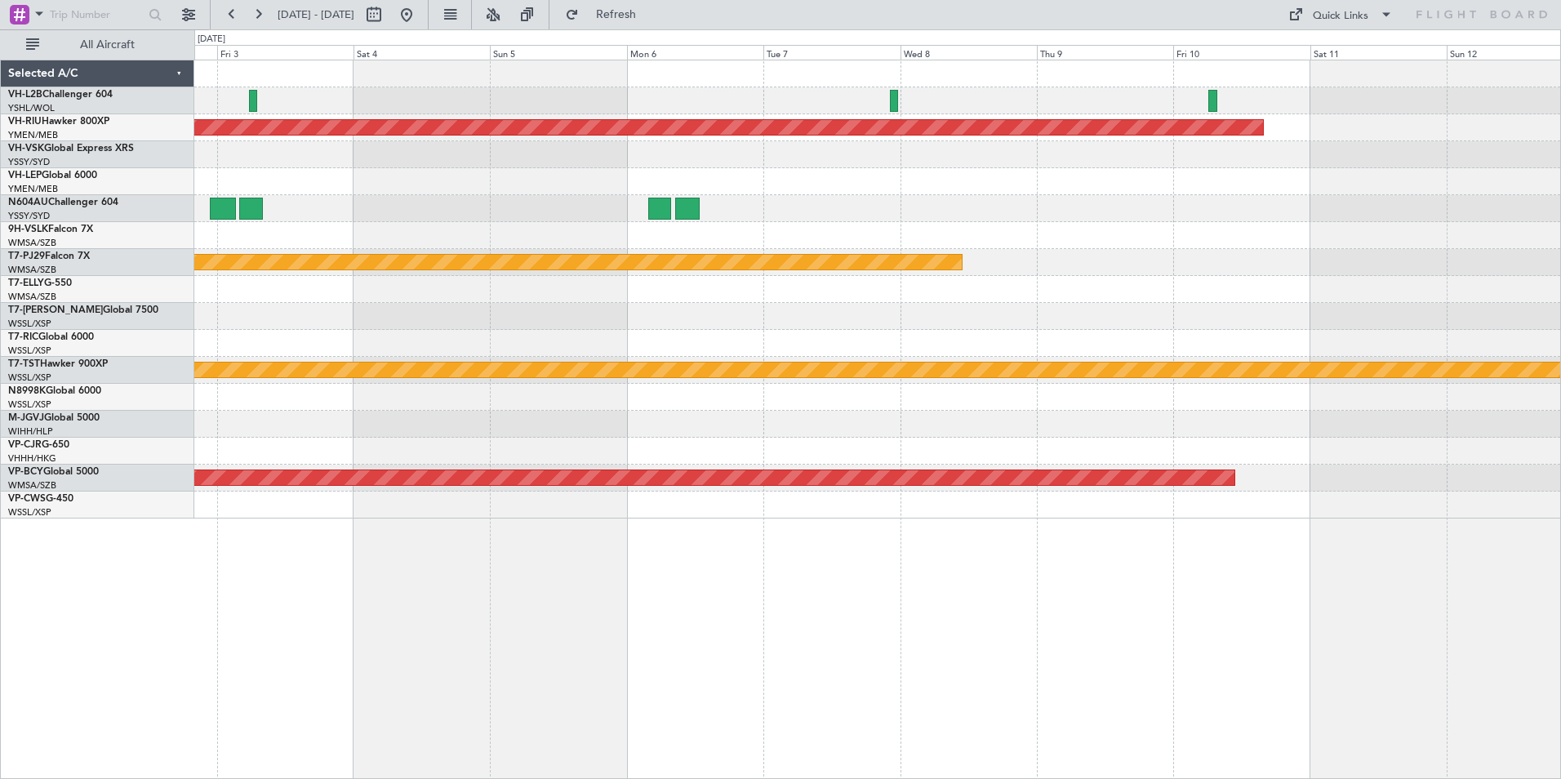
click at [323, 171] on div at bounding box center [877, 181] width 1366 height 27
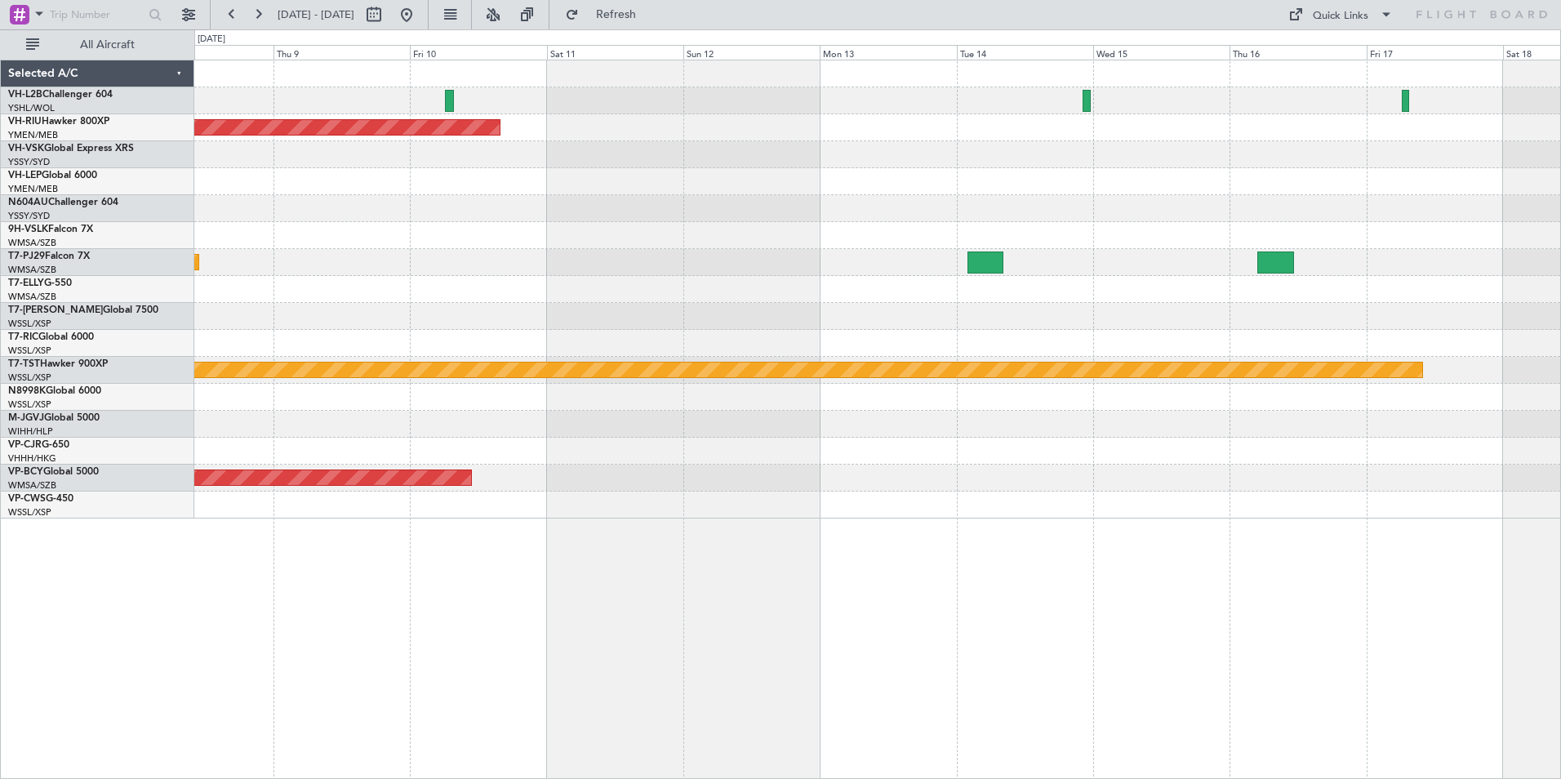
click at [252, 158] on div "Planned Maint [GEOGRAPHIC_DATA] ([GEOGRAPHIC_DATA]) Planned Maint [GEOGRAPHIC_D…" at bounding box center [877, 289] width 1366 height 458
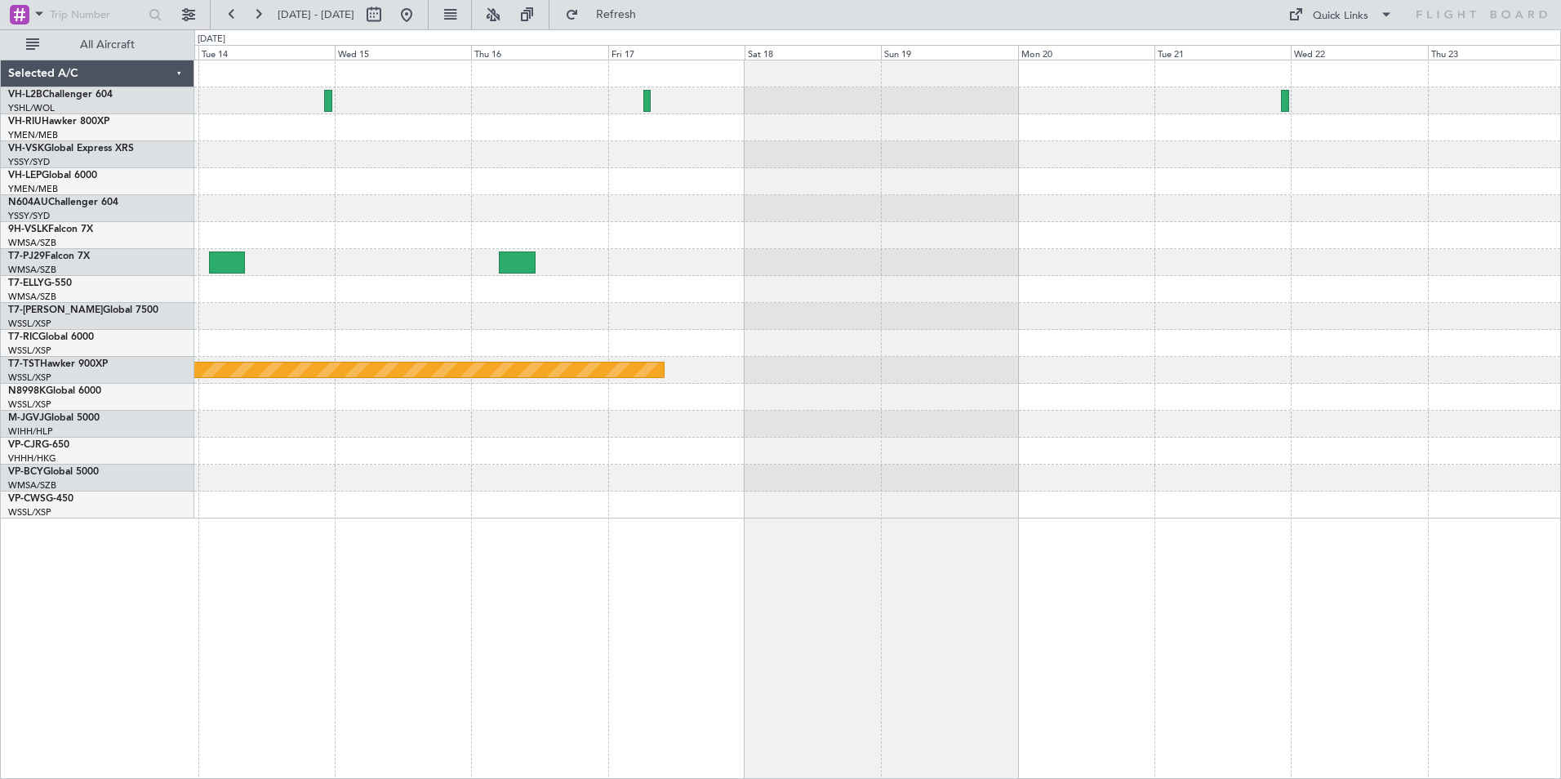
click at [165, 176] on div "Planned Maint [GEOGRAPHIC_DATA] (Seletar) Selected A/C VH-L2B Challenger 604 YS…" at bounding box center [780, 404] width 1561 height 750
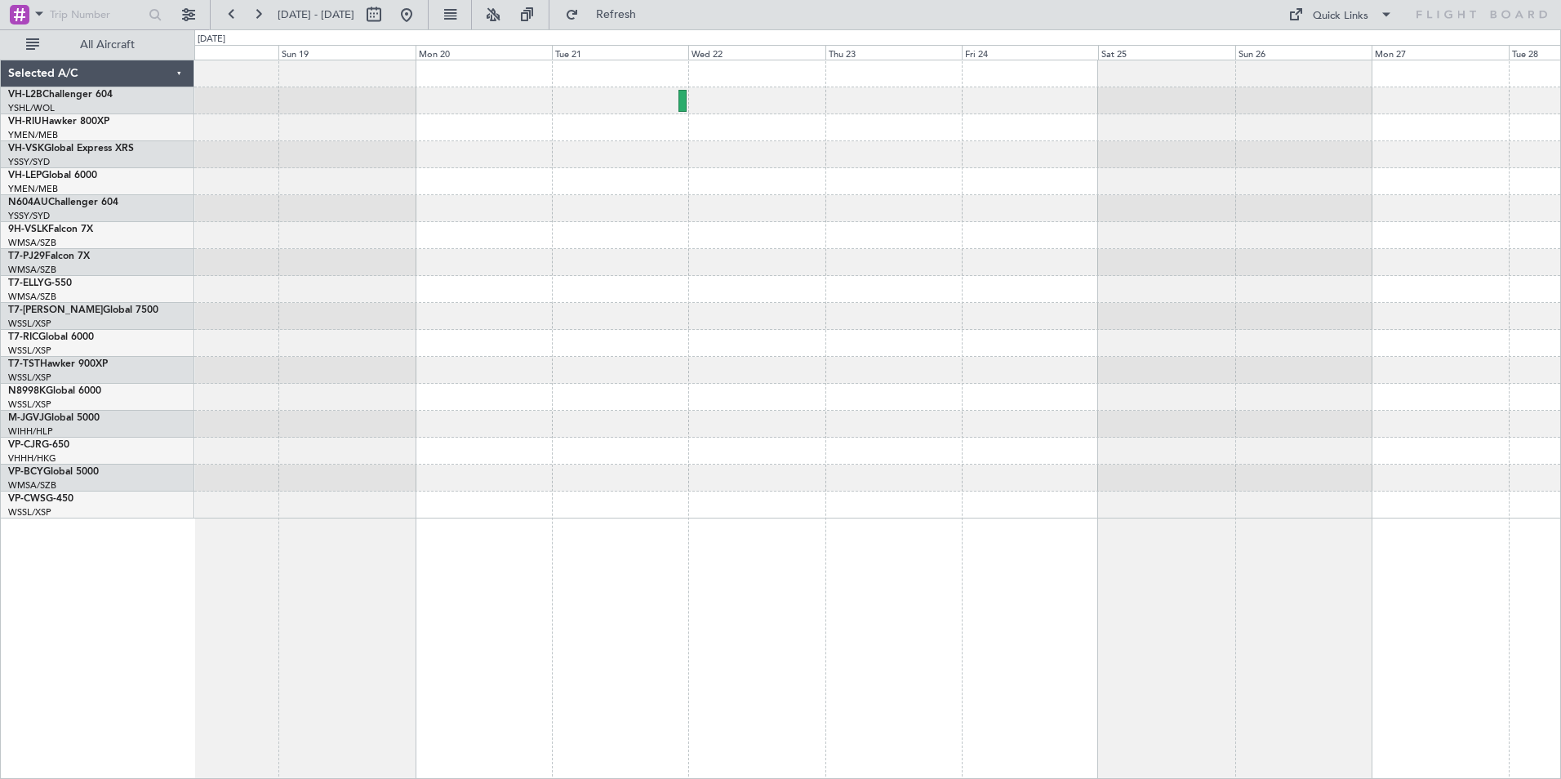
click at [1314, 226] on div "Planned Maint [GEOGRAPHIC_DATA] (Seletar)" at bounding box center [877, 289] width 1366 height 458
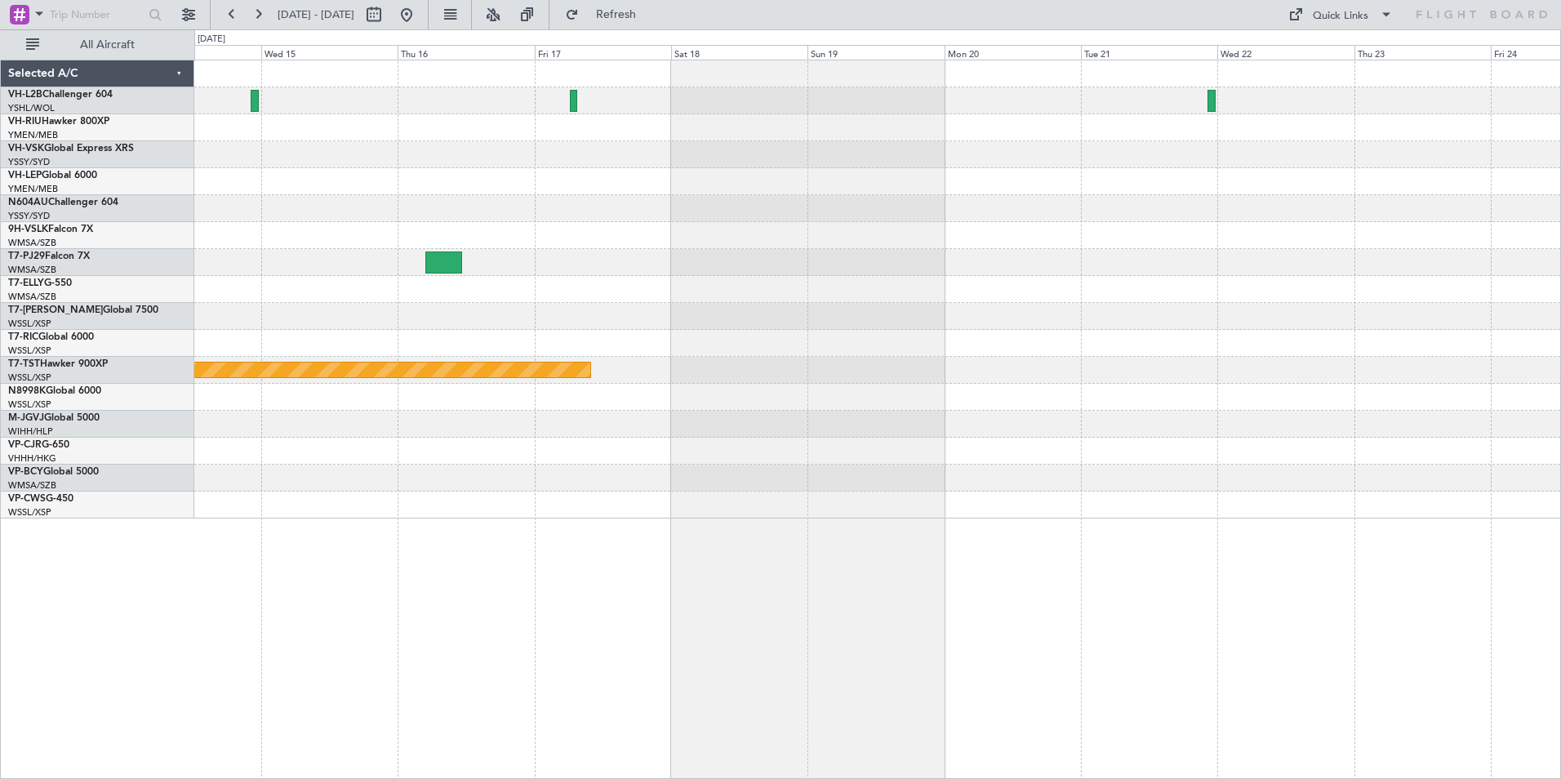
click at [1235, 222] on div "Planned Maint [GEOGRAPHIC_DATA] (Seletar)" at bounding box center [877, 289] width 1366 height 458
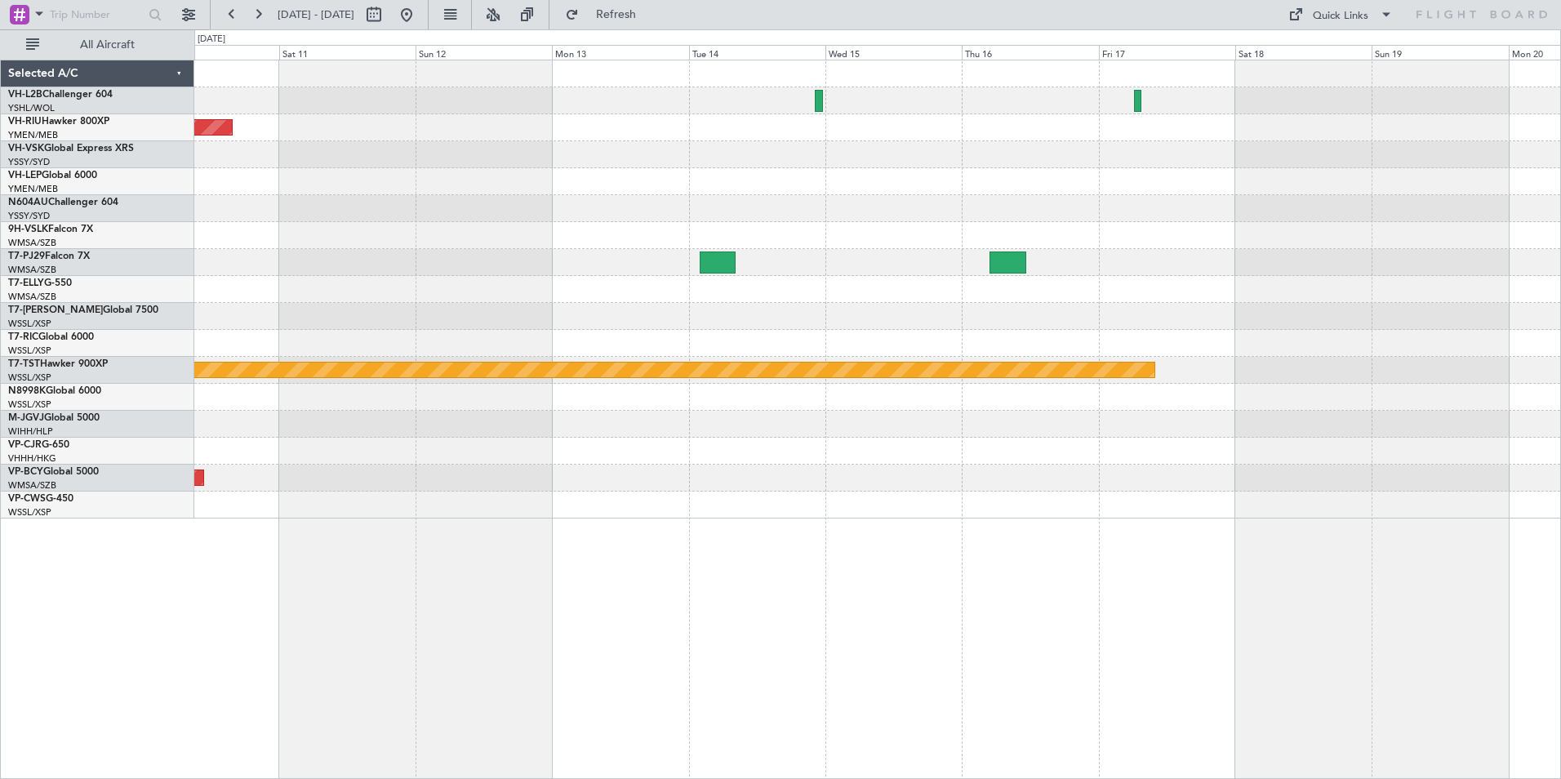
click at [1283, 225] on div "Planned Maint [GEOGRAPHIC_DATA] ([GEOGRAPHIC_DATA]) Planned Maint [GEOGRAPHIC_D…" at bounding box center [877, 289] width 1366 height 458
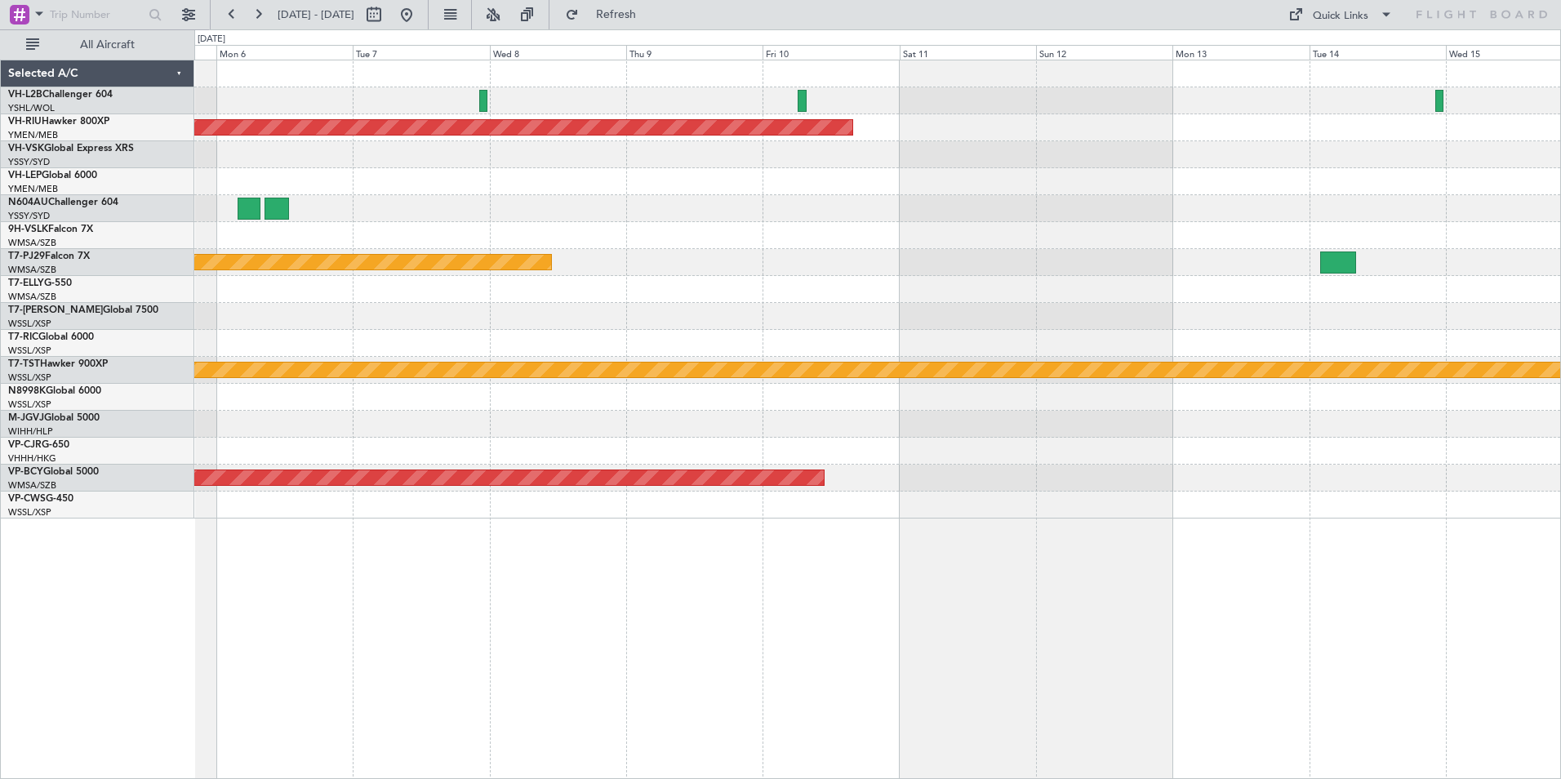
click at [1378, 211] on div "Planned Maint [GEOGRAPHIC_DATA] ([GEOGRAPHIC_DATA]) Planned Maint [GEOGRAPHIC_D…" at bounding box center [877, 289] width 1366 height 458
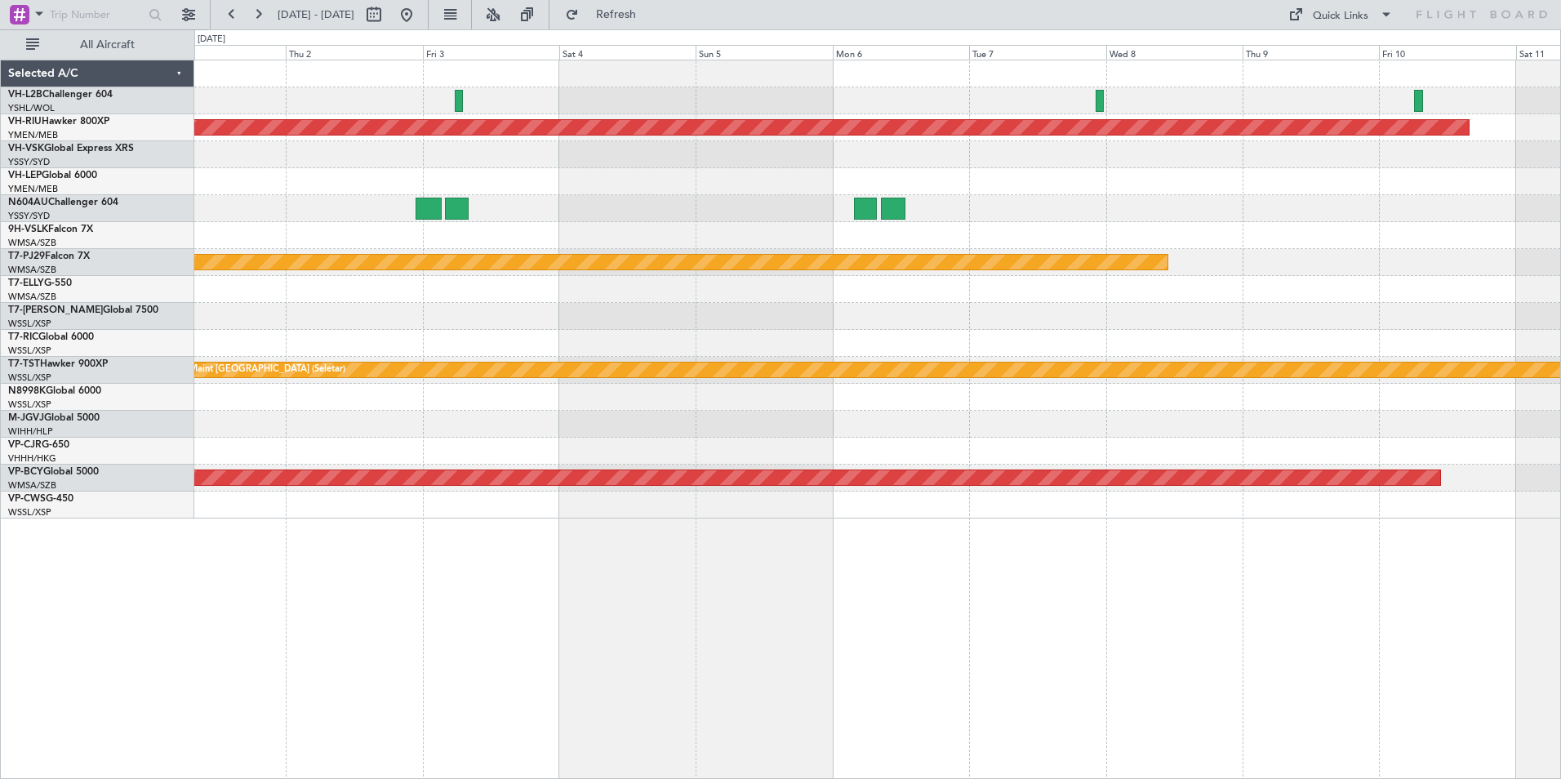
click at [1287, 201] on div "Planned Maint [GEOGRAPHIC_DATA] ([GEOGRAPHIC_DATA]) Planned Maint [GEOGRAPHIC_D…" at bounding box center [877, 289] width 1366 height 458
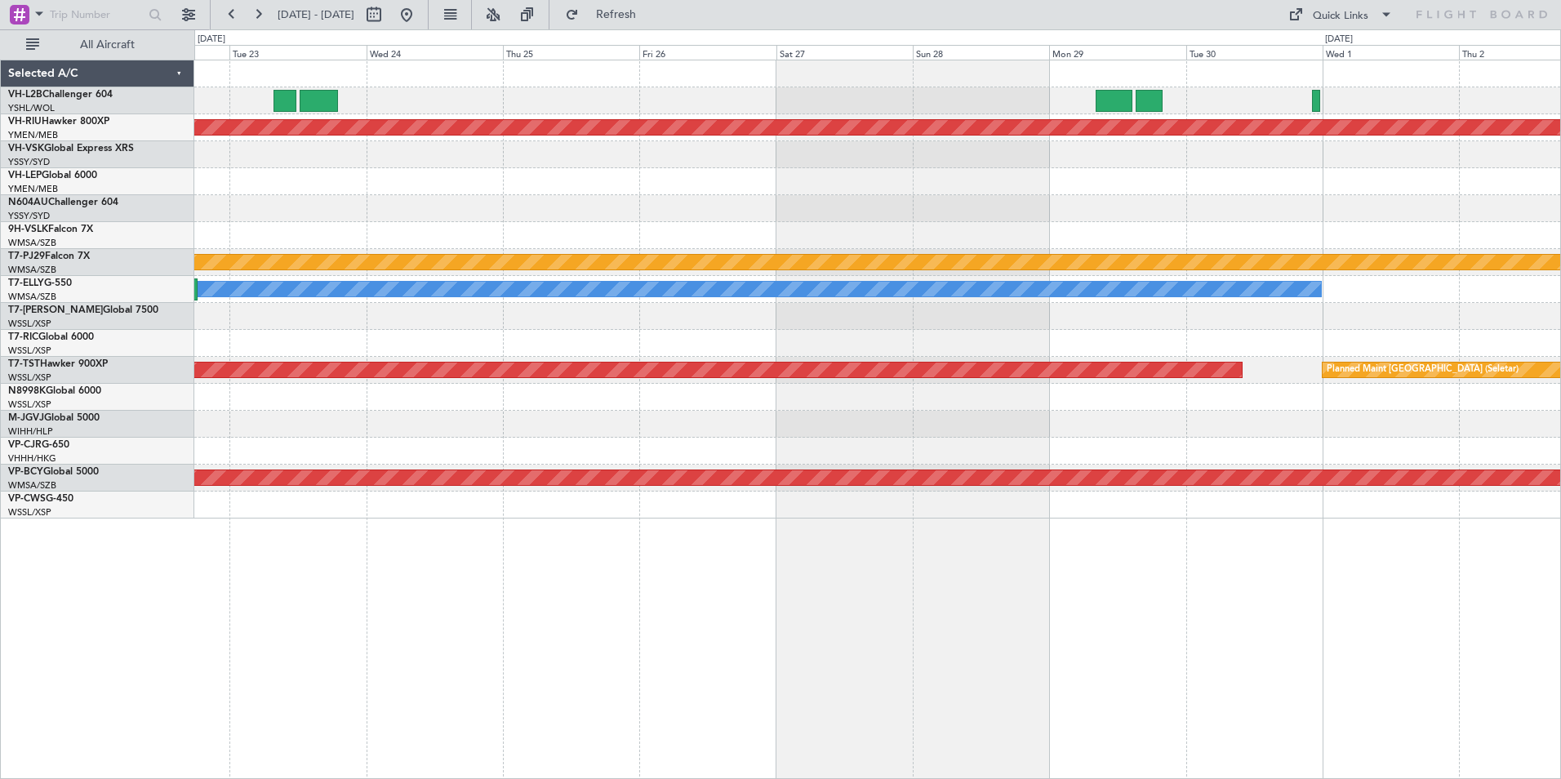
click at [1388, 186] on div at bounding box center [877, 181] width 1366 height 27
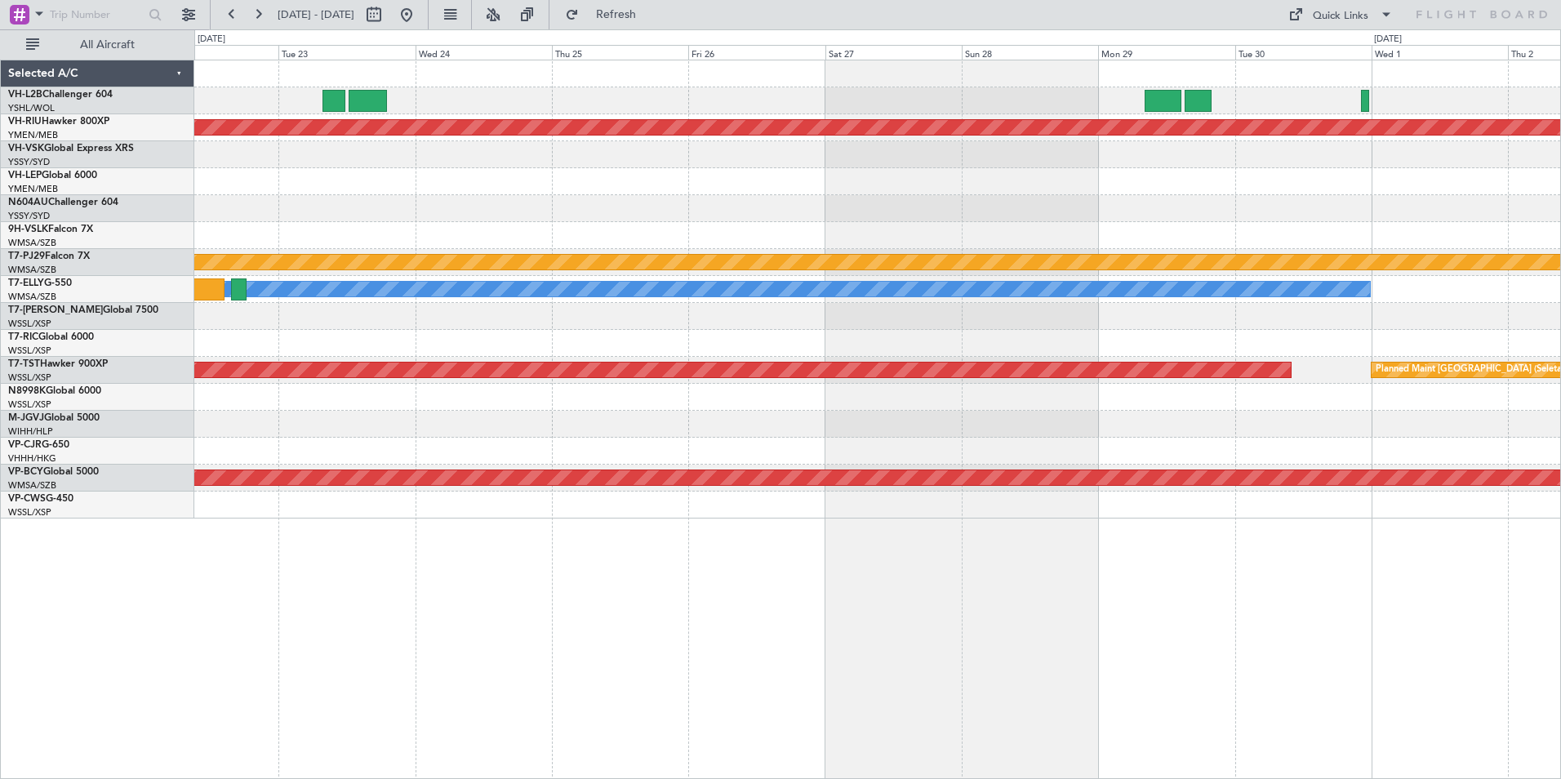
click at [1561, 222] on html "[DATE] - [DATE] Refresh Quick Links All Aircraft Planned Maint [GEOGRAPHIC_DATA…" at bounding box center [780, 389] width 1561 height 779
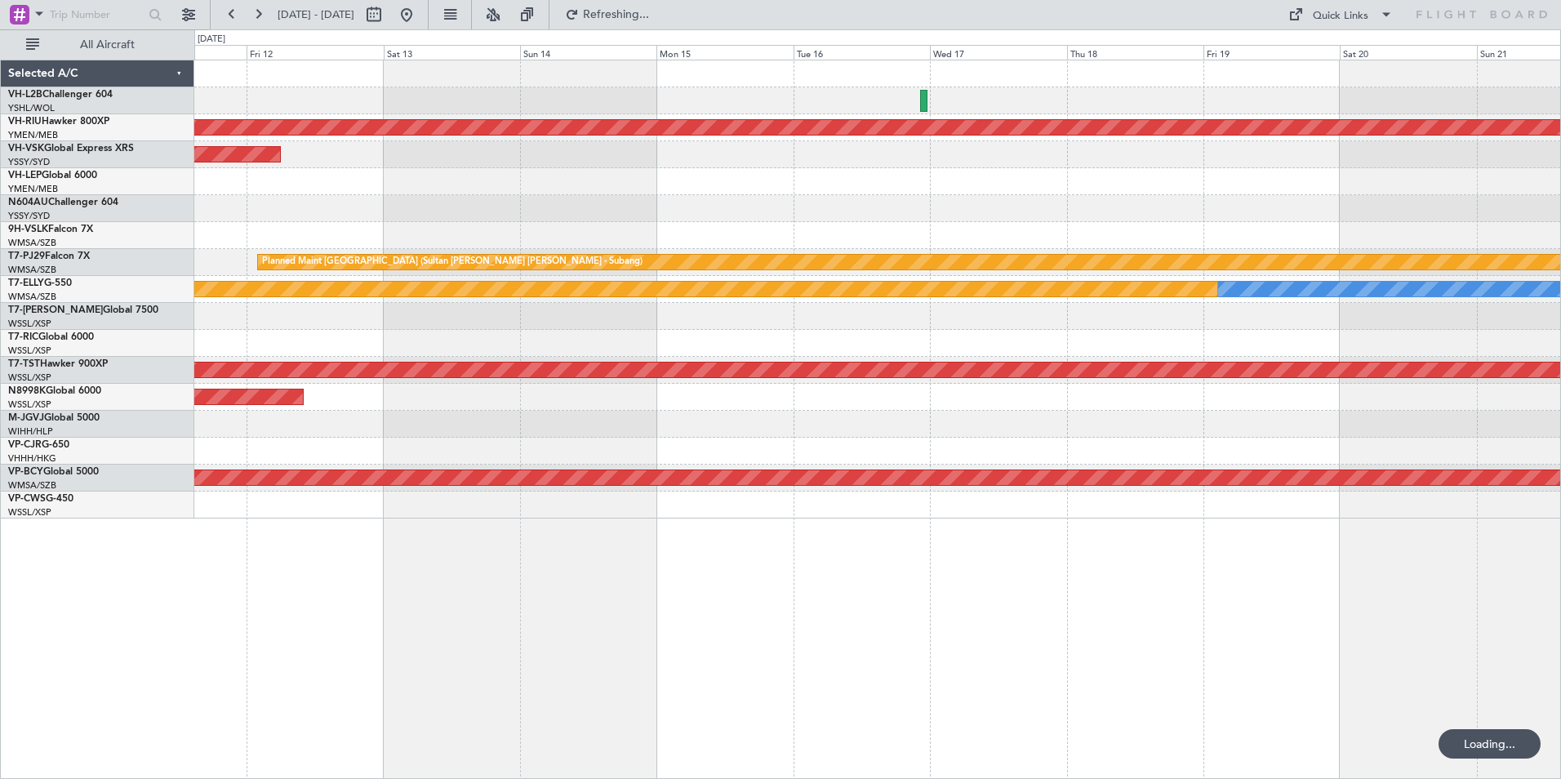
click at [1337, 224] on div "Planned Maint [GEOGRAPHIC_DATA] ([GEOGRAPHIC_DATA]) Unplanned Maint Sydney ([PE…" at bounding box center [877, 289] width 1366 height 458
